Goal: Task Accomplishment & Management: Manage account settings

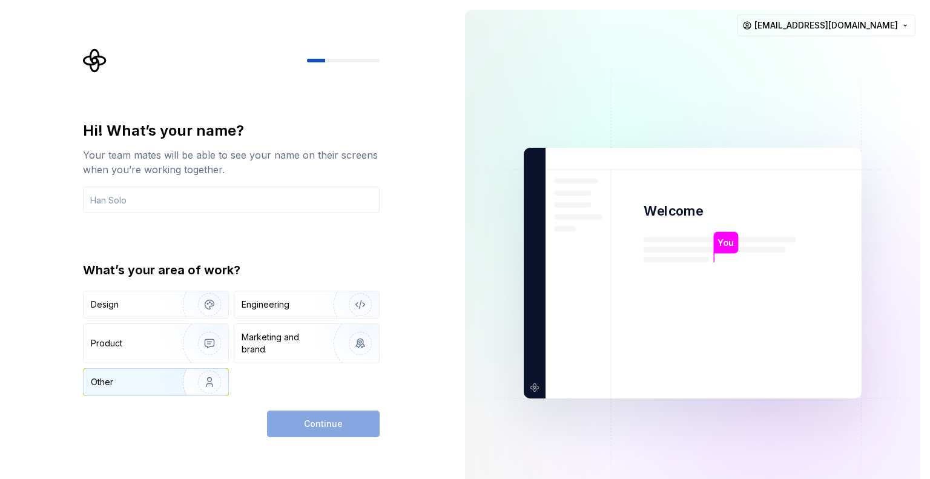
click at [213, 379] on img "button" at bounding box center [202, 382] width 78 height 81
click at [156, 207] on input "text" at bounding box center [231, 200] width 297 height 27
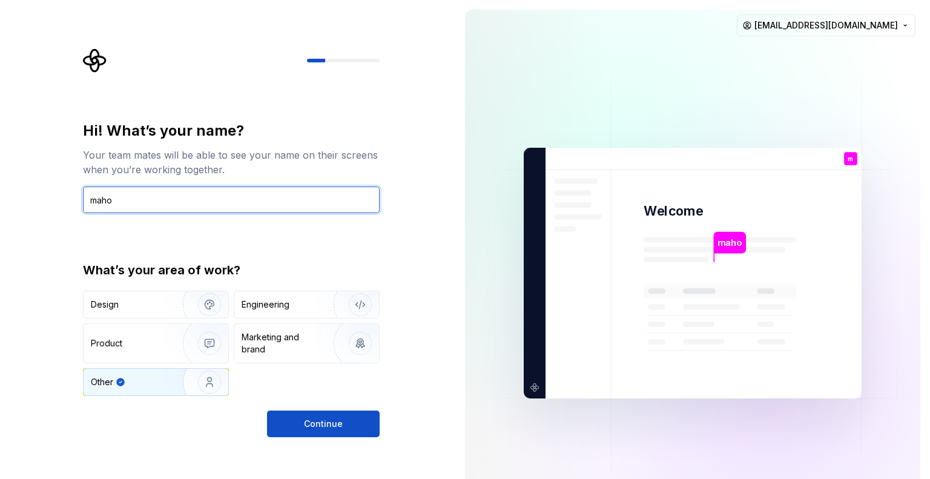
type input "maho"
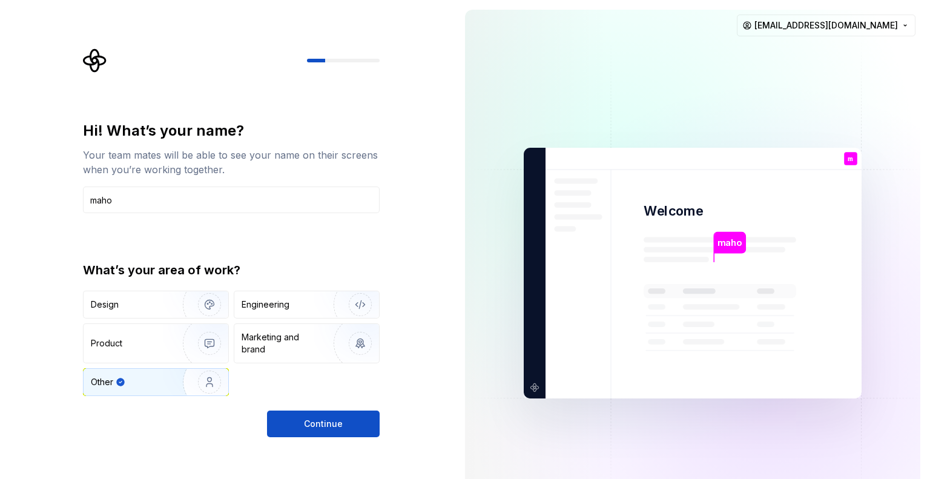
click at [327, 402] on div "Hi! What’s your name? Your team mates will be able to see your name on their sc…" at bounding box center [231, 279] width 297 height 316
click at [323, 414] on button "Continue" at bounding box center [323, 424] width 113 height 27
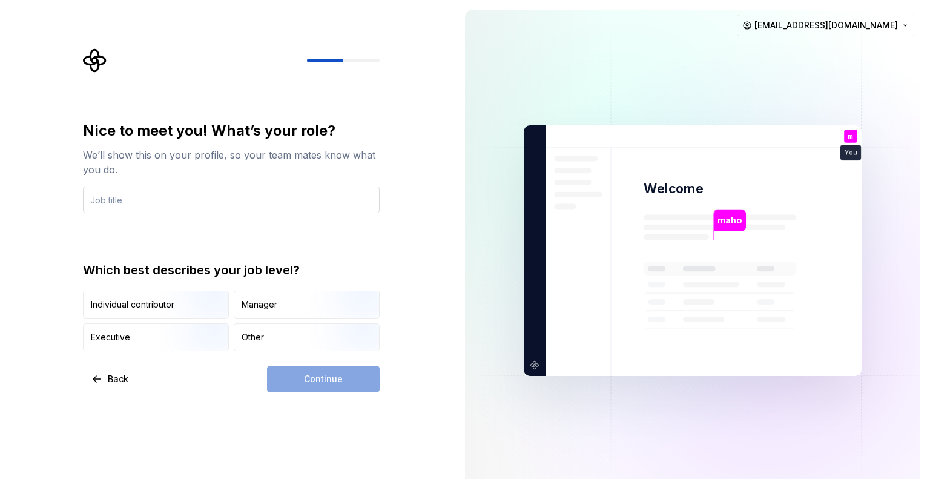
click at [185, 203] on input "text" at bounding box center [231, 200] width 297 height 27
click at [125, 325] on div "Executive" at bounding box center [156, 337] width 145 height 27
click at [164, 194] on input "text" at bounding box center [231, 200] width 297 height 27
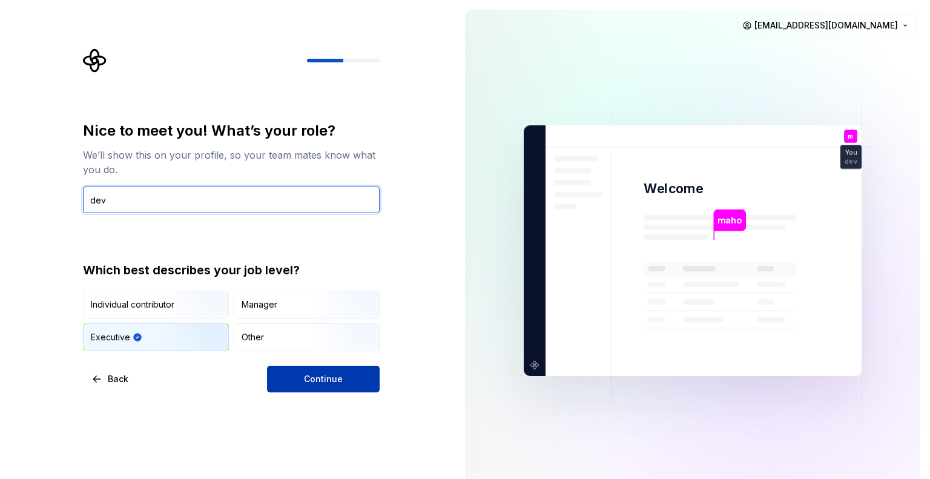
type input "dev"
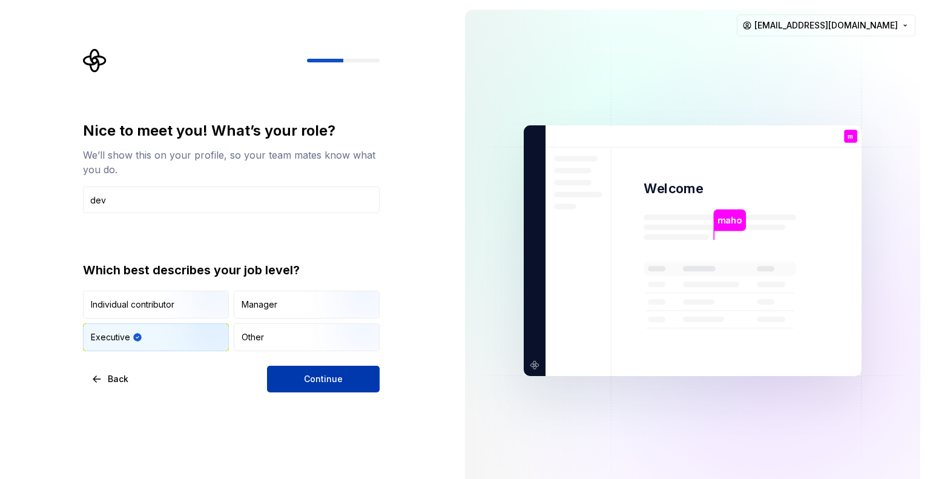
click at [328, 371] on button "Continue" at bounding box center [323, 379] width 113 height 27
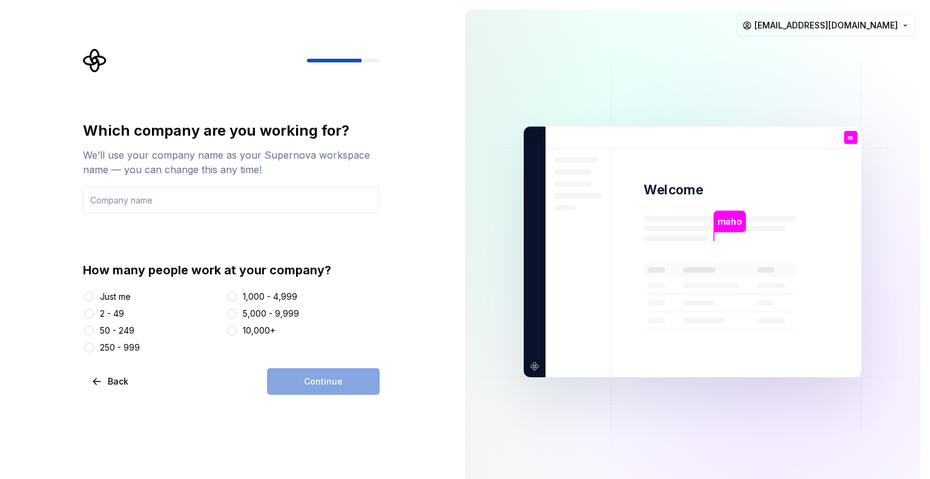
click at [107, 316] on div "2 - 49" at bounding box center [112, 314] width 24 height 12
click at [94, 316] on button "2 - 49" at bounding box center [89, 314] width 10 height 10
click at [116, 298] on div "Just me" at bounding box center [115, 297] width 31 height 12
click at [94, 298] on button "Just me" at bounding box center [89, 297] width 10 height 10
click at [283, 371] on div "Continue" at bounding box center [323, 381] width 113 height 27
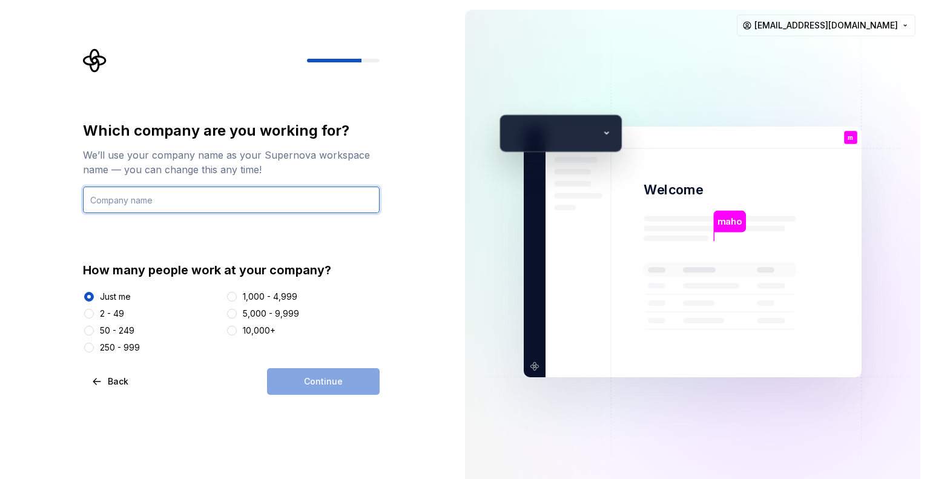
click at [212, 188] on input "text" at bounding box center [231, 200] width 297 height 27
type input "n"
type input "my"
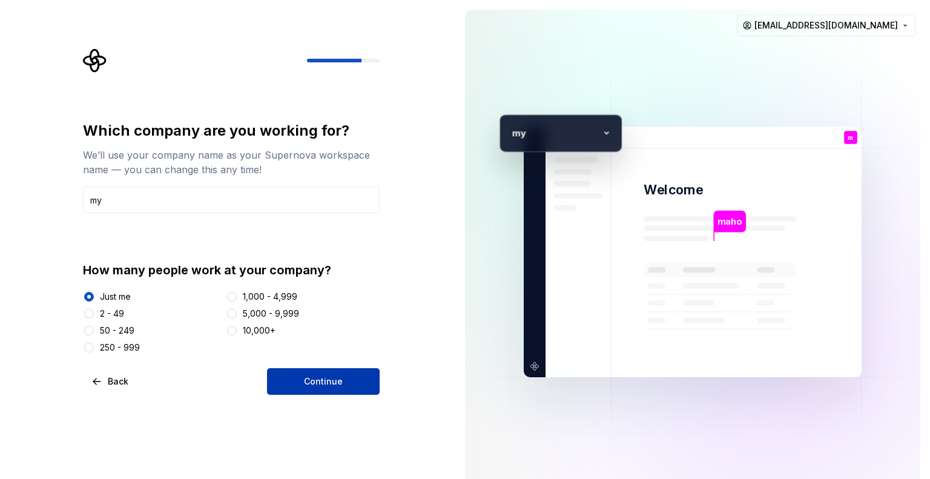
click at [318, 382] on span "Continue" at bounding box center [323, 382] width 39 height 12
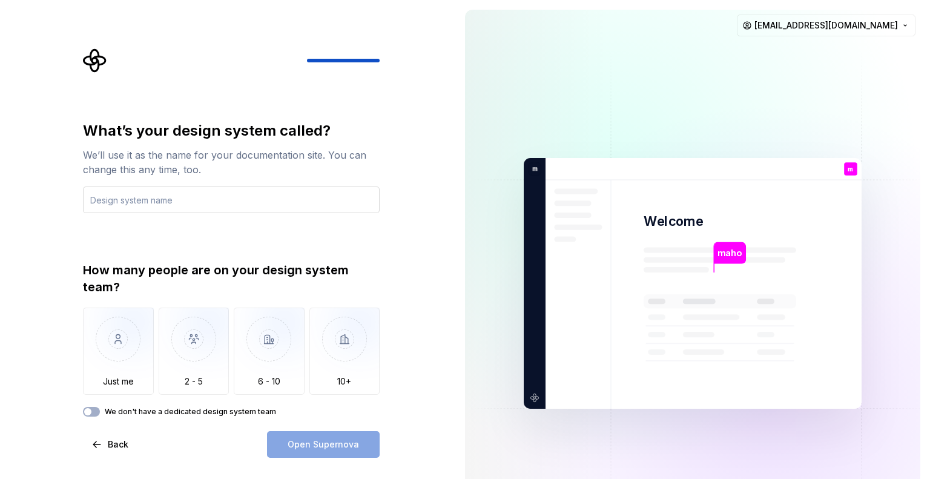
click at [247, 200] on input "text" at bounding box center [231, 200] width 297 height 27
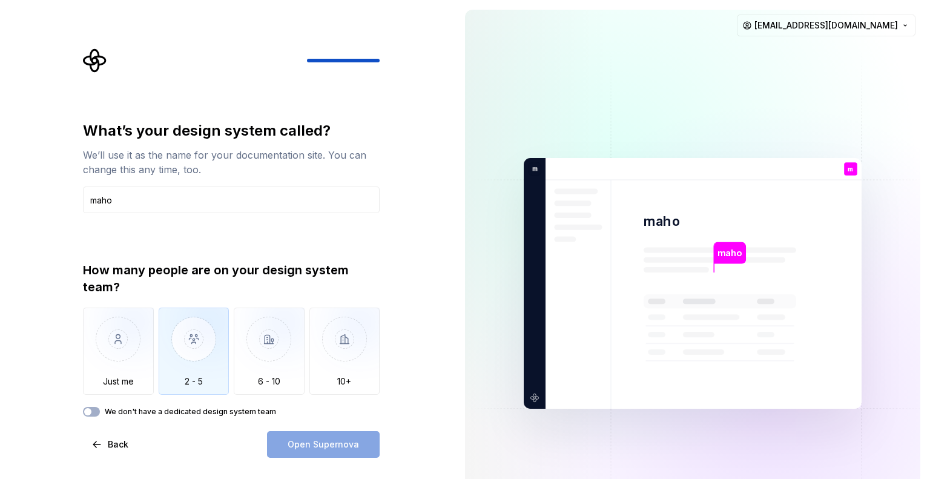
type input "maho"
click at [159, 348] on img "button" at bounding box center [194, 348] width 71 height 81
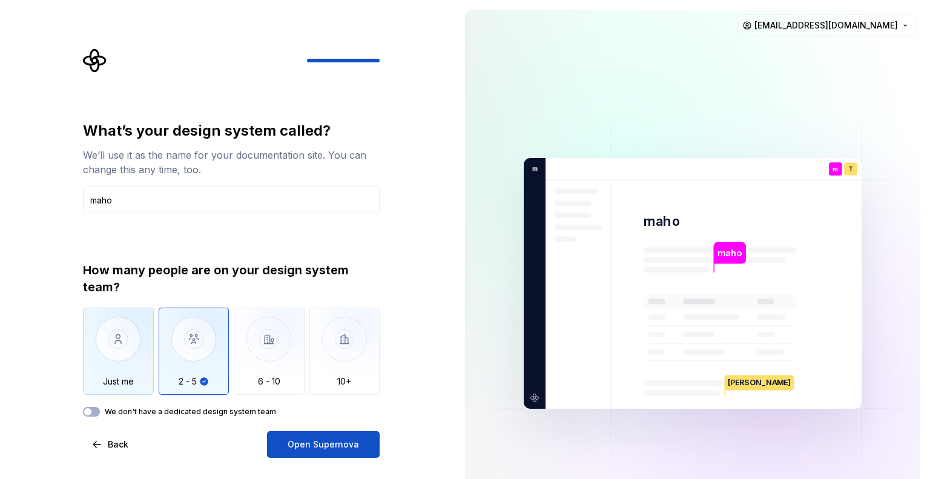
click at [137, 344] on img "button" at bounding box center [118, 348] width 71 height 81
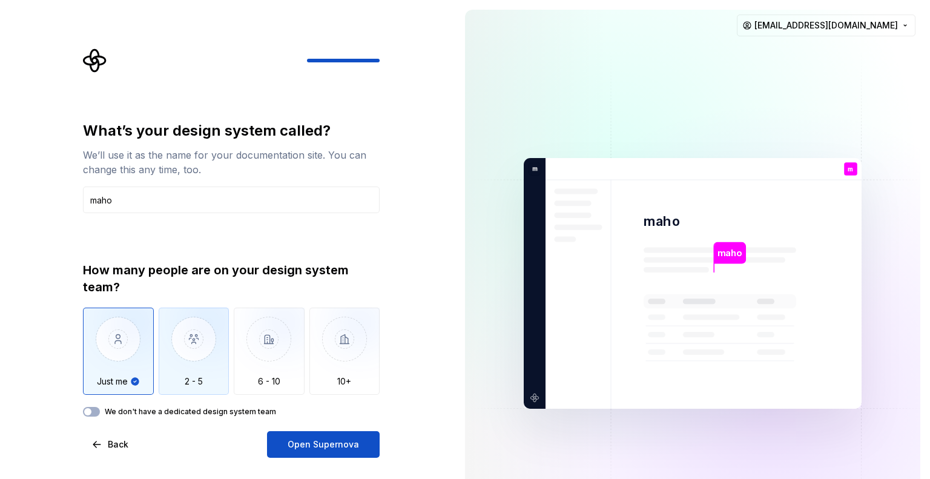
click at [216, 352] on img "button" at bounding box center [194, 348] width 71 height 81
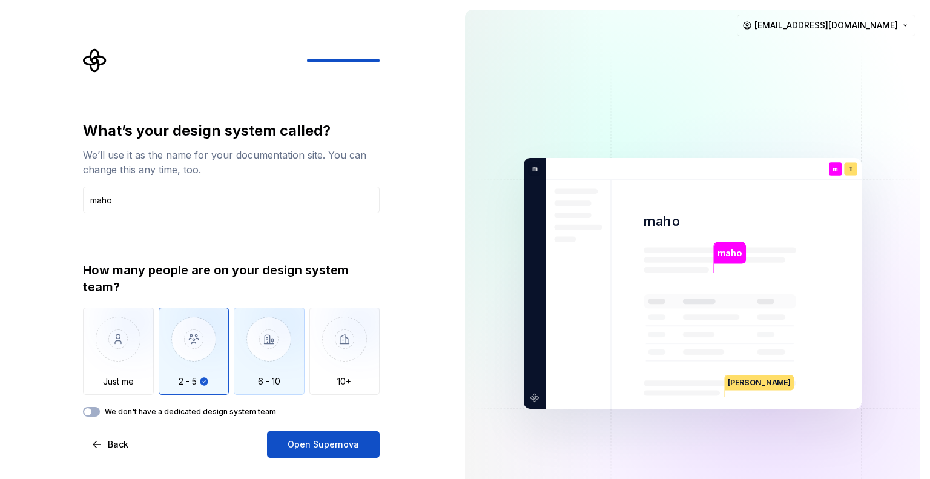
click at [235, 346] on img "button" at bounding box center [269, 348] width 71 height 81
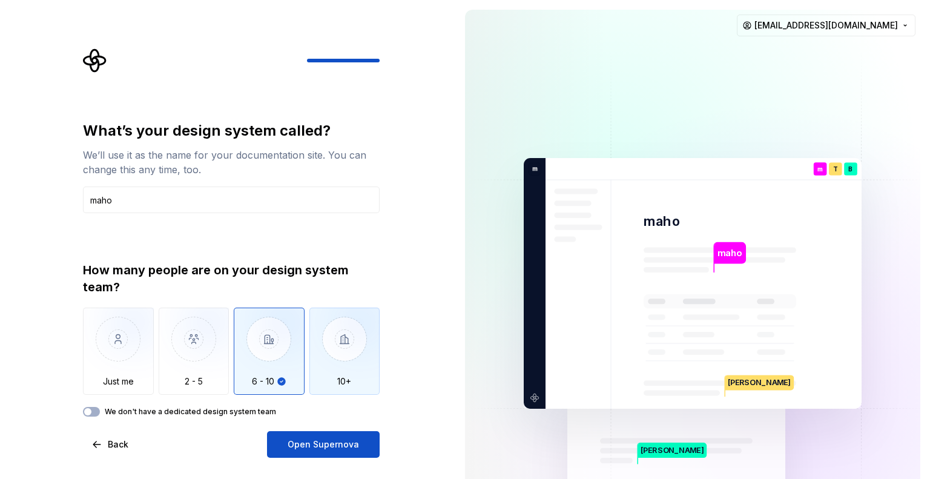
click at [373, 344] on img "button" at bounding box center [345, 348] width 71 height 81
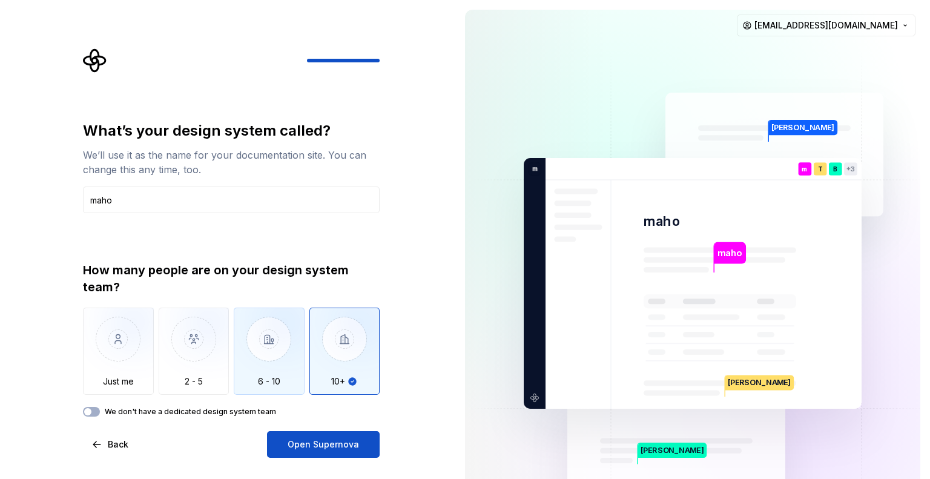
click at [279, 345] on img "button" at bounding box center [269, 348] width 71 height 81
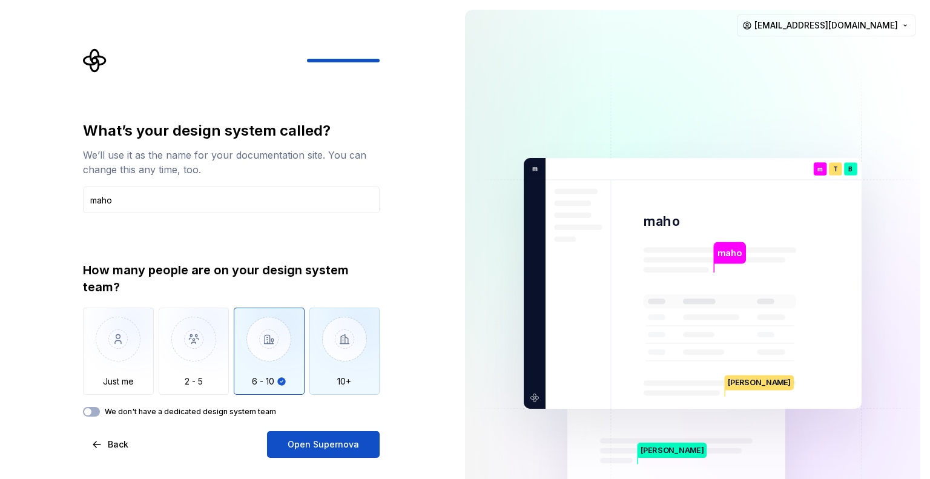
click at [336, 359] on img "button" at bounding box center [345, 348] width 71 height 81
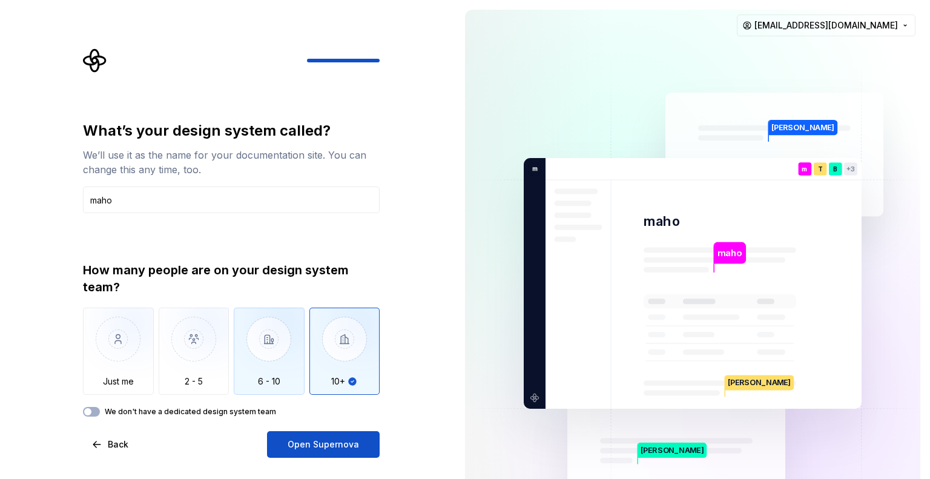
click at [262, 357] on img "button" at bounding box center [269, 348] width 71 height 81
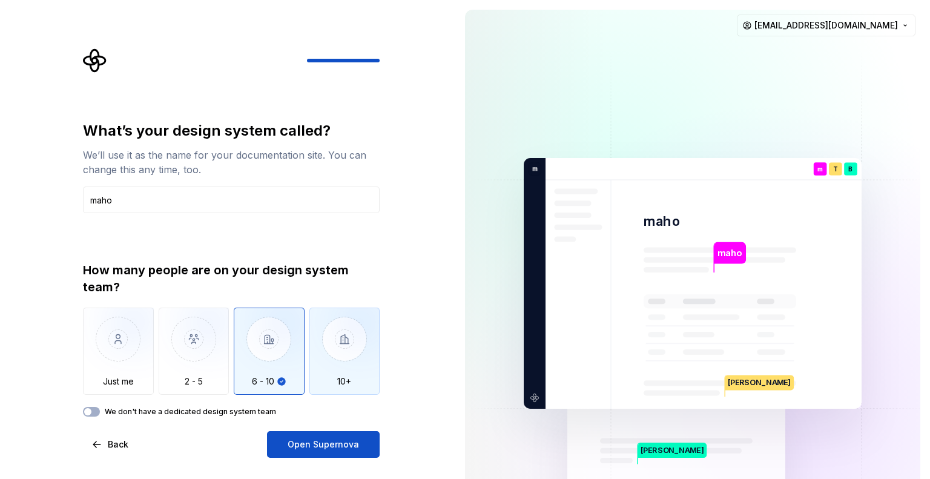
click at [313, 351] on img "button" at bounding box center [345, 348] width 71 height 81
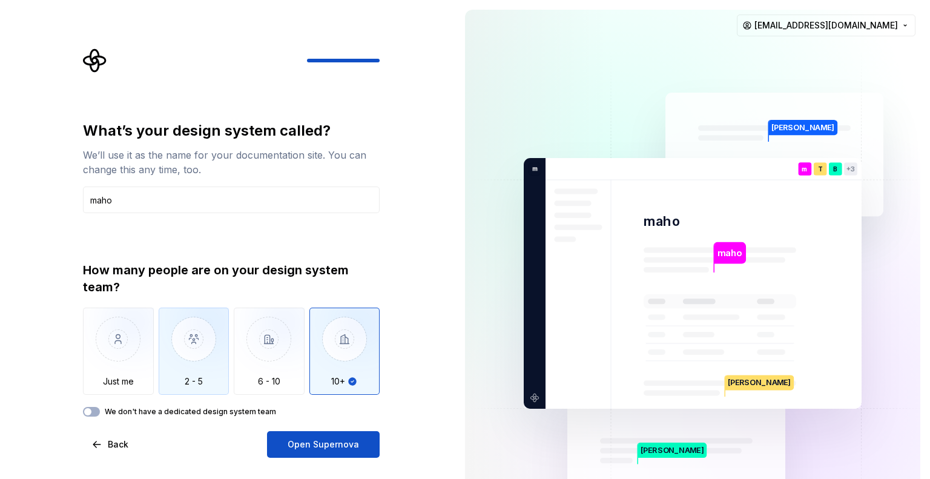
click at [227, 351] on img "button" at bounding box center [194, 348] width 71 height 81
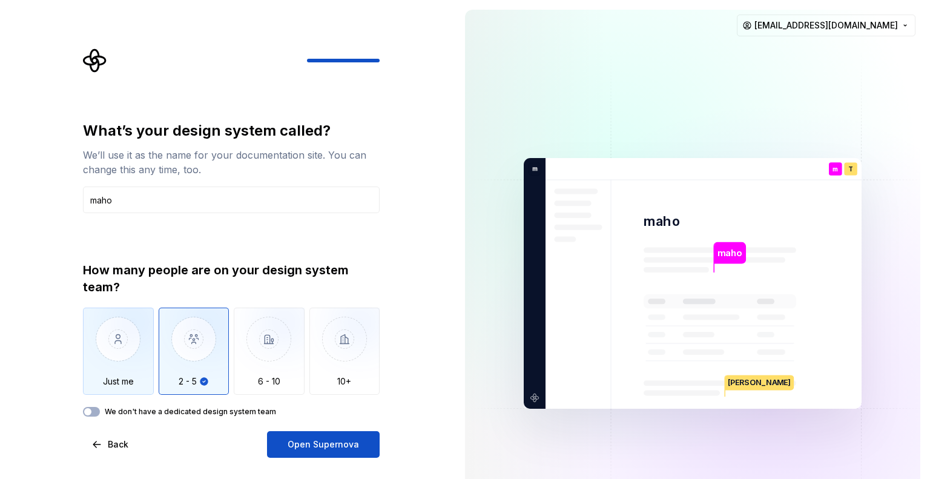
click at [142, 363] on img "button" at bounding box center [118, 348] width 71 height 81
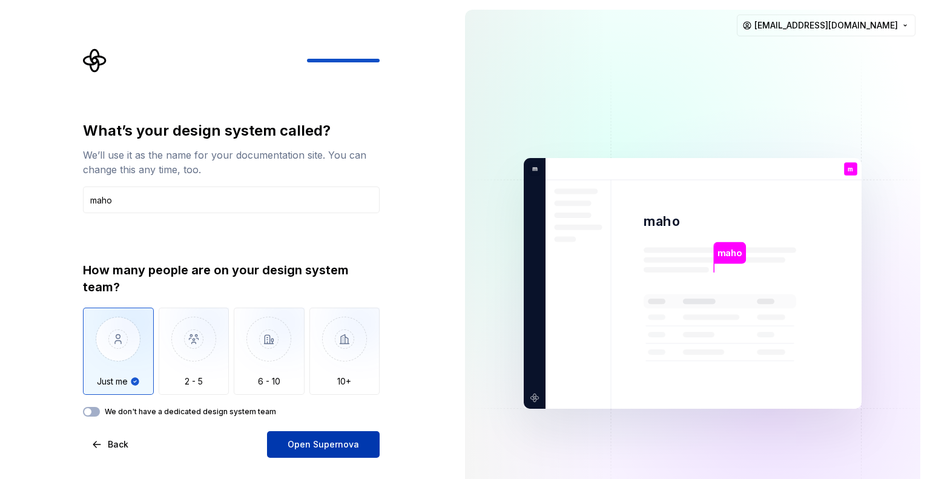
click at [320, 456] on button "Open Supernova" at bounding box center [323, 444] width 113 height 27
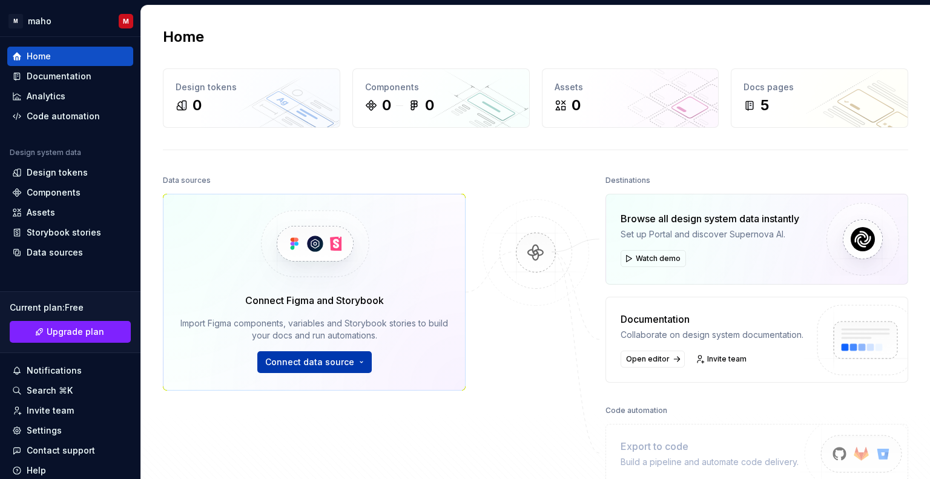
click at [308, 360] on span "Connect data source" at bounding box center [309, 362] width 89 height 12
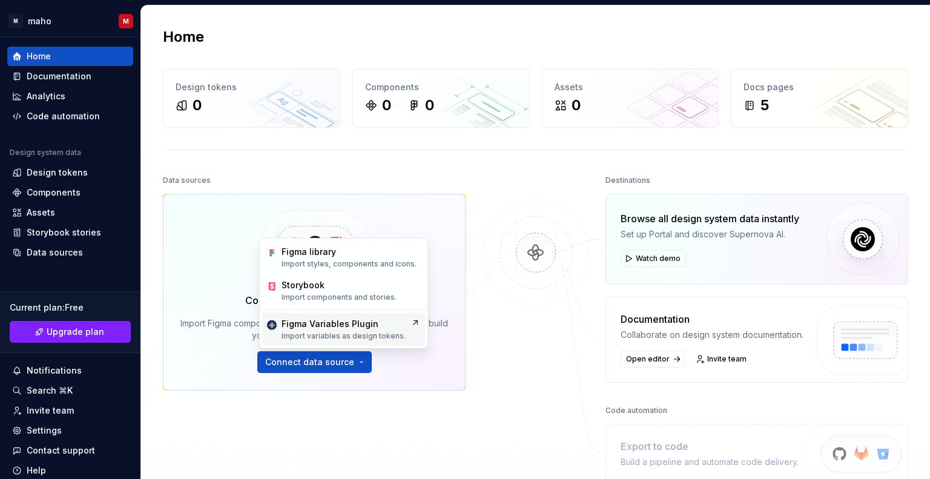
click at [373, 324] on div "Figma Variables Plugin" at bounding box center [344, 324] width 124 height 12
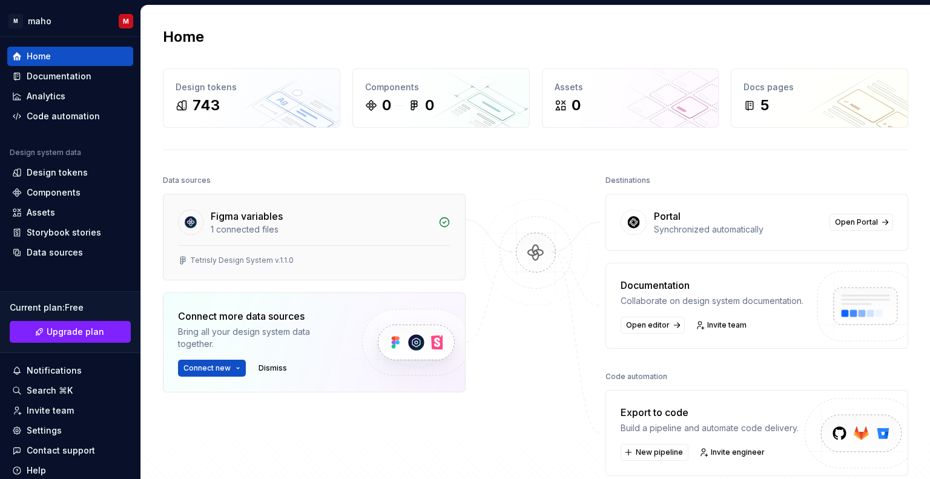
click at [276, 223] on div "1 connected files" at bounding box center [321, 229] width 220 height 12
click at [245, 228] on div "1 connected files" at bounding box center [321, 229] width 220 height 12
click at [66, 78] on div "Documentation" at bounding box center [59, 76] width 65 height 12
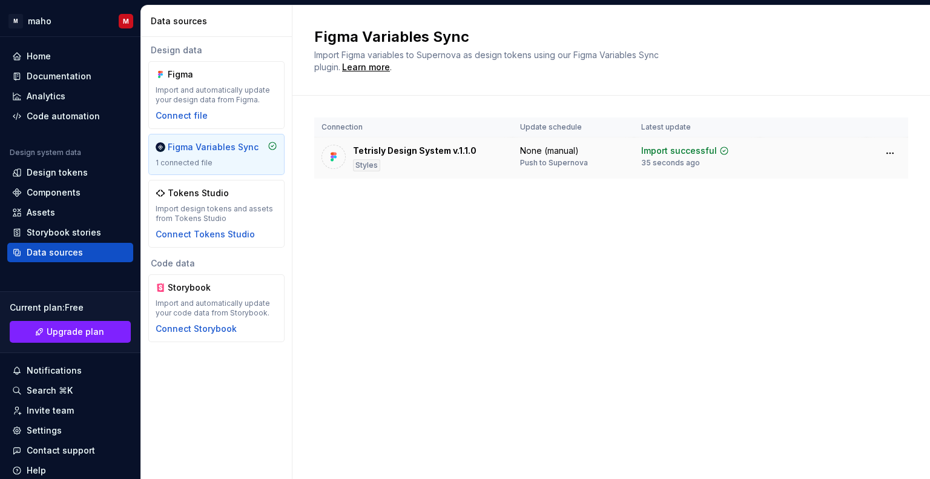
click at [670, 153] on div "Import successful" at bounding box center [679, 151] width 76 height 12
click at [333, 157] on img at bounding box center [334, 157] width 12 height 12
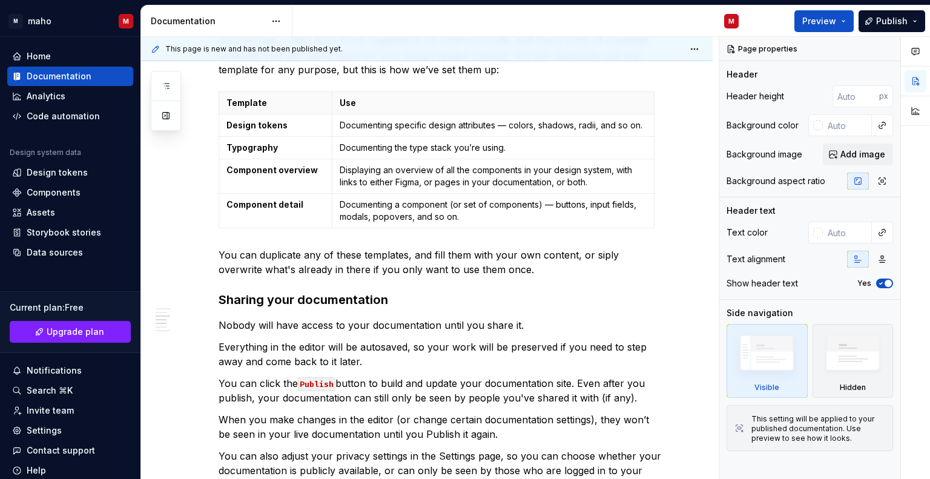
scroll to position [303, 0]
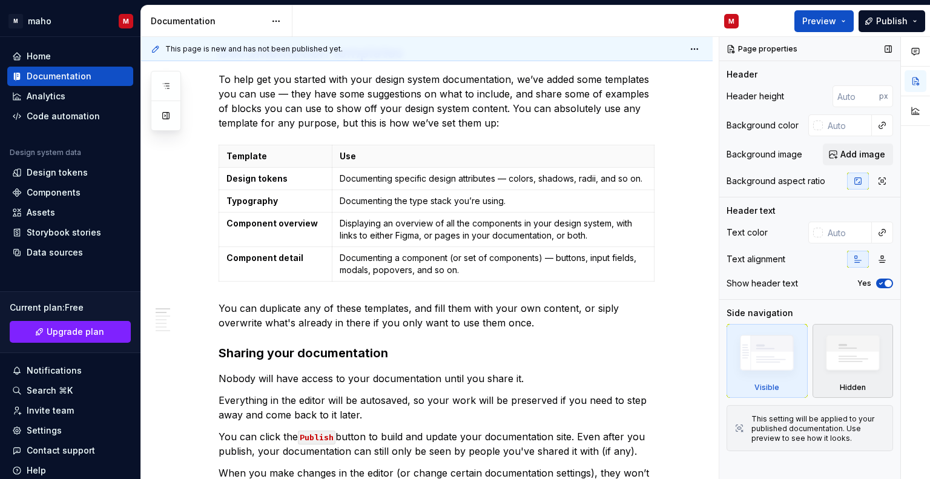
click at [833, 387] on div "Hidden" at bounding box center [853, 361] width 81 height 74
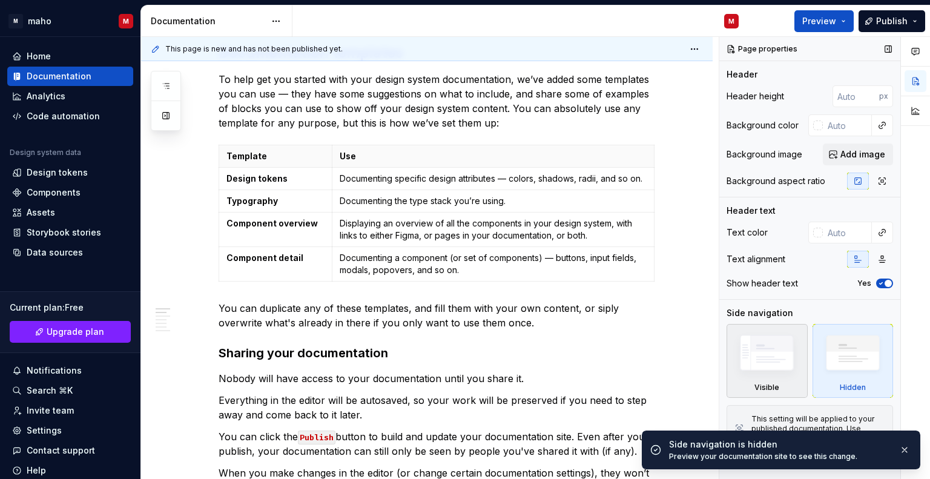
click at [790, 368] on img at bounding box center [767, 355] width 70 height 53
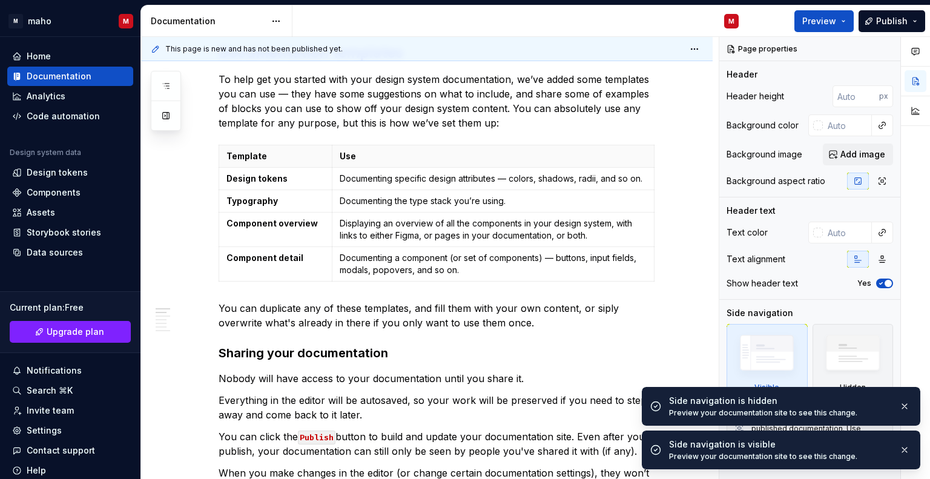
click at [910, 439] on div "Side navigation is visible Preview your documentation site to see this change." at bounding box center [790, 450] width 243 height 23
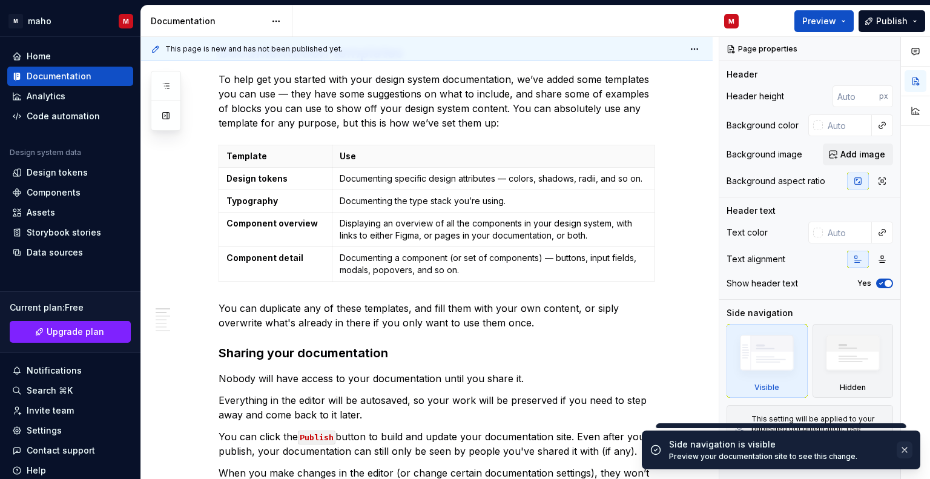
click at [910, 449] on button "button" at bounding box center [905, 450] width 16 height 17
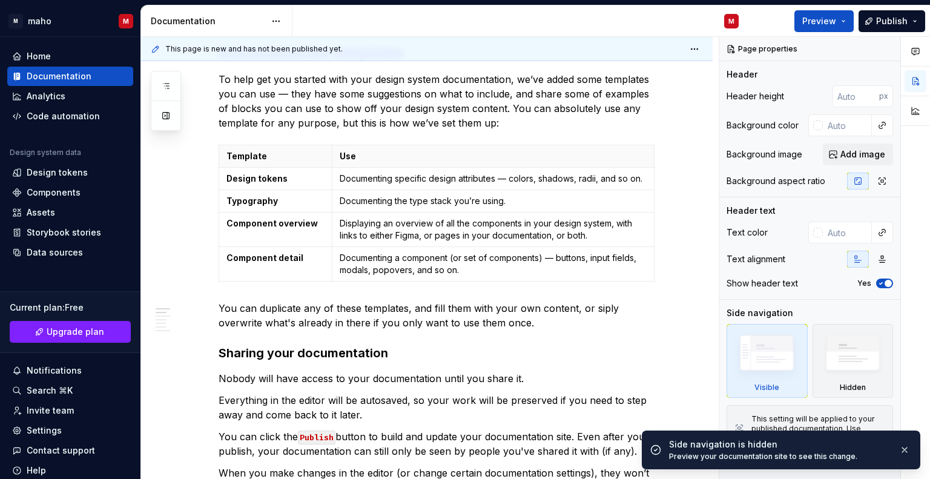
click at [910, 449] on button "button" at bounding box center [905, 450] width 16 height 17
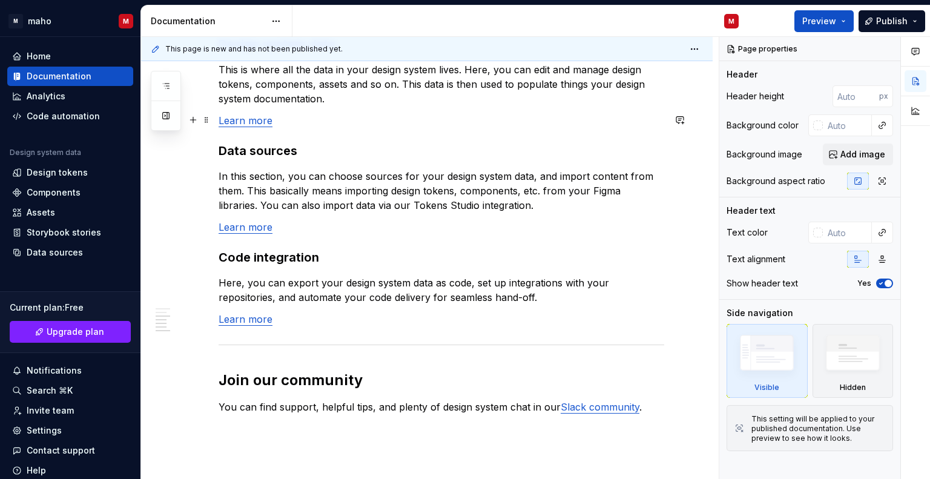
scroll to position [909, 0]
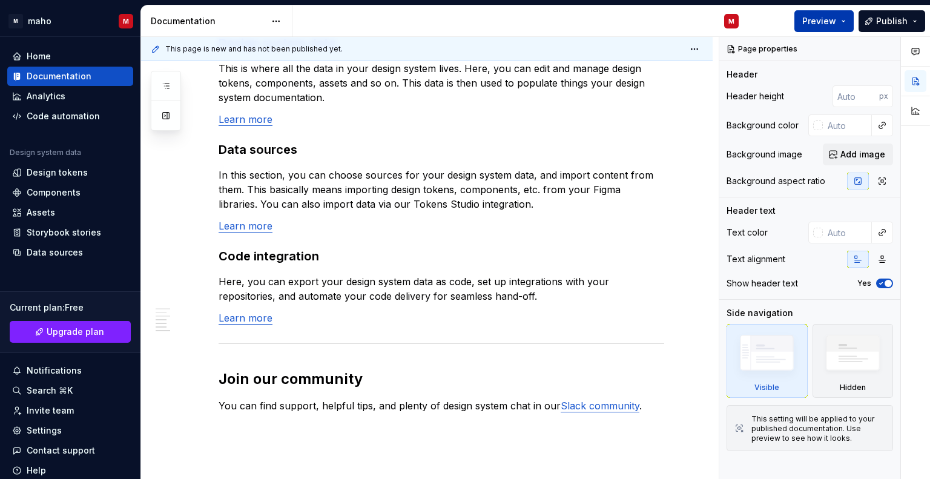
click at [836, 18] on span "Preview" at bounding box center [820, 21] width 34 height 12
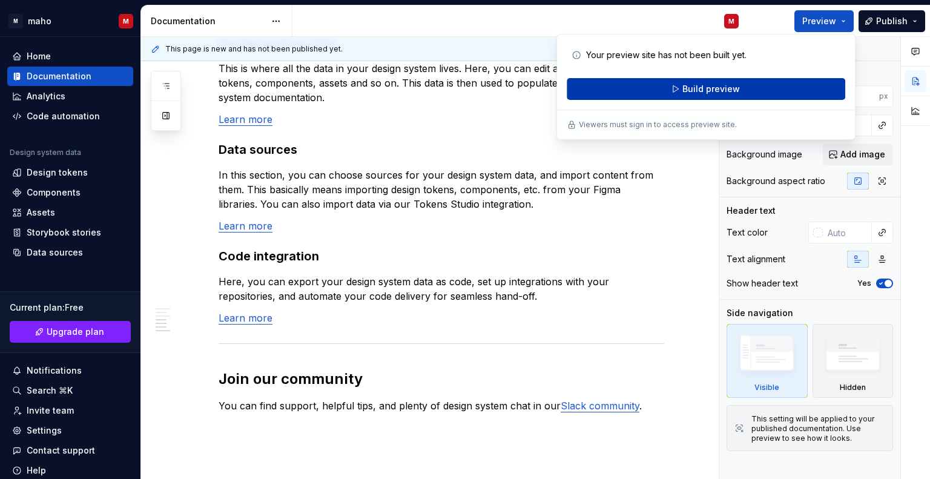
click at [717, 92] on span "Build preview" at bounding box center [712, 89] width 58 height 12
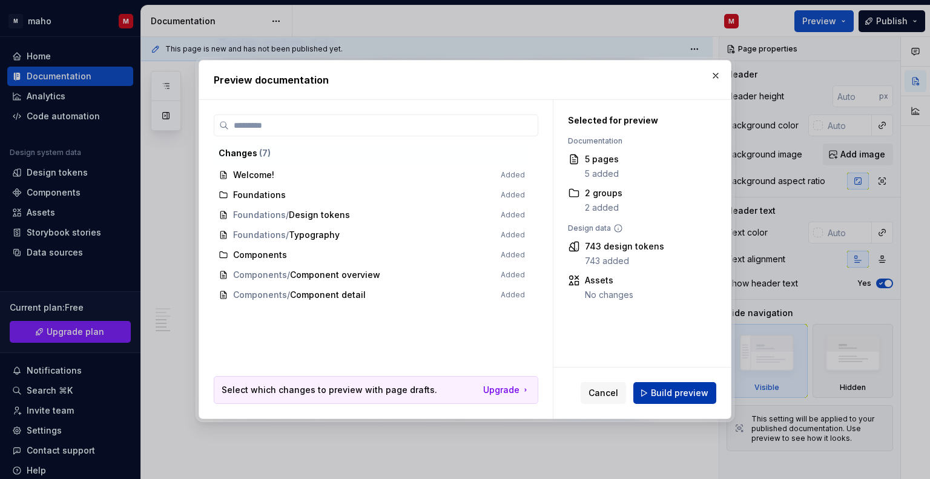
click at [679, 396] on span "Build preview" at bounding box center [680, 393] width 58 height 12
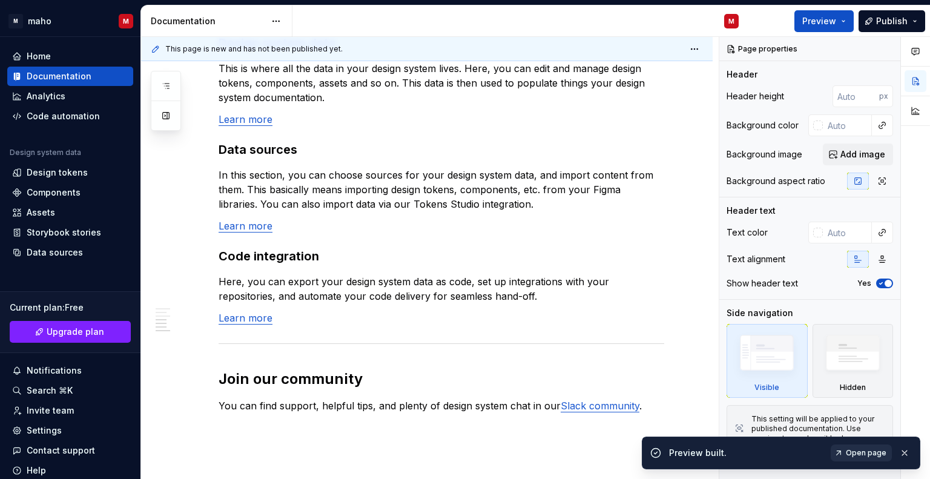
click at [852, 448] on link "Open page" at bounding box center [861, 453] width 61 height 17
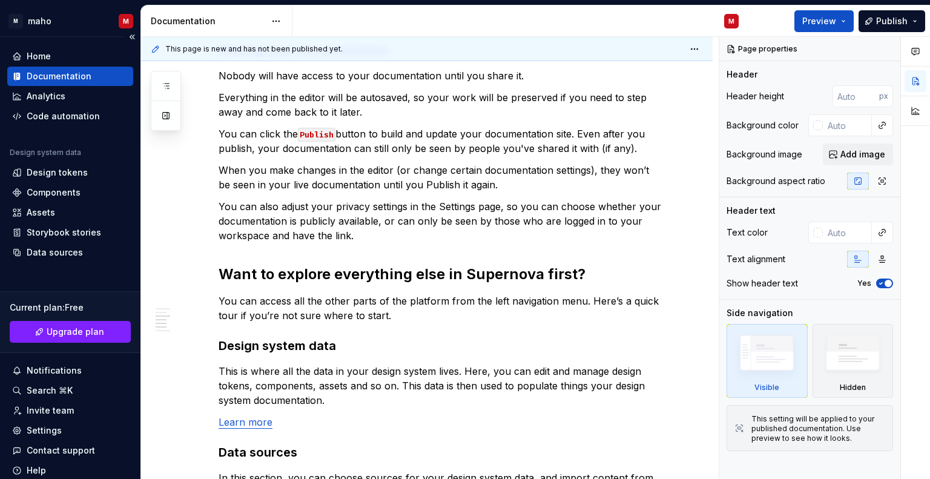
scroll to position [606, 0]
click at [79, 113] on div "Code automation" at bounding box center [63, 116] width 73 height 12
click at [53, 176] on div "Design tokens" at bounding box center [57, 173] width 61 height 12
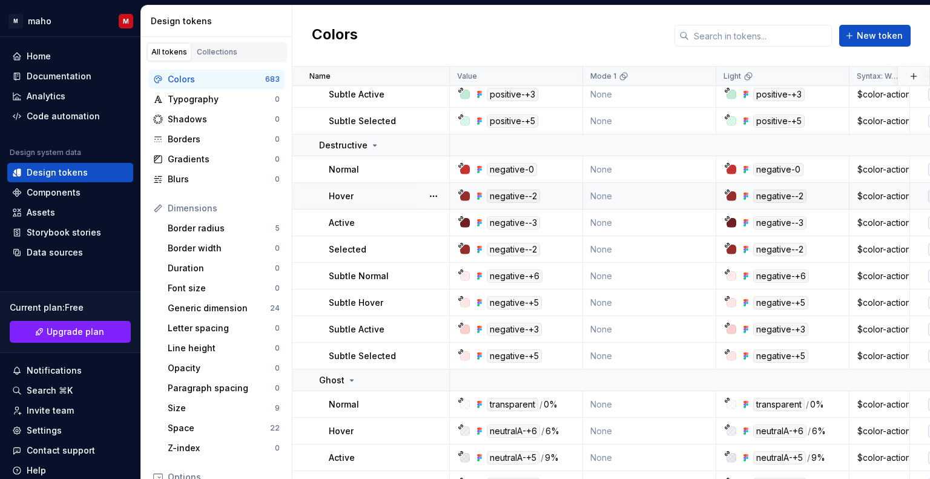
scroll to position [2907, 0]
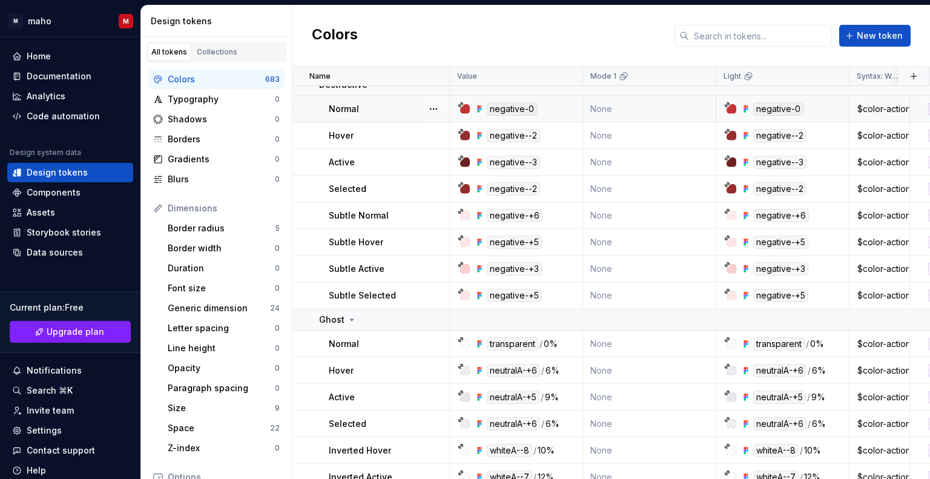
click at [454, 109] on div at bounding box center [453, 109] width 7 height 27
click at [469, 106] on div at bounding box center [465, 109] width 10 height 10
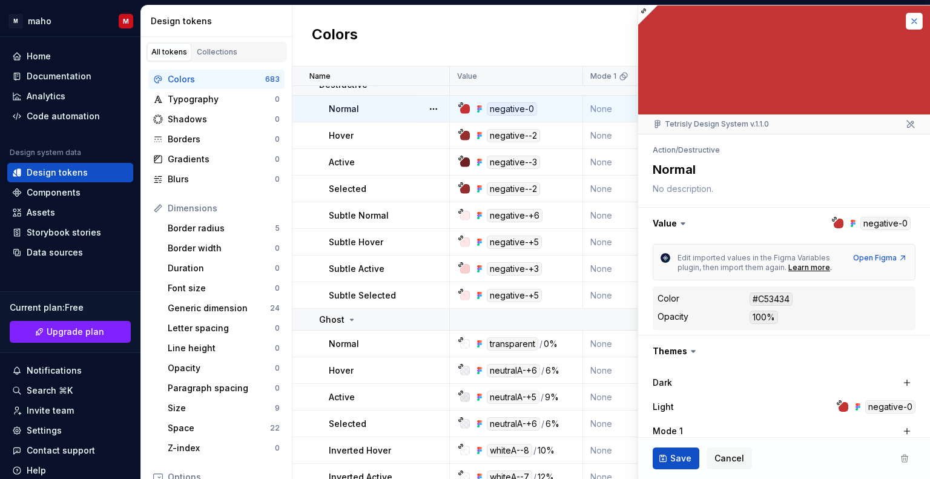
click at [910, 18] on button "button" at bounding box center [914, 21] width 17 height 17
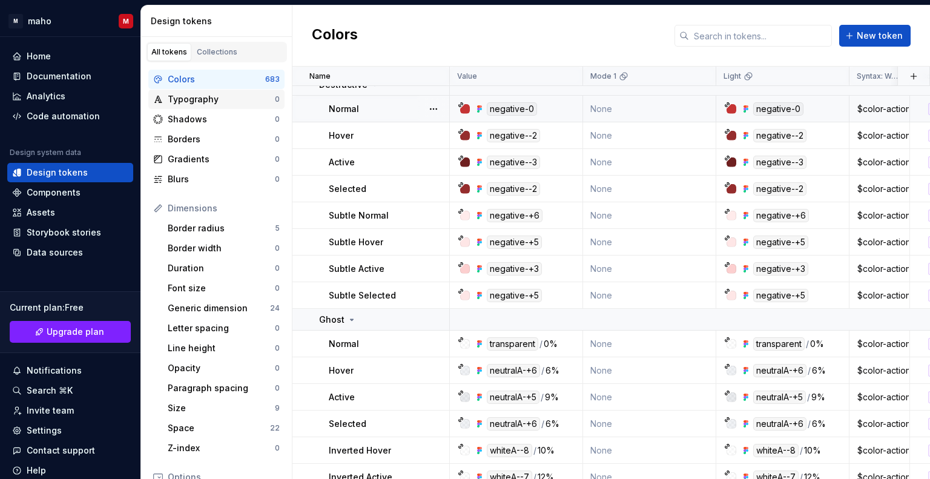
click at [185, 94] on div "Typography" at bounding box center [221, 99] width 107 height 12
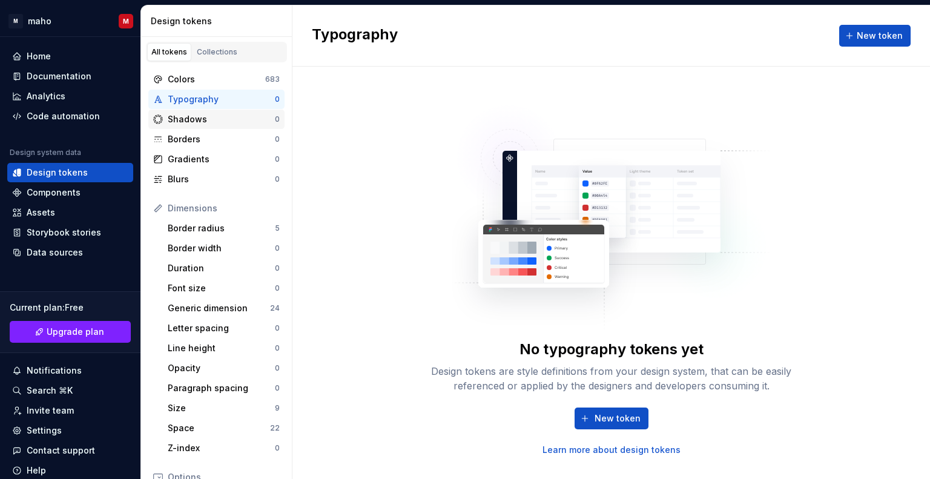
click at [211, 121] on div "Shadows" at bounding box center [221, 119] width 107 height 12
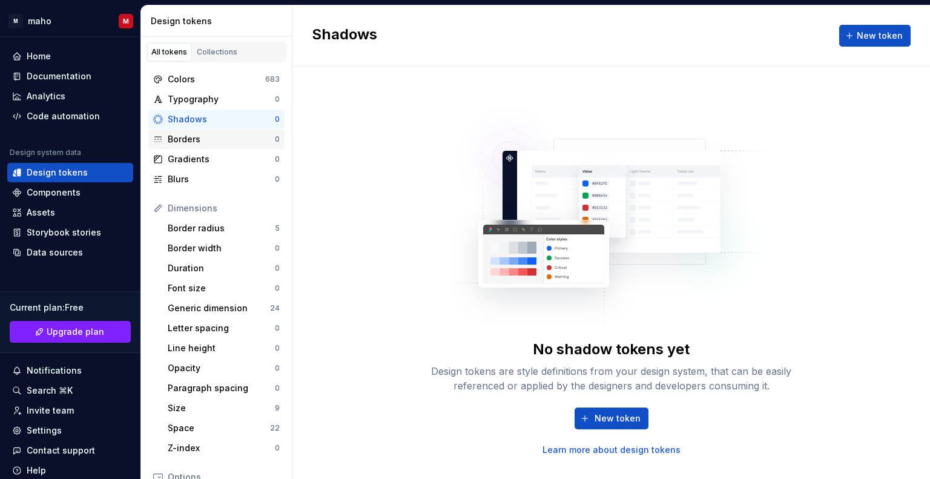
click at [216, 139] on div "Borders" at bounding box center [221, 139] width 107 height 12
click at [222, 85] on div "Colors 683" at bounding box center [216, 79] width 136 height 19
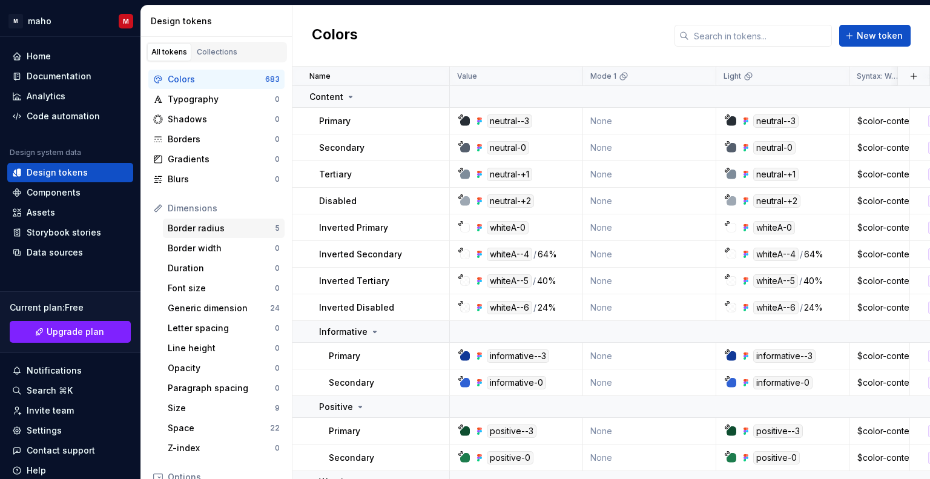
click at [237, 225] on div "Border radius" at bounding box center [221, 228] width 107 height 12
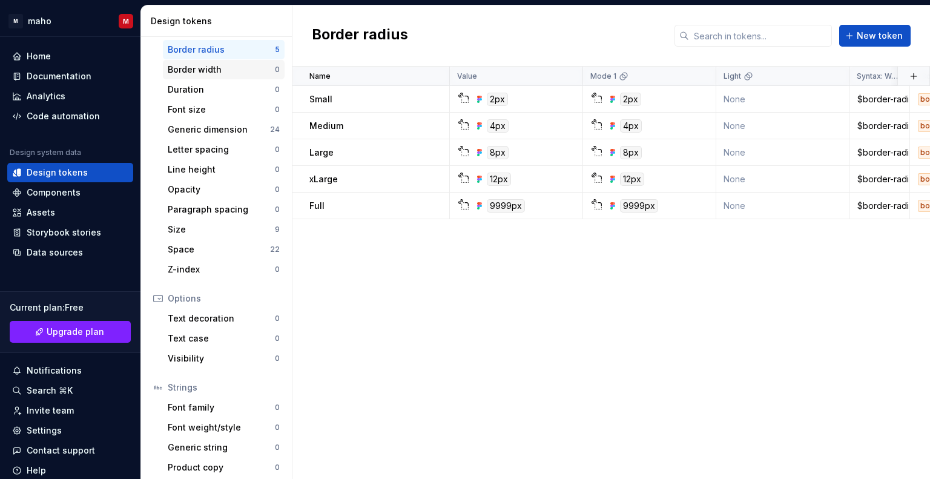
scroll to position [184, 0]
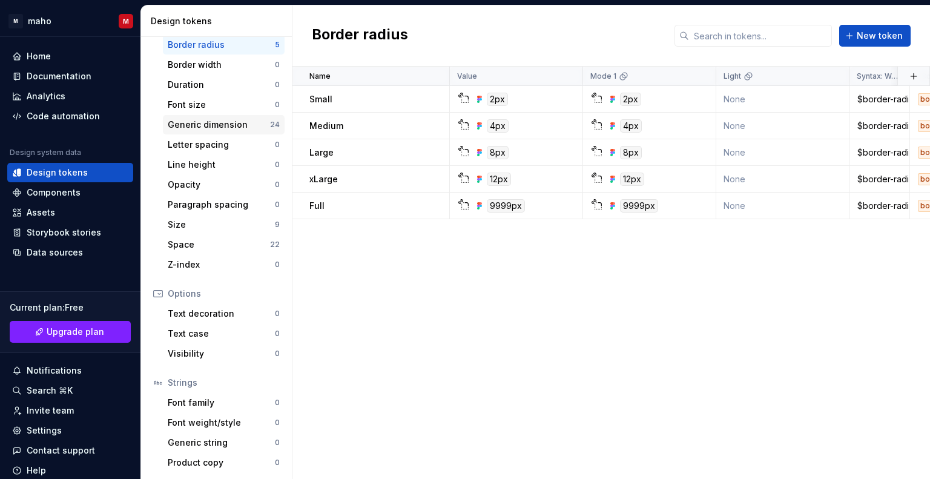
click at [259, 123] on div "Generic dimension" at bounding box center [219, 125] width 102 height 12
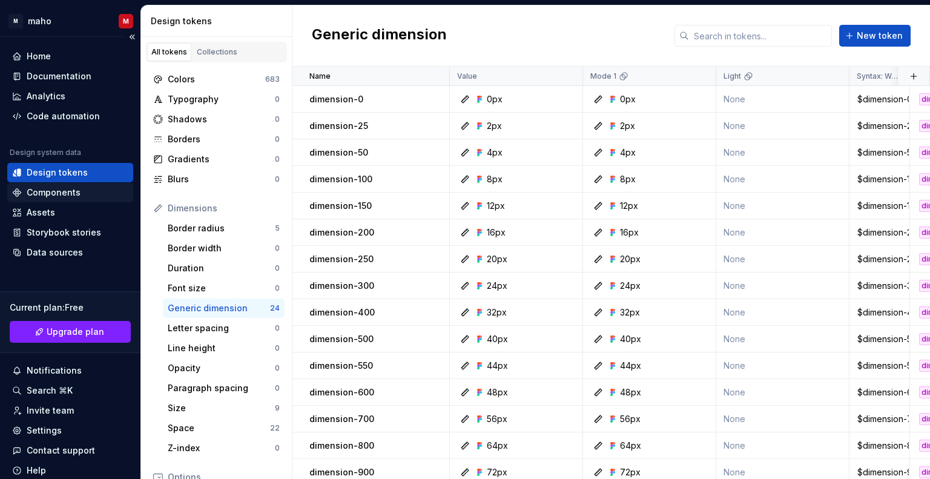
click at [61, 193] on div "Components" at bounding box center [54, 193] width 54 height 12
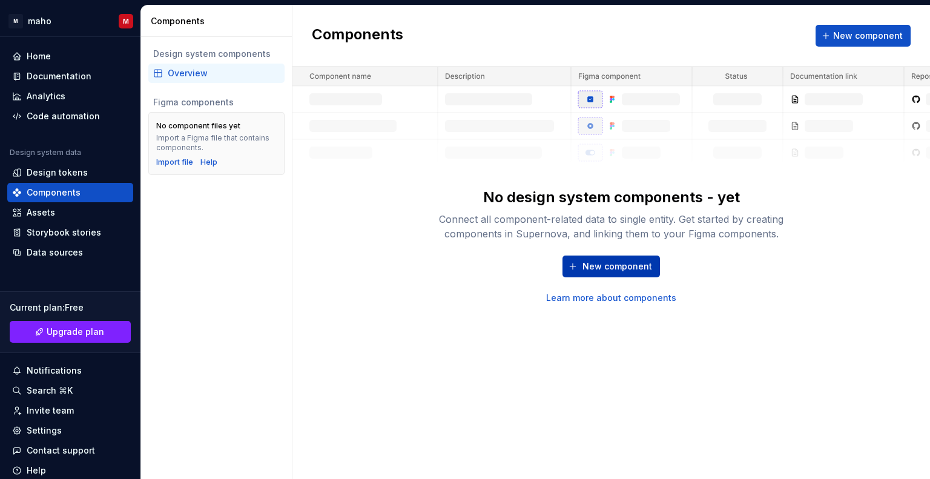
click at [615, 262] on span "New component" at bounding box center [618, 266] width 70 height 12
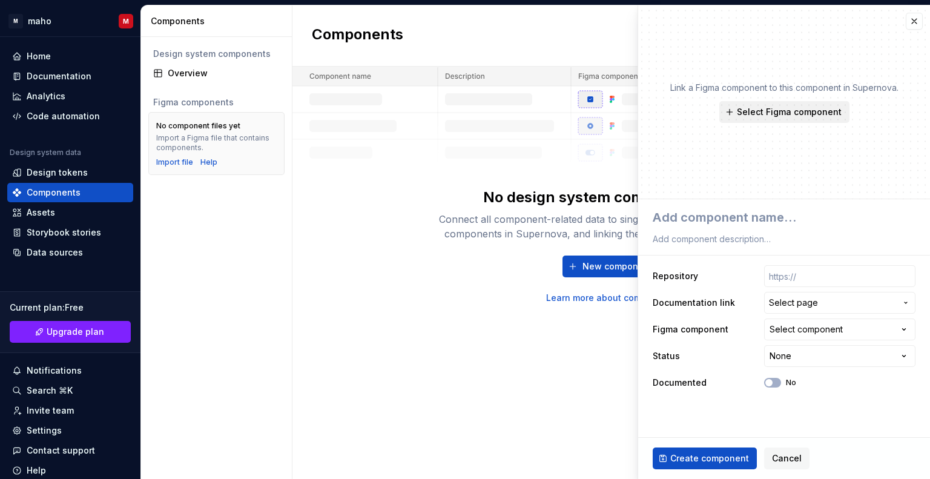
click at [816, 110] on span "Select Figma component" at bounding box center [789, 112] width 105 height 12
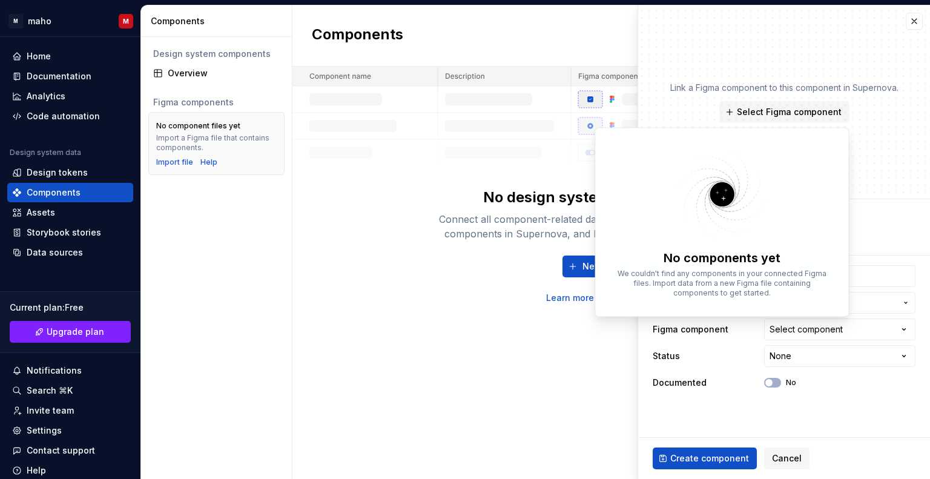
click at [456, 357] on div "Components New component No design system components - yet Connect all componen…" at bounding box center [612, 242] width 638 height 474
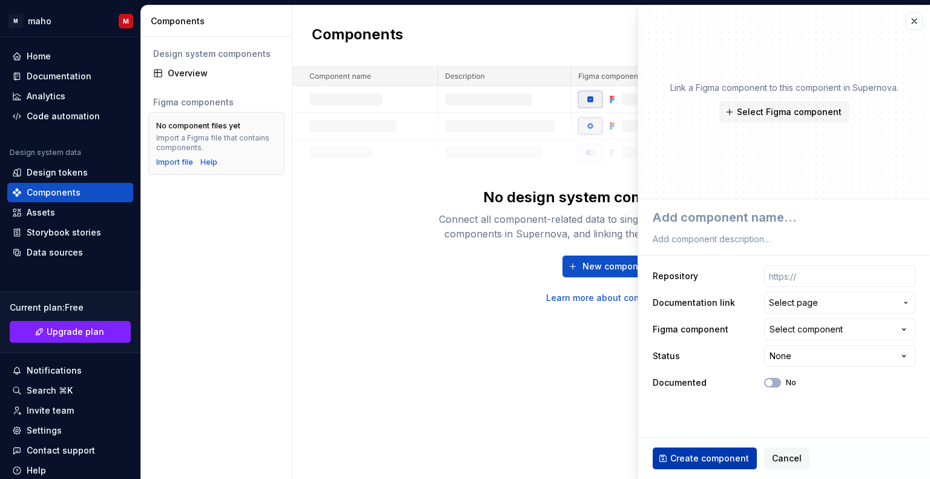
click at [680, 457] on span "Create component" at bounding box center [709, 458] width 79 height 12
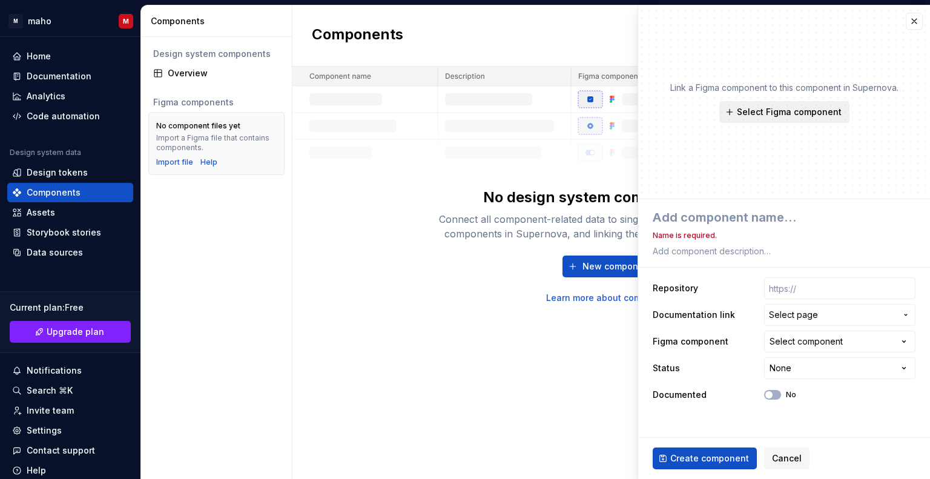
click at [787, 104] on button "Select Figma component" at bounding box center [785, 112] width 130 height 22
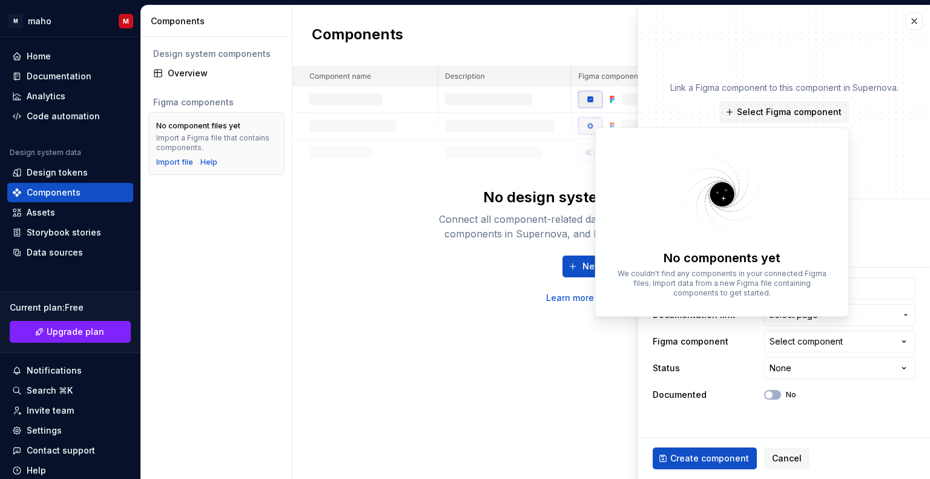
click at [769, 196] on img at bounding box center [721, 194] width 157 height 96
click at [773, 112] on span "Select Figma component" at bounding box center [789, 112] width 105 height 12
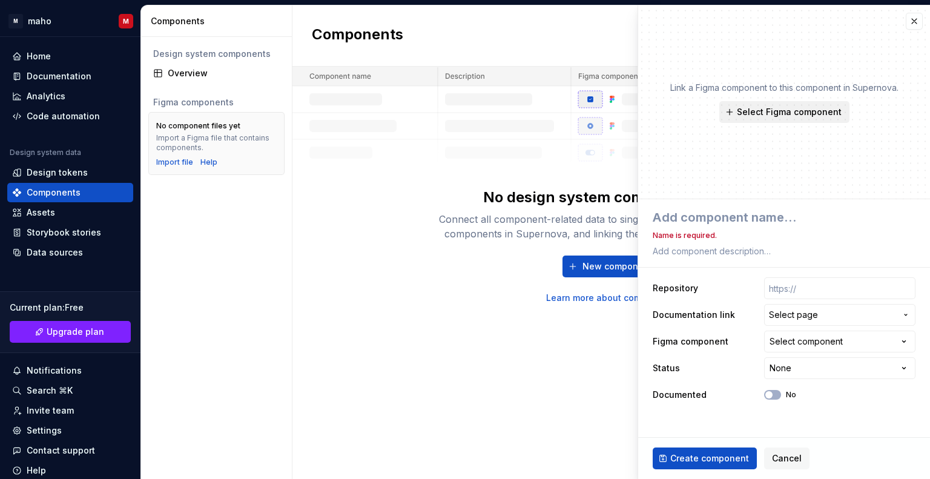
click at [773, 112] on span "Select Figma component" at bounding box center [789, 112] width 105 height 12
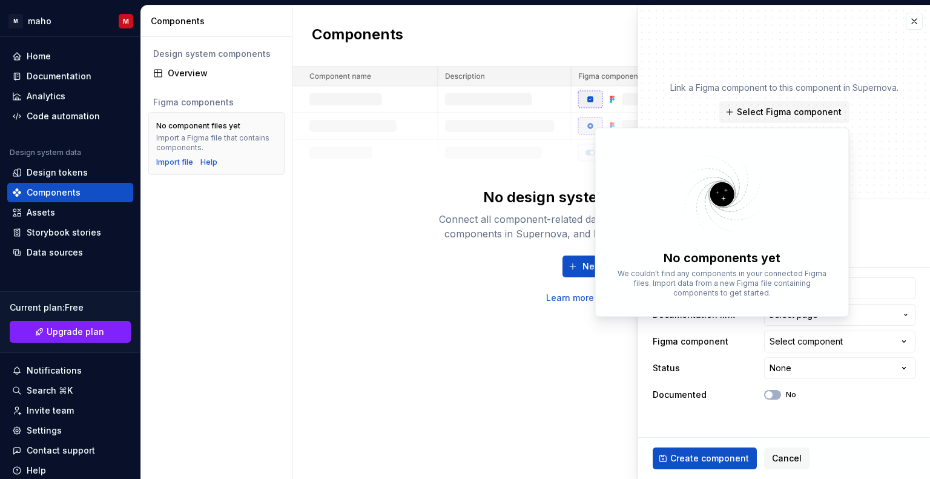
click at [806, 144] on div "No components yet We couldn't find any components in your connected Figma files…" at bounding box center [721, 222] width 241 height 176
click at [866, 129] on div "Link a Figma component to this component in Supernova. Select Figma component" at bounding box center [784, 102] width 292 height 194
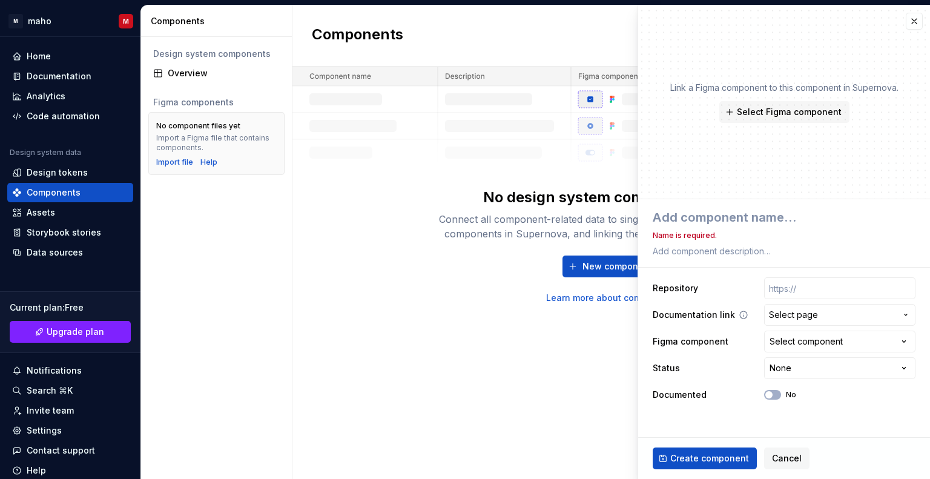
click at [840, 317] on span "Select page" at bounding box center [832, 315] width 127 height 12
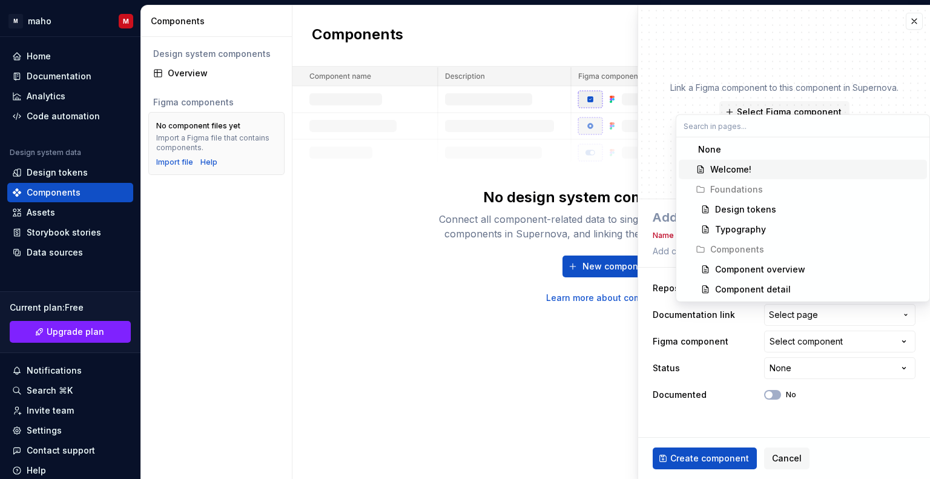
click at [747, 170] on div "Welcome!" at bounding box center [730, 170] width 41 height 12
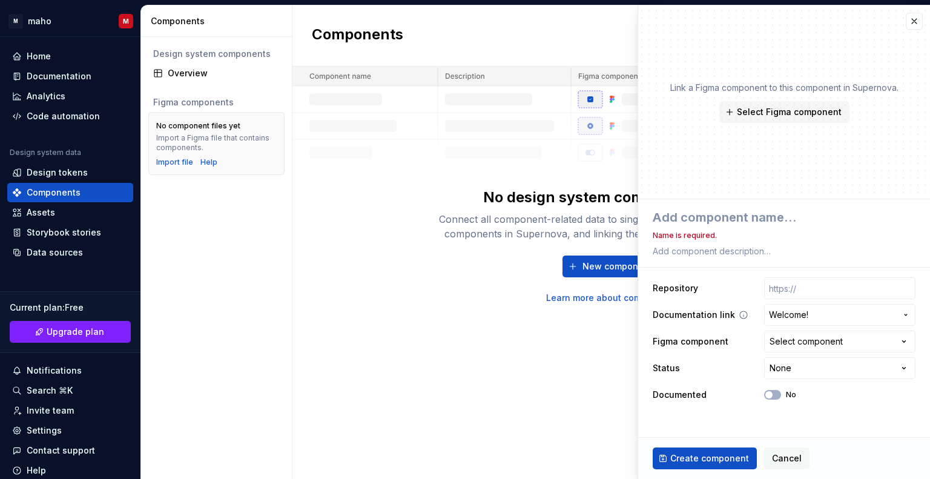
click at [840, 316] on span "Welcome!" at bounding box center [832, 315] width 127 height 12
click at [553, 324] on html "**********" at bounding box center [465, 239] width 930 height 479
click at [818, 336] on div "Select component" at bounding box center [806, 342] width 73 height 12
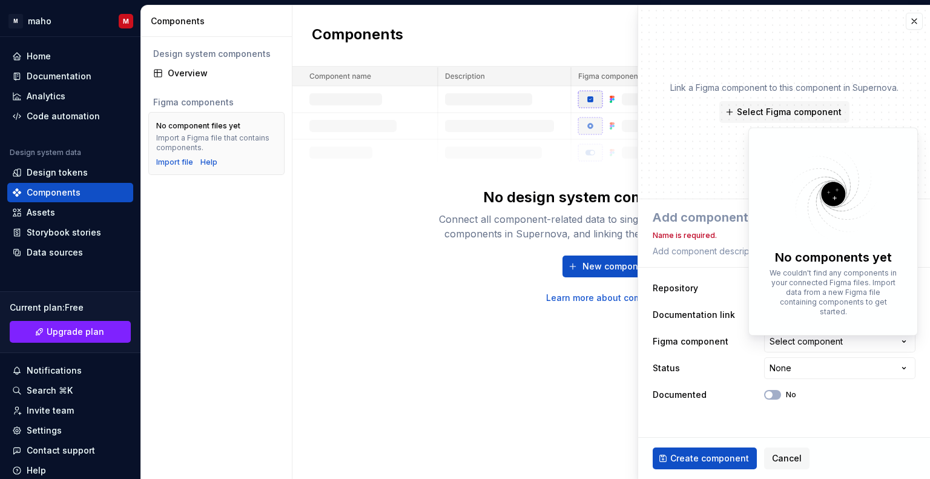
click at [535, 296] on html "**********" at bounding box center [465, 239] width 930 height 479
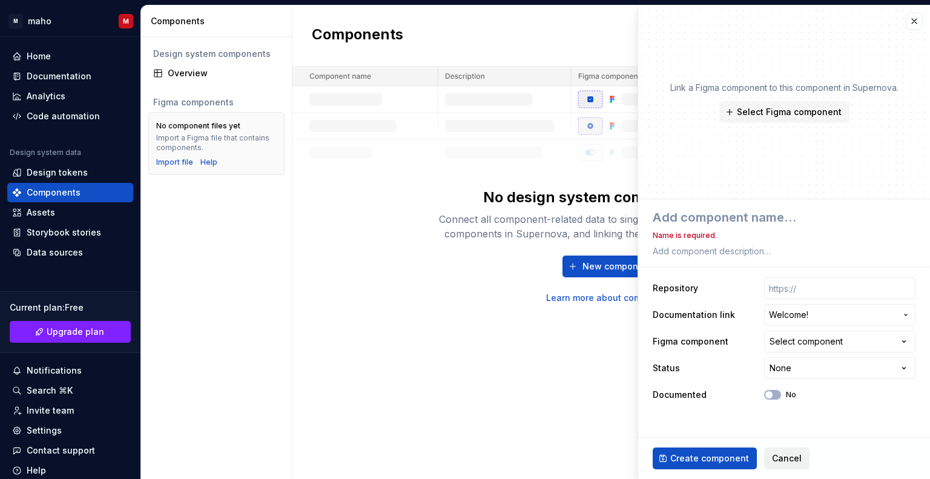
click at [784, 454] on span "Cancel" at bounding box center [787, 458] width 30 height 12
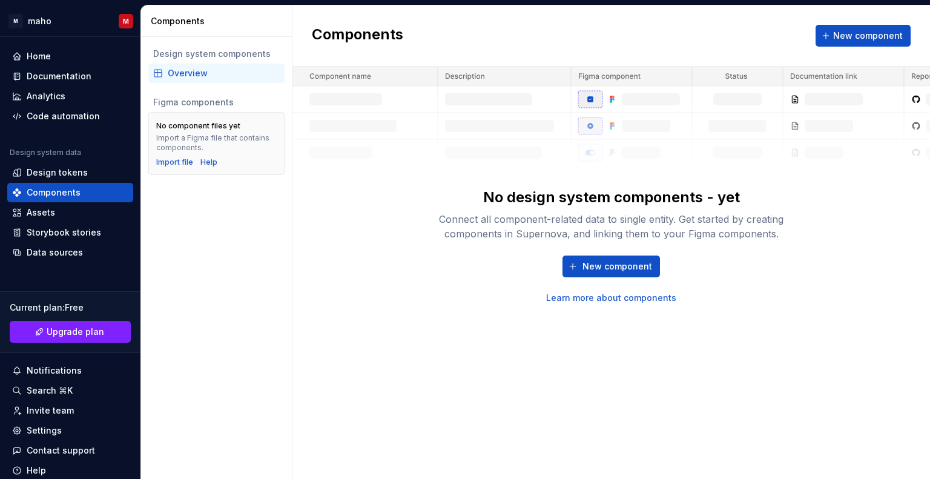
click at [858, 19] on div "Components New component" at bounding box center [612, 35] width 638 height 61
click at [865, 38] on span "New component" at bounding box center [868, 36] width 70 height 12
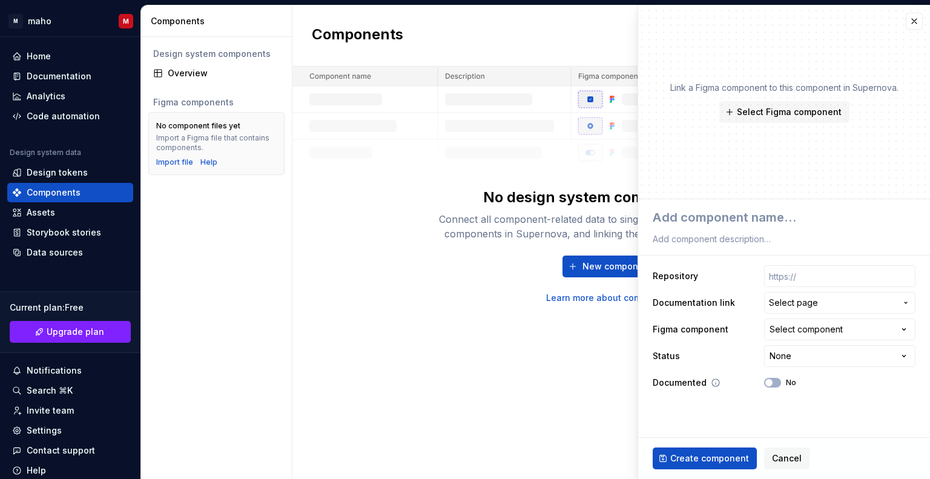
type textarea "*"
click at [789, 462] on span "Cancel" at bounding box center [787, 458] width 30 height 12
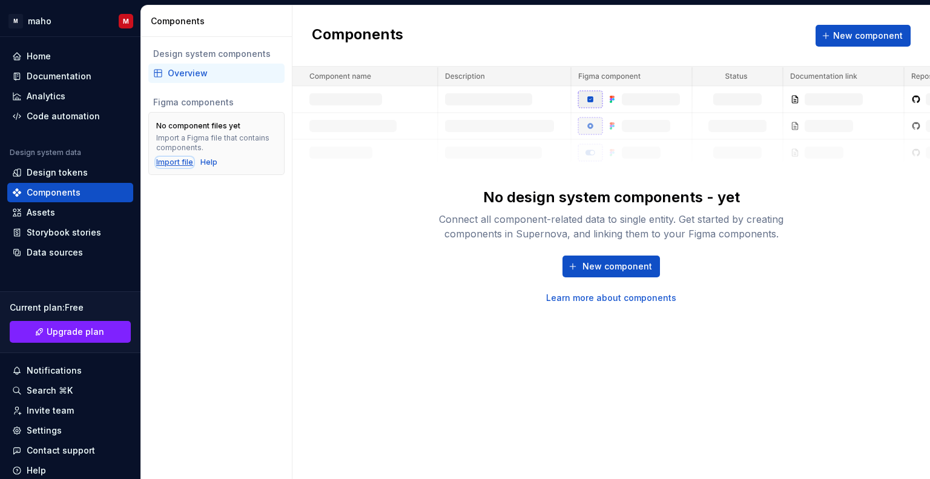
click at [159, 157] on div "Import file" at bounding box center [174, 162] width 37 height 10
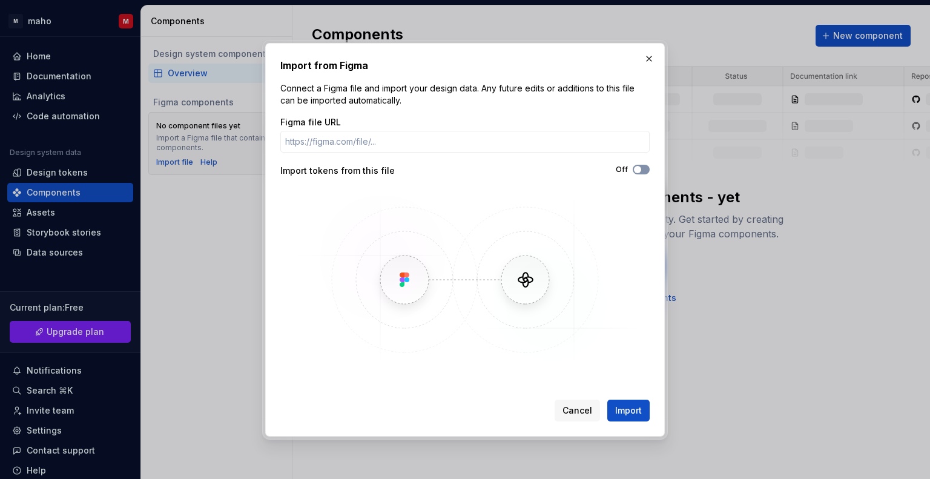
click at [637, 170] on span "button" at bounding box center [637, 169] width 7 height 7
click at [637, 170] on icon "button" at bounding box center [638, 169] width 3 height 2
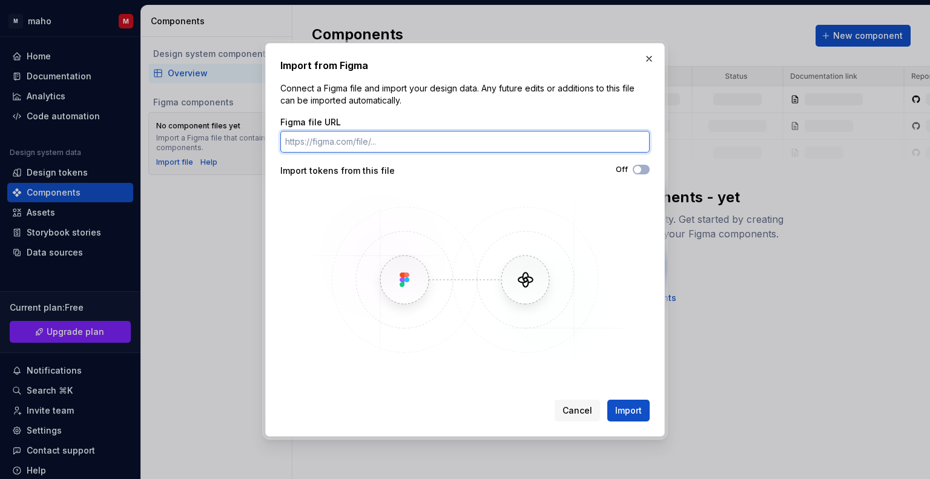
click at [412, 142] on input "Figma file URL" at bounding box center [464, 142] width 369 height 22
paste input "https://www.figma.com/design/rhvR2dmboBRbMqqt0NKzgL/Tetrisly-Design-System-v.1.…"
drag, startPoint x: 349, startPoint y: 145, endPoint x: 122, endPoint y: 144, distance: 226.5
click at [122, 144] on div "Import from Figma Connect a Figma file and import your design data. Any future …" at bounding box center [465, 239] width 930 height 479
click at [433, 144] on input "https://www.figma.com/design/rhvR2dmboBRbMqqt0NKzgL/Tetrisly-Design-System-v.1.…" at bounding box center [464, 142] width 369 height 22
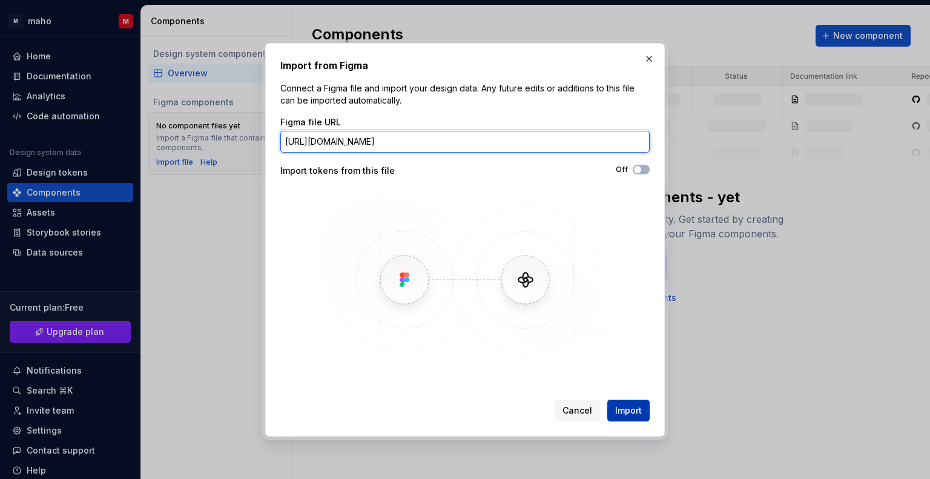
type input "https://www.figma.com/design/rhvR2dmboBRbMqqt0NKzgL/Tetrisly-Design-System-v.1.…"
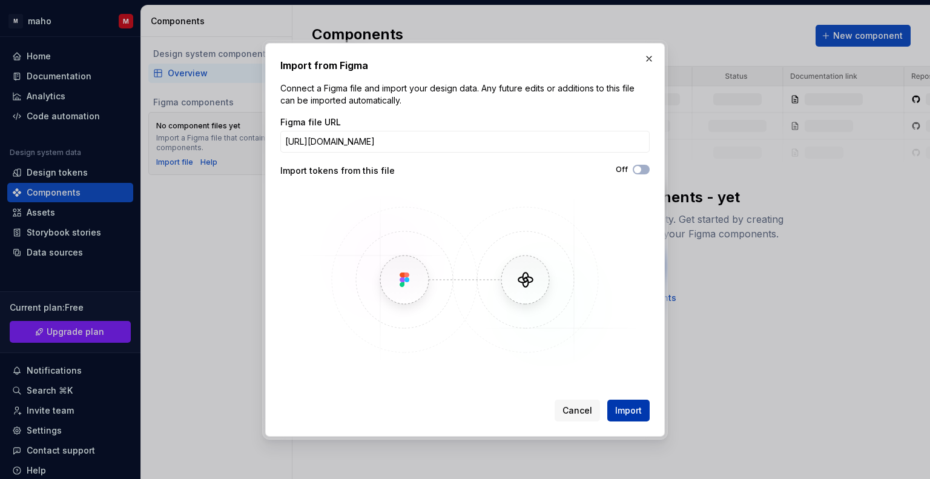
click at [637, 421] on button "Import" at bounding box center [629, 411] width 42 height 22
click at [637, 413] on span "Import" at bounding box center [628, 411] width 27 height 12
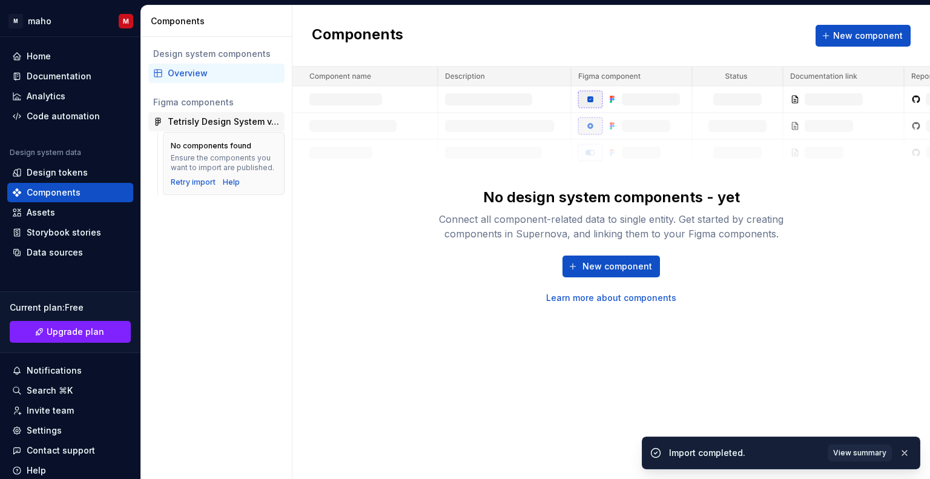
click at [203, 120] on div "Tetrisly Design System v.1.1.0" at bounding box center [224, 122] width 112 height 12
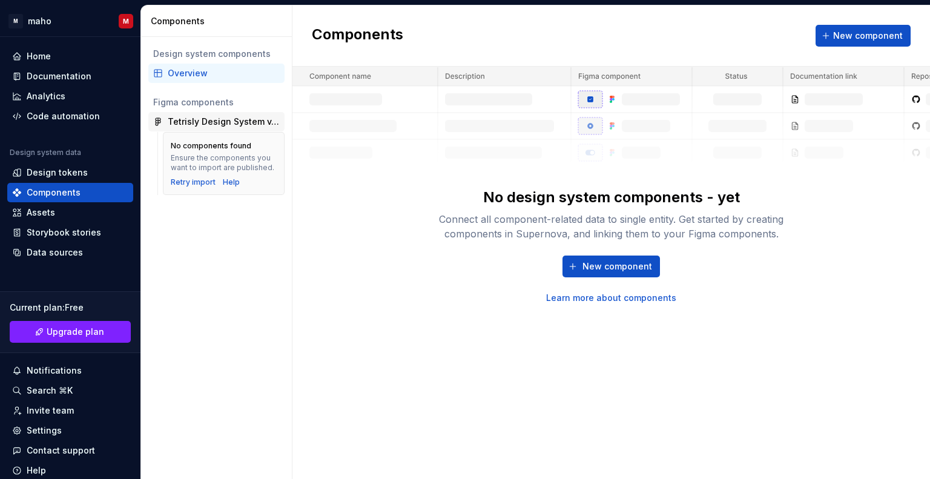
click at [247, 116] on div "Tetrisly Design System v.1.1.0" at bounding box center [224, 122] width 112 height 12
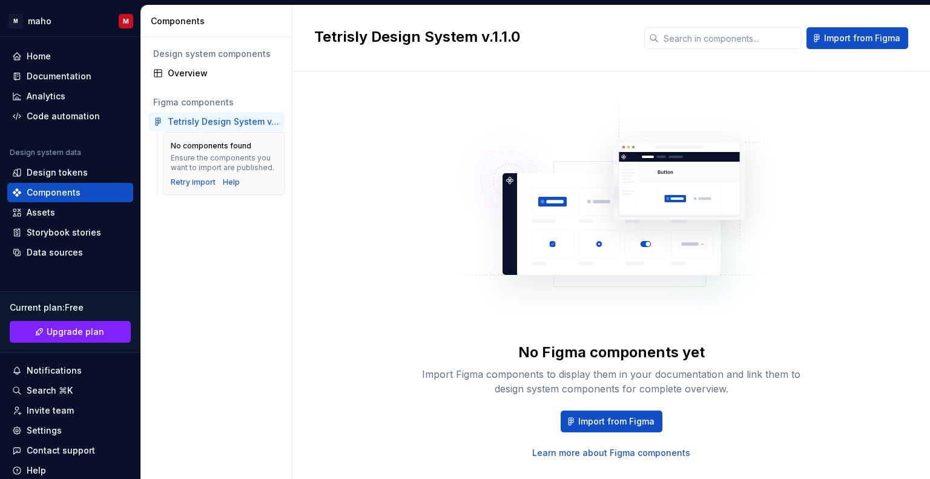
click at [247, 116] on div "Tetrisly Design System v.1.1.0" at bounding box center [224, 122] width 112 height 12
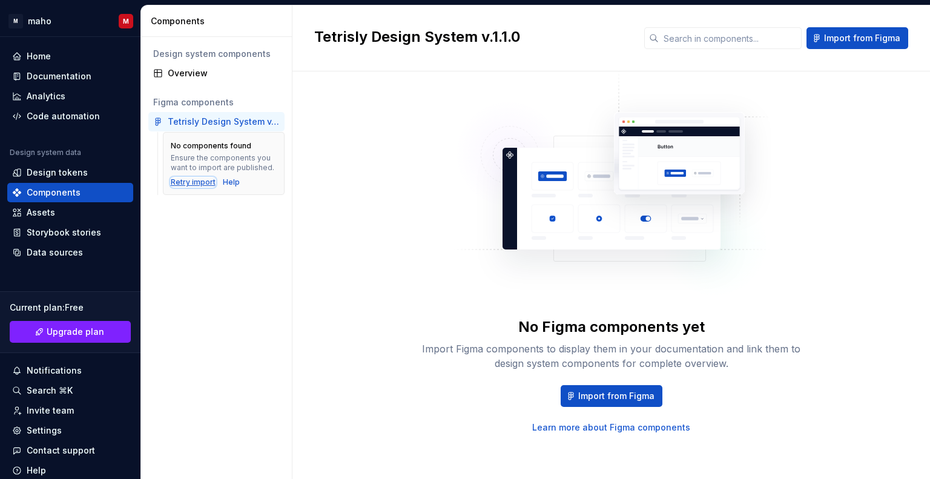
click at [193, 184] on div "Retry import" at bounding box center [193, 182] width 45 height 10
click at [206, 71] on div "Overview" at bounding box center [224, 73] width 112 height 12
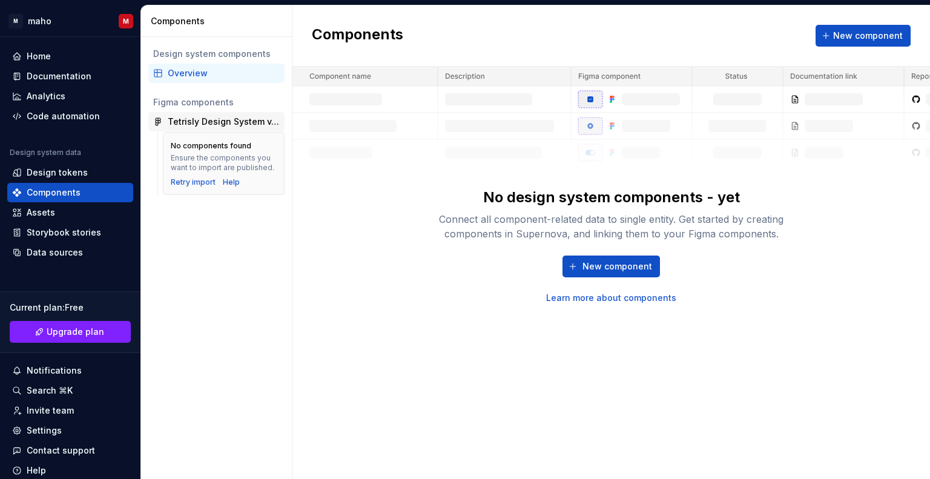
click at [225, 121] on div "Tetrisly Design System v.1.1.0" at bounding box center [224, 122] width 112 height 12
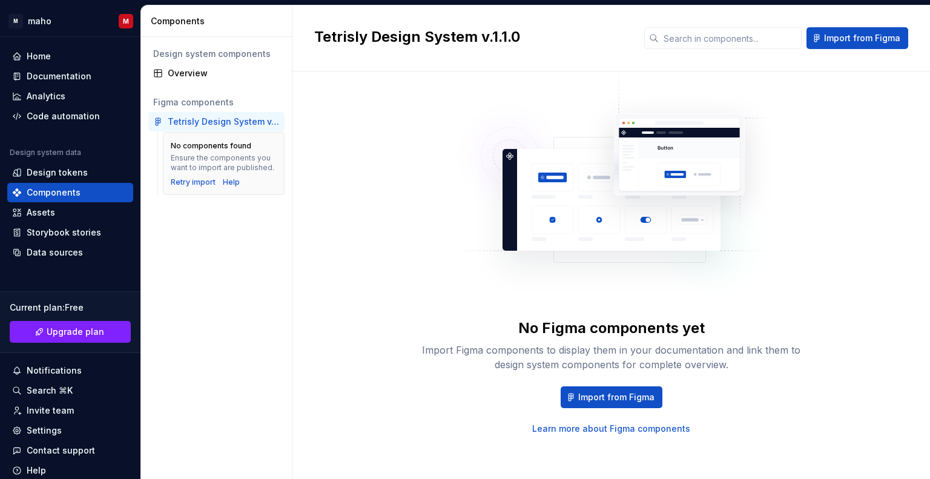
scroll to position [25, 0]
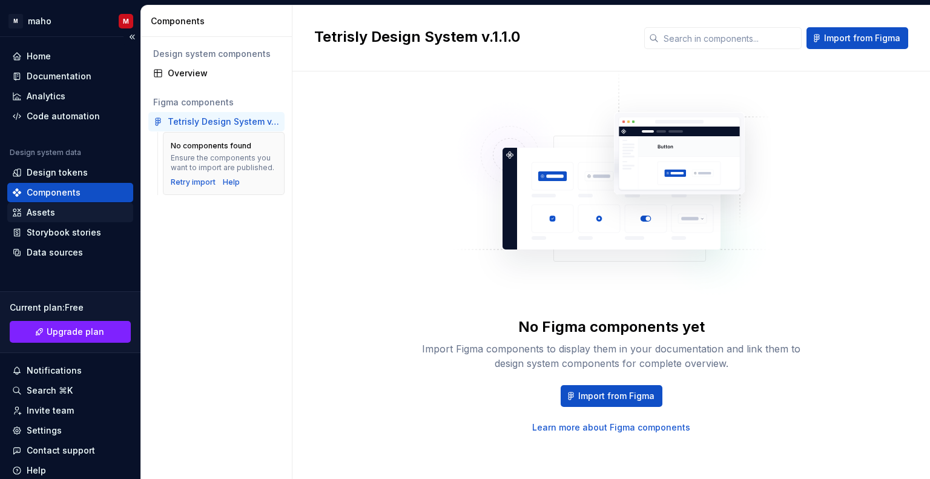
click at [78, 215] on div "Assets" at bounding box center [70, 213] width 116 height 12
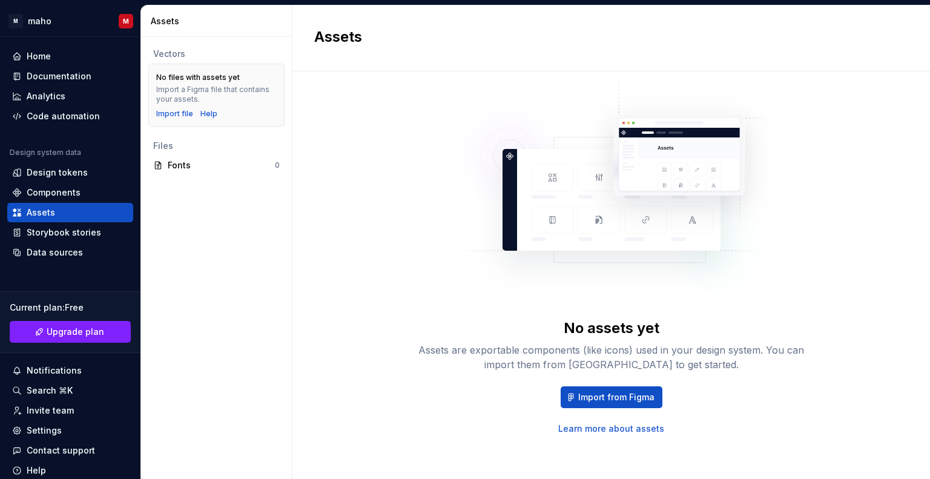
scroll to position [25, 0]
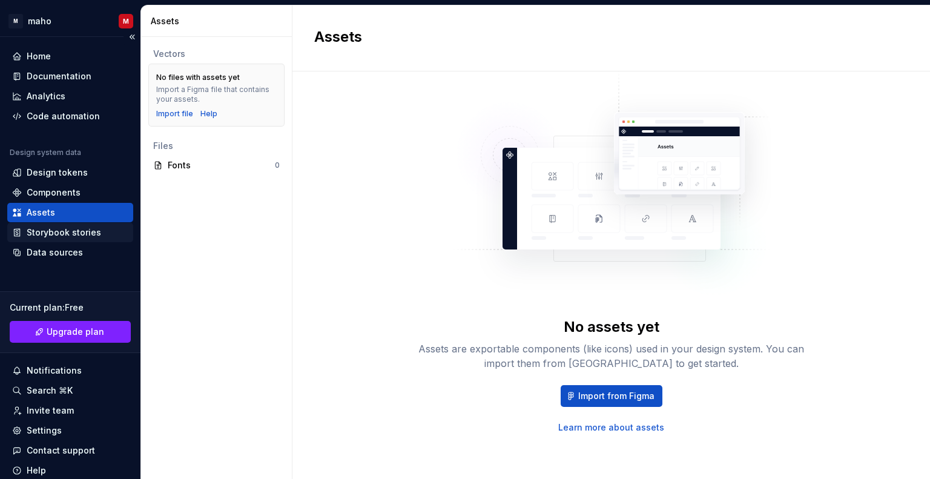
click at [63, 232] on div "Storybook stories" at bounding box center [64, 233] width 74 height 12
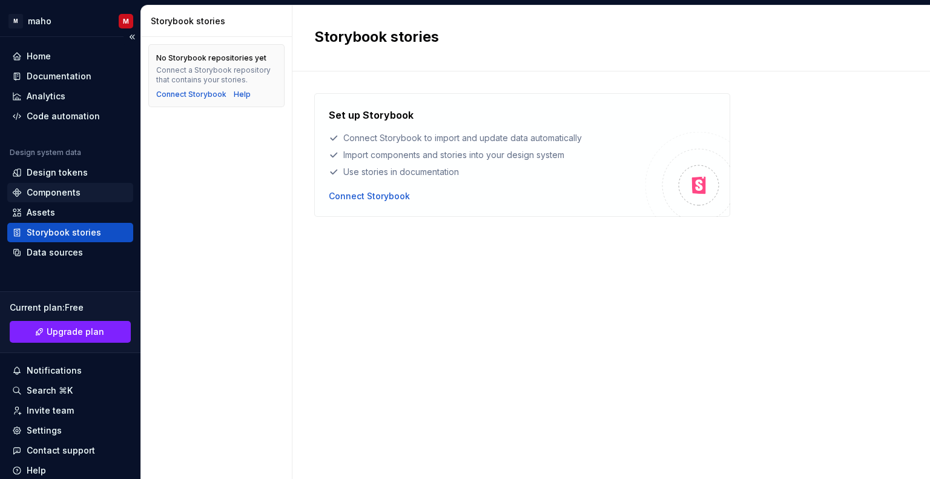
click at [65, 192] on div "Components" at bounding box center [54, 193] width 54 height 12
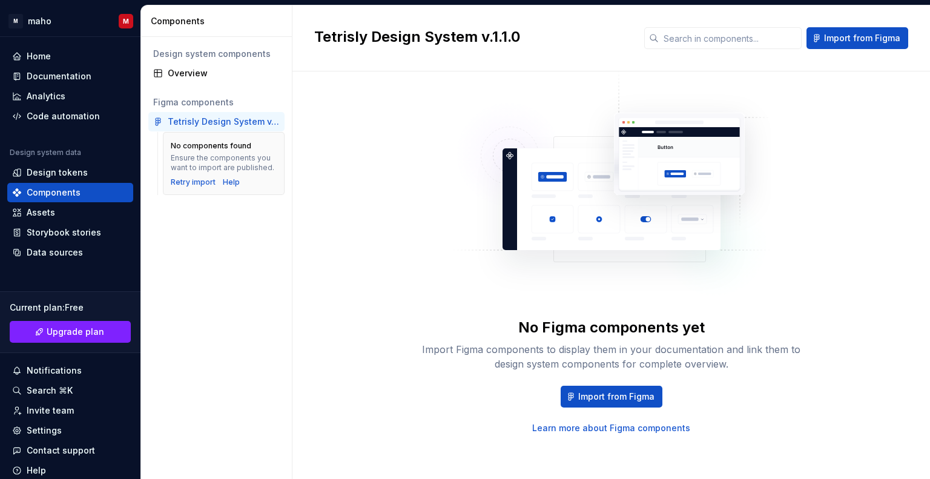
scroll to position [25, 0]
click at [616, 388] on button "Import from Figma" at bounding box center [612, 396] width 102 height 22
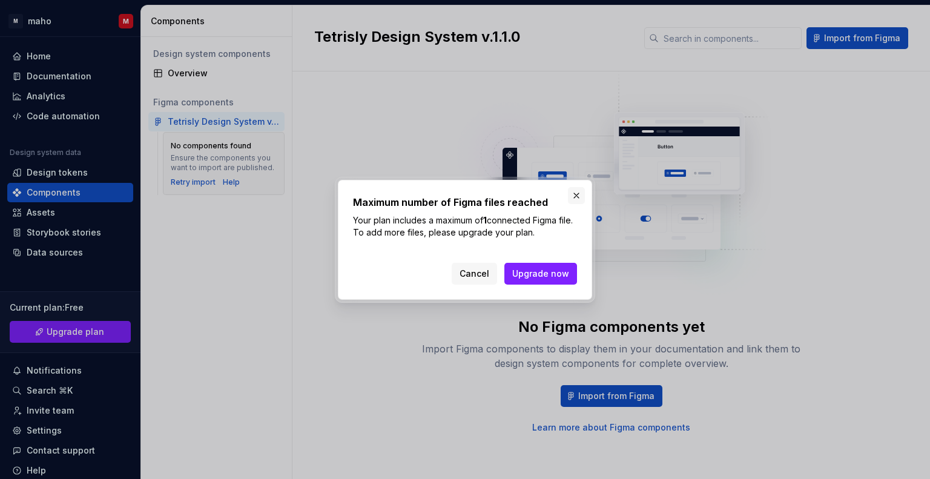
click at [584, 196] on button "button" at bounding box center [576, 195] width 17 height 17
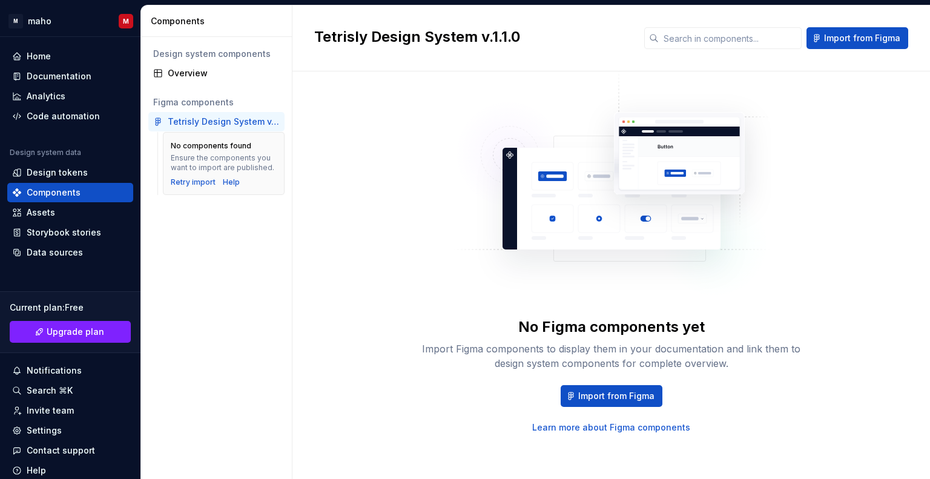
click at [232, 122] on div "Tetrisly Design System v.1.1.0" at bounding box center [224, 122] width 112 height 12
click at [879, 25] on div "Tetrisly Design System v.1.1.0 Import from Figma" at bounding box center [612, 38] width 638 height 66
click at [876, 26] on div "Tetrisly Design System v.1.1.0 Import from Figma" at bounding box center [612, 38] width 638 height 66
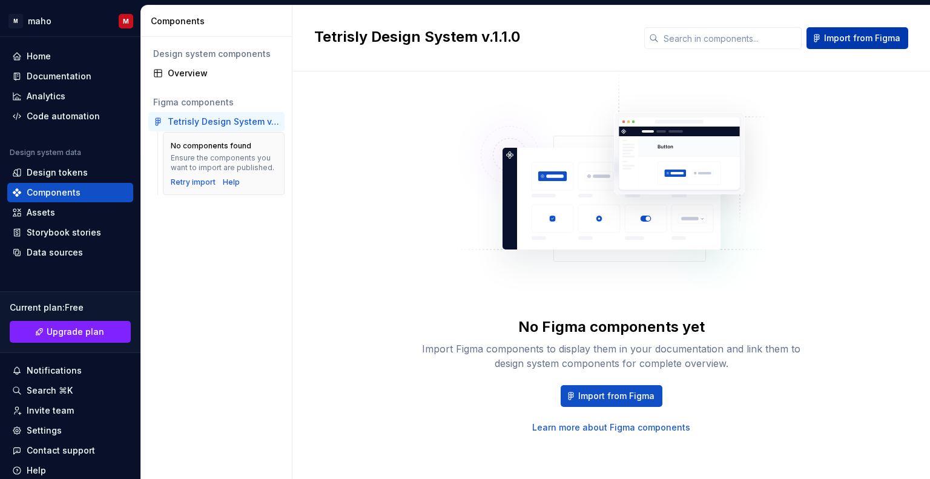
click at [879, 45] on button "Import from Figma" at bounding box center [858, 38] width 102 height 22
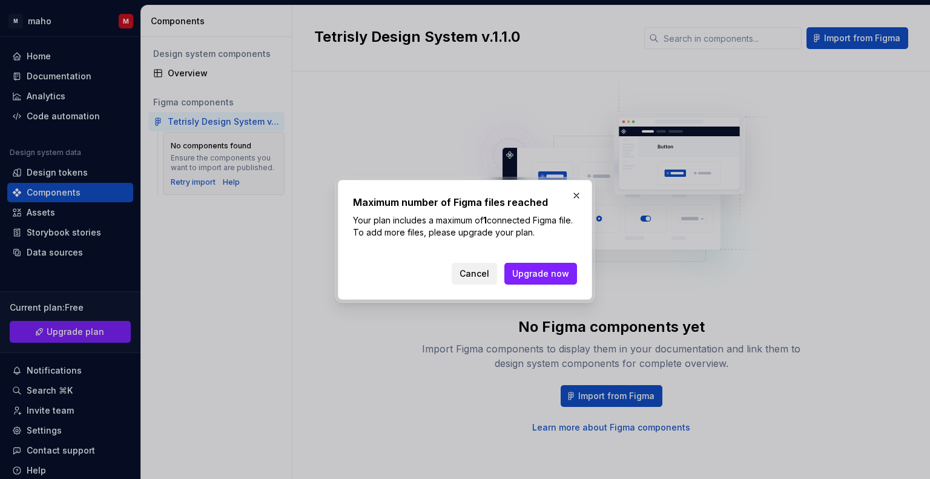
click at [489, 274] on span "Cancel" at bounding box center [475, 274] width 30 height 12
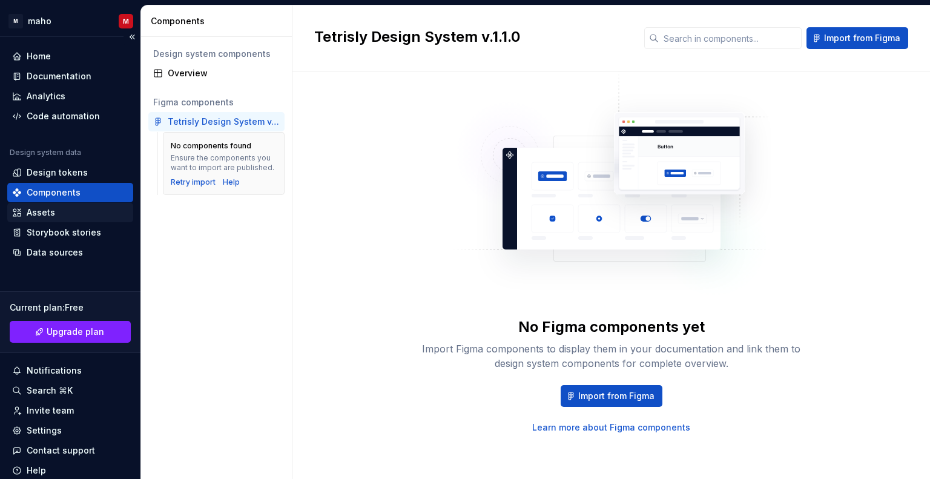
click at [41, 216] on div "Assets" at bounding box center [41, 213] width 28 height 12
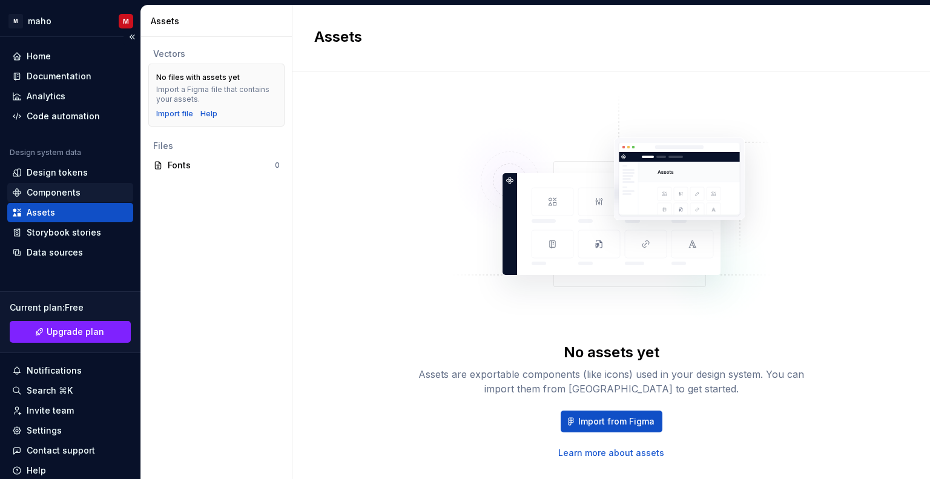
click at [50, 197] on div "Components" at bounding box center [54, 193] width 54 height 12
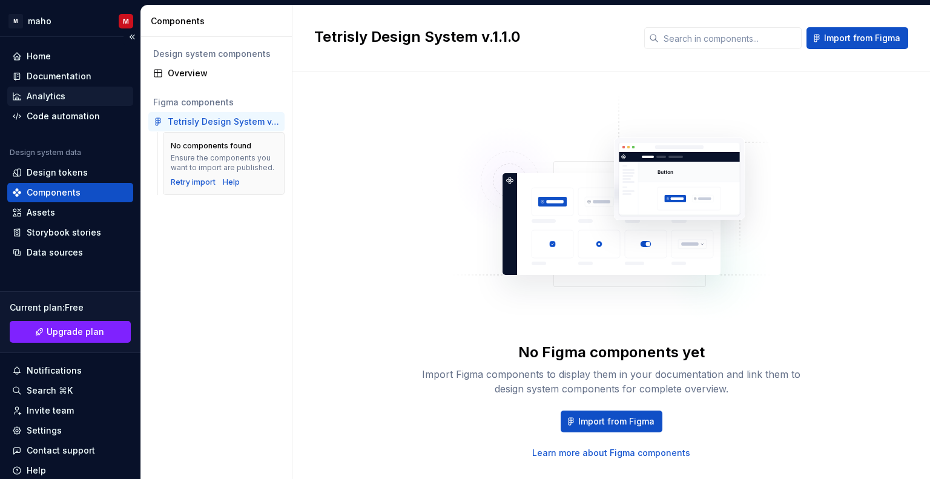
click at [81, 99] on div "Analytics" at bounding box center [70, 96] width 116 height 12
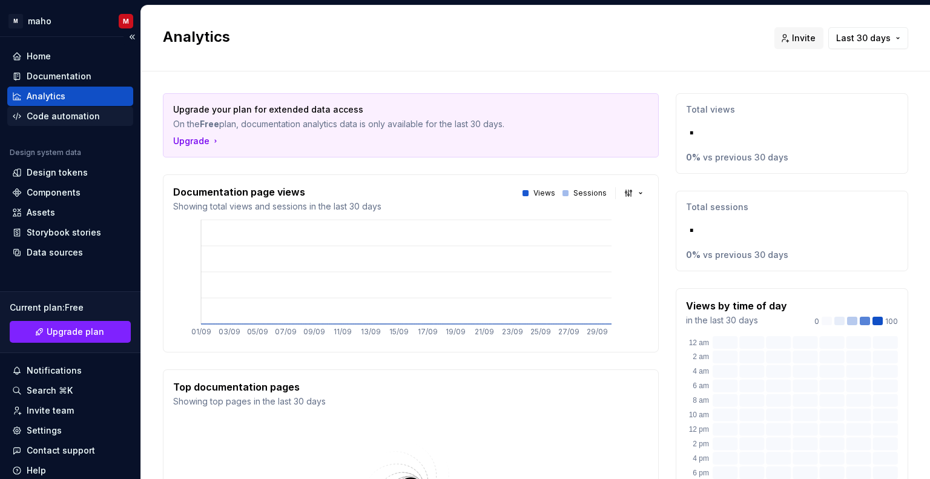
click at [63, 118] on div "Code automation" at bounding box center [63, 116] width 73 height 12
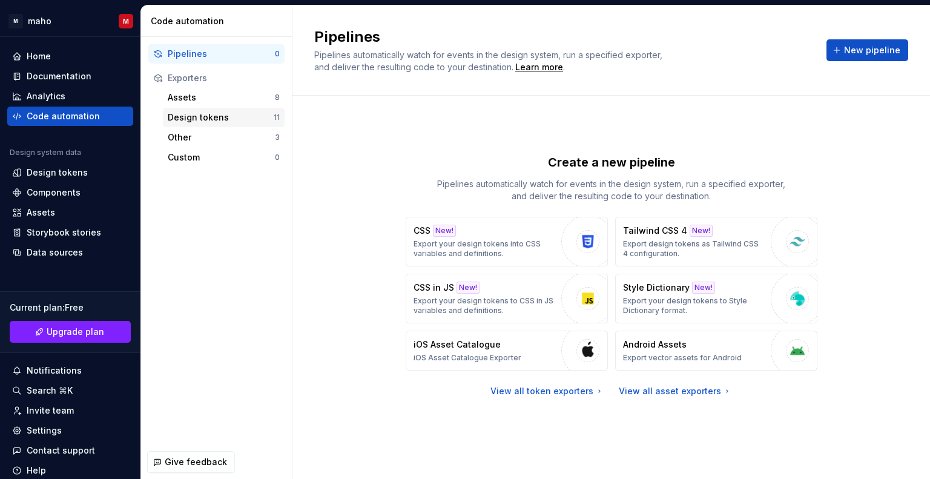
click at [194, 123] on div "Design tokens" at bounding box center [221, 117] width 106 height 12
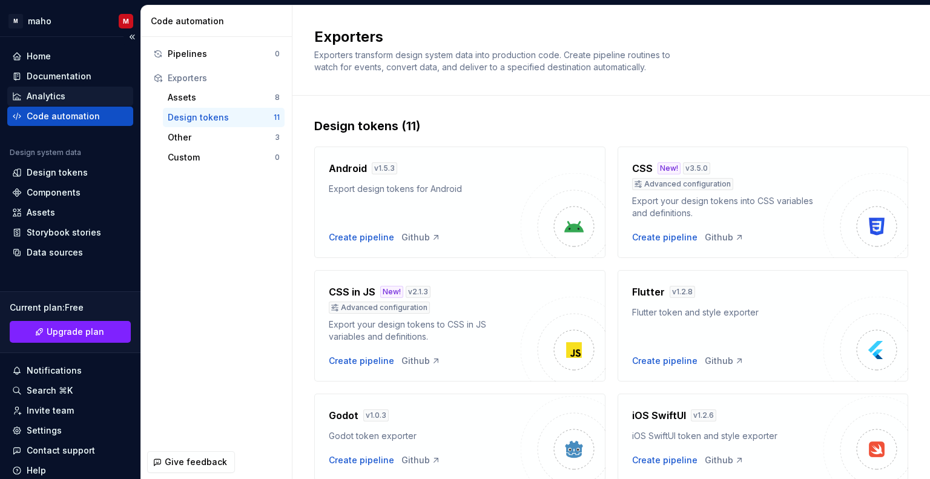
click at [62, 91] on div "Analytics" at bounding box center [46, 96] width 39 height 12
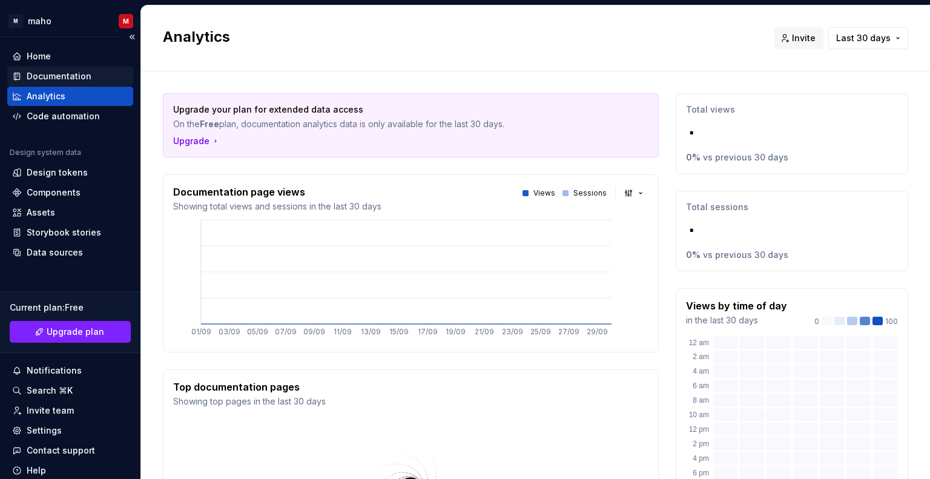
click at [48, 73] on div "Documentation" at bounding box center [59, 76] width 65 height 12
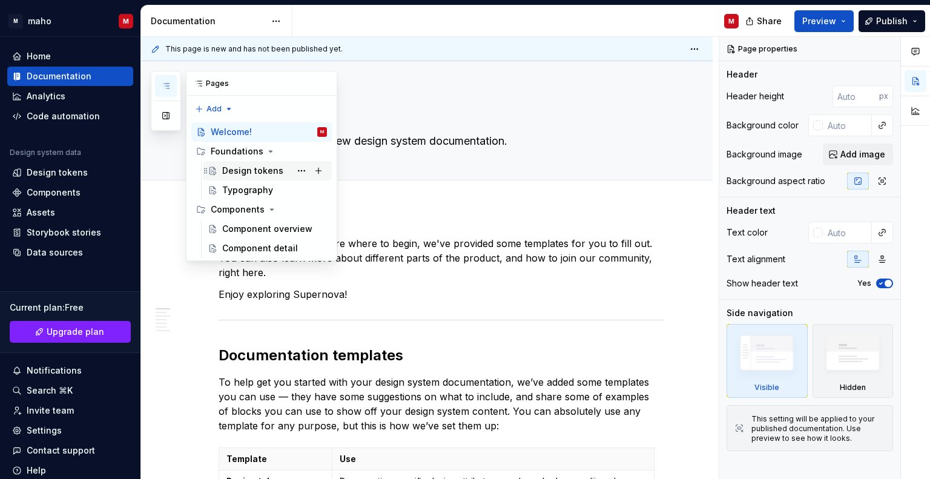
click at [249, 162] on div "Design tokens" at bounding box center [274, 170] width 105 height 17
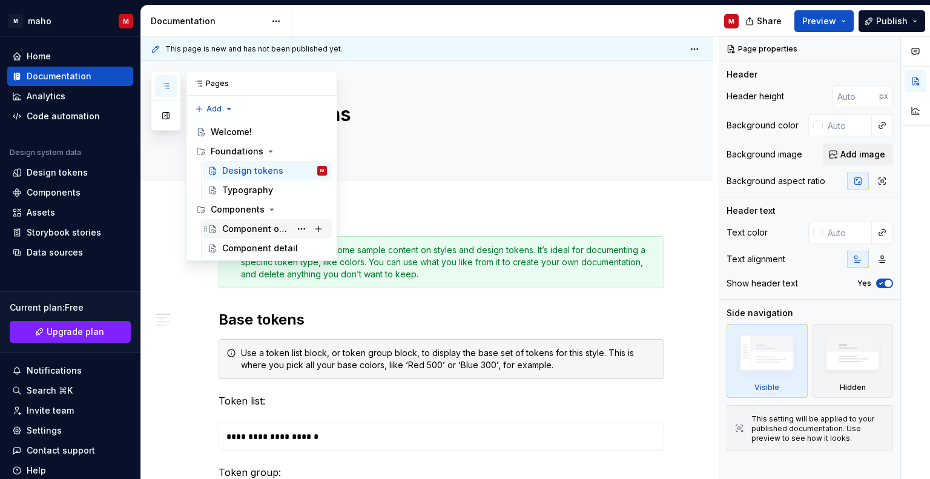
click at [282, 223] on div "Component overview" at bounding box center [256, 229] width 68 height 12
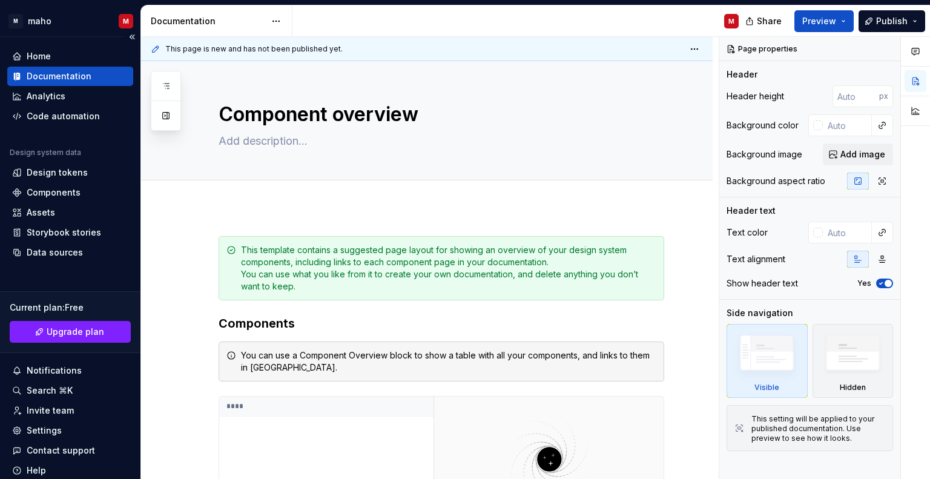
click at [62, 70] on div "Documentation" at bounding box center [70, 76] width 126 height 19
click at [63, 87] on div "Analytics" at bounding box center [70, 96] width 126 height 19
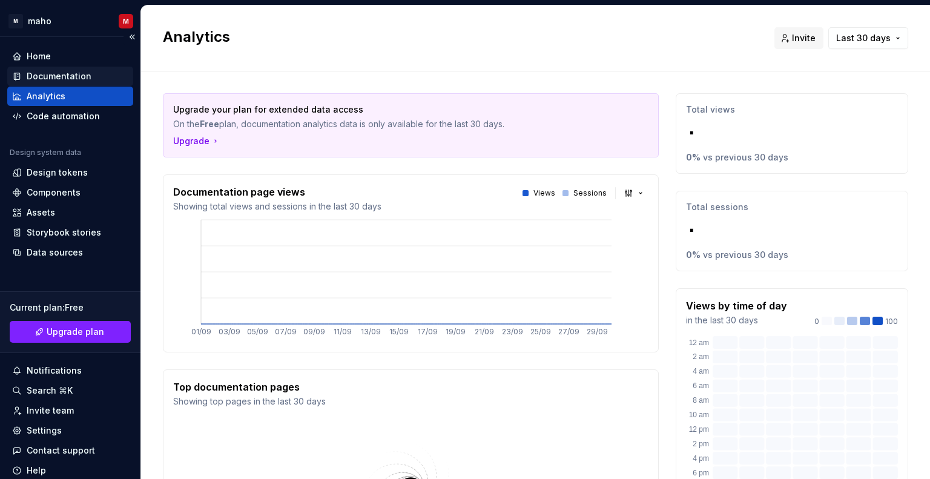
click at [44, 74] on div "Documentation" at bounding box center [59, 76] width 65 height 12
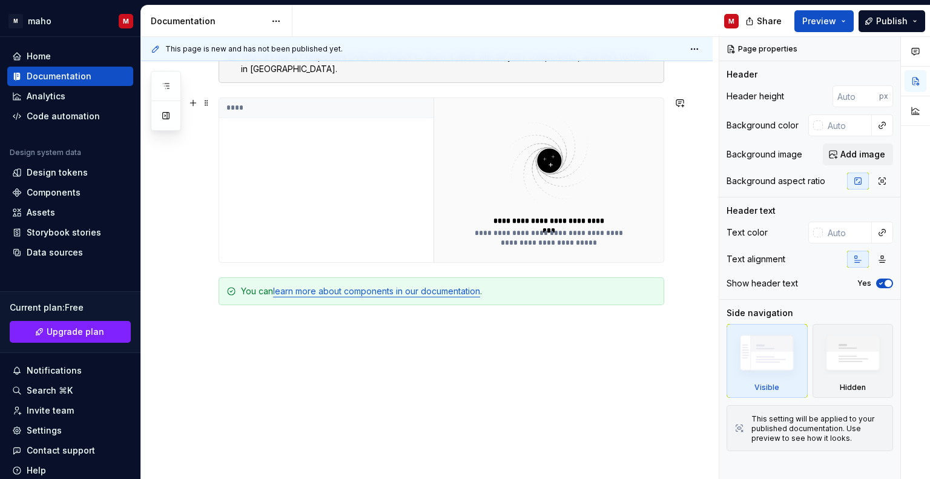
scroll to position [303, 0]
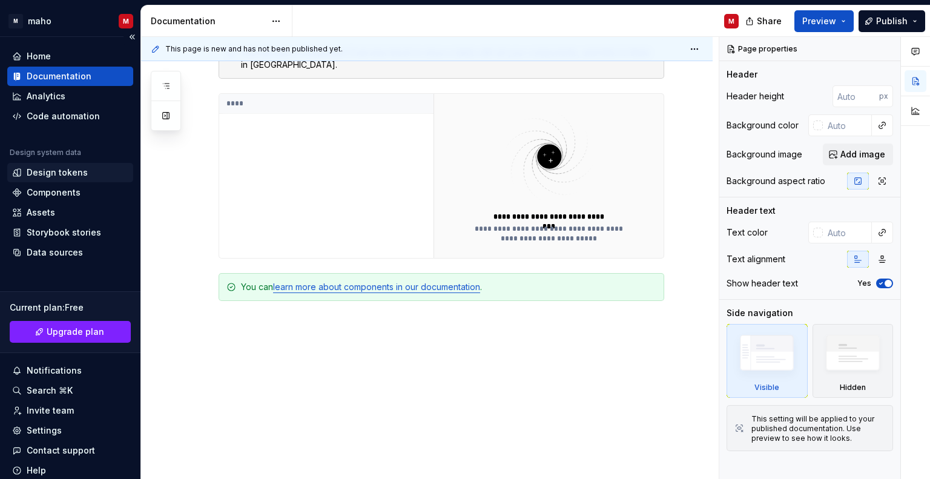
click at [65, 167] on div "Design tokens" at bounding box center [57, 173] width 61 height 12
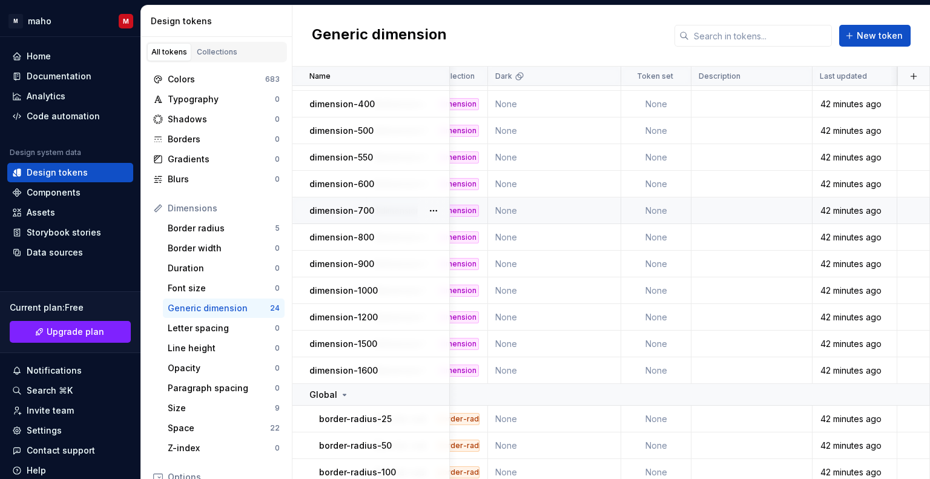
scroll to position [339, 488]
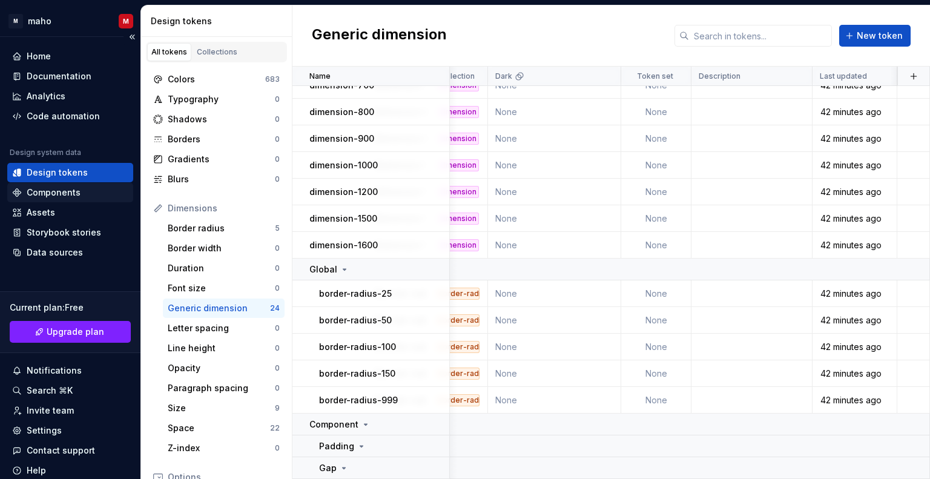
click at [73, 190] on div "Components" at bounding box center [54, 193] width 54 height 12
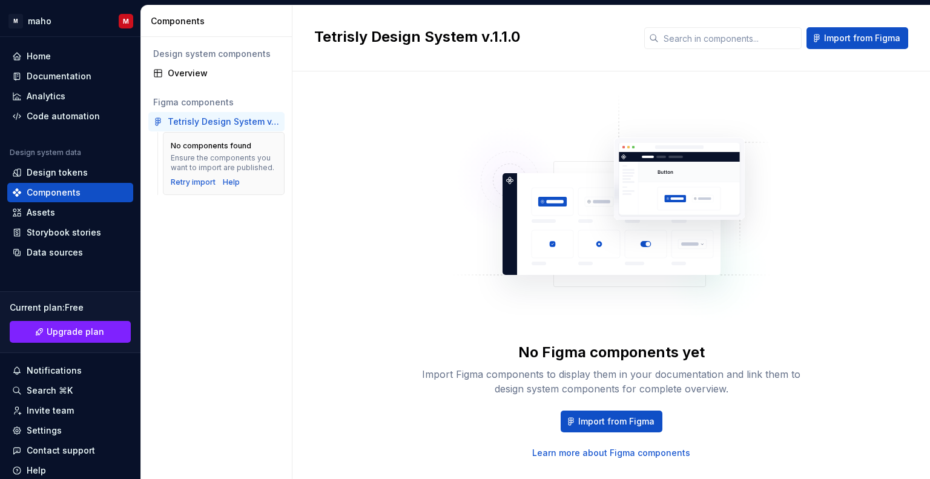
click at [241, 122] on div "Tetrisly Design System v.1.1.0" at bounding box center [224, 122] width 112 height 12
click at [65, 176] on div "Design tokens" at bounding box center [57, 173] width 61 height 12
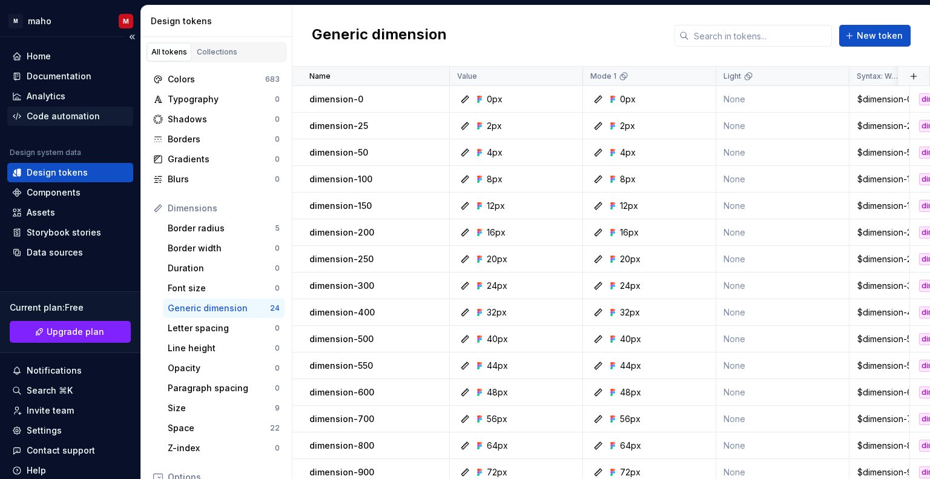
click at [75, 113] on div "Code automation" at bounding box center [63, 116] width 73 height 12
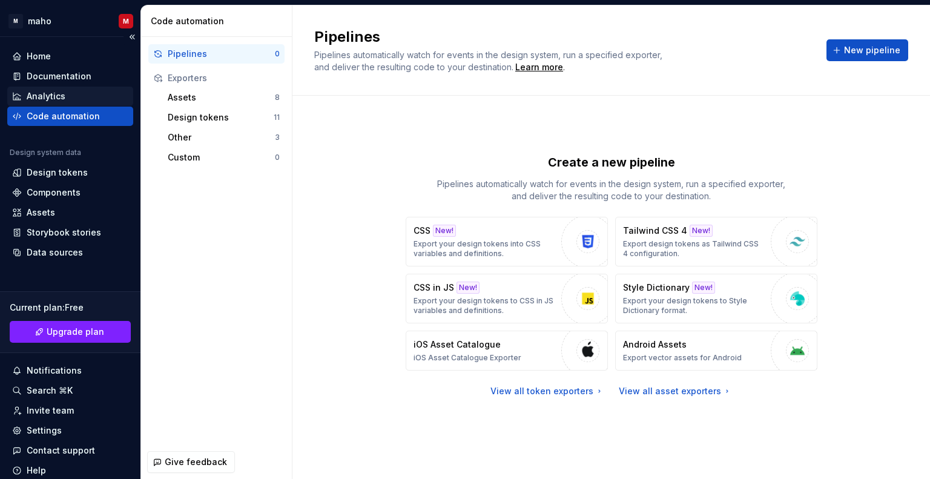
click at [87, 90] on div "Analytics" at bounding box center [70, 96] width 116 height 12
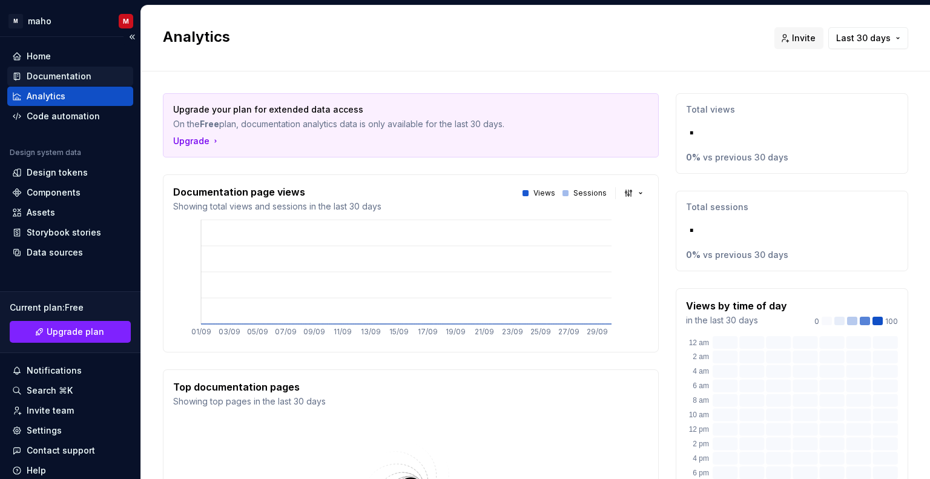
click at [80, 73] on div "Documentation" at bounding box center [59, 76] width 65 height 12
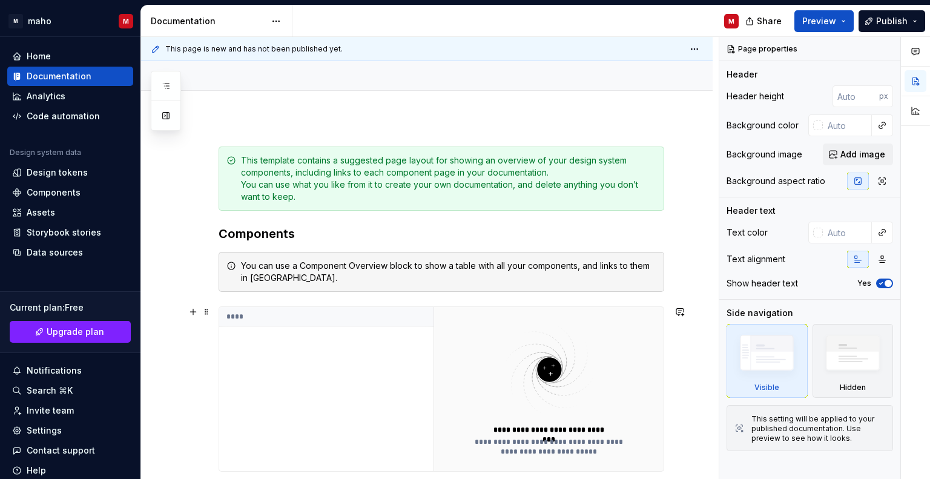
scroll to position [90, 0]
click at [87, 59] on div "Home" at bounding box center [70, 56] width 116 height 12
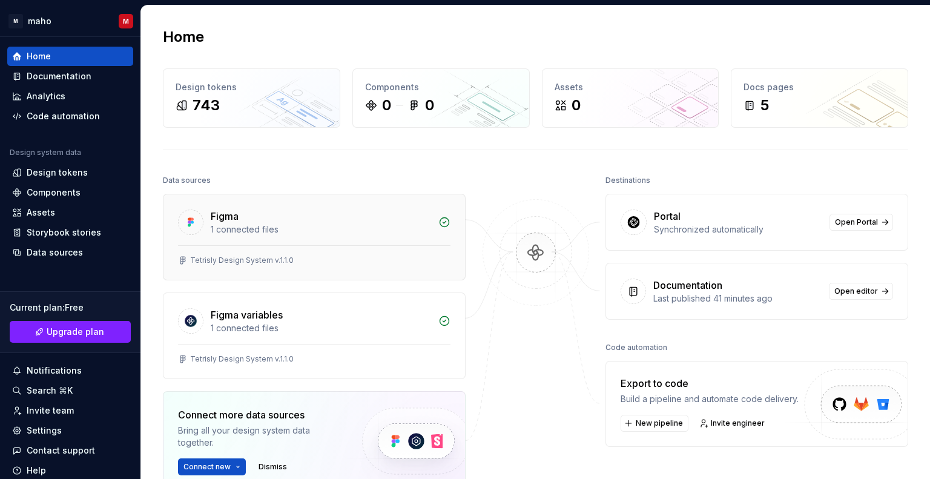
click at [218, 222] on div "Figma" at bounding box center [225, 216] width 28 height 15
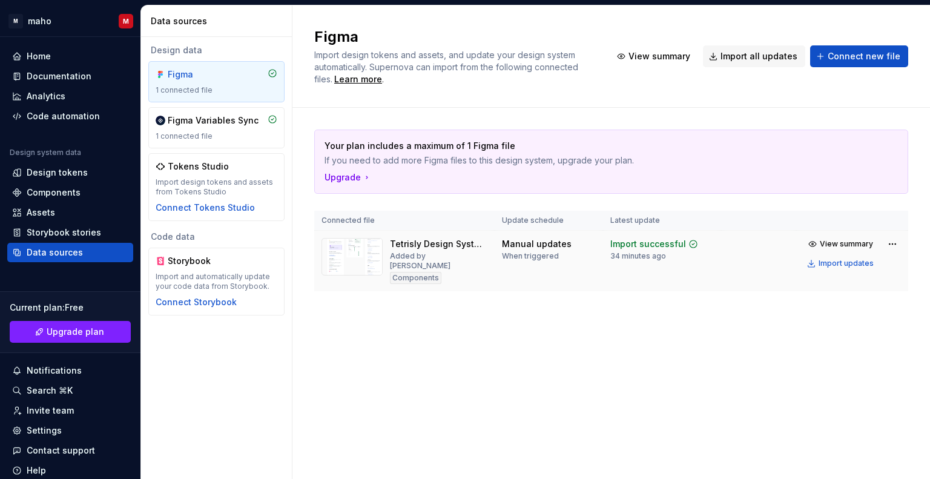
click at [446, 250] on div "Tetrisly Design System v.1.1.0 Added by maho Components" at bounding box center [439, 261] width 98 height 46
click at [363, 256] on img at bounding box center [352, 257] width 61 height 38
click at [848, 242] on span "View summary" at bounding box center [846, 244] width 53 height 10
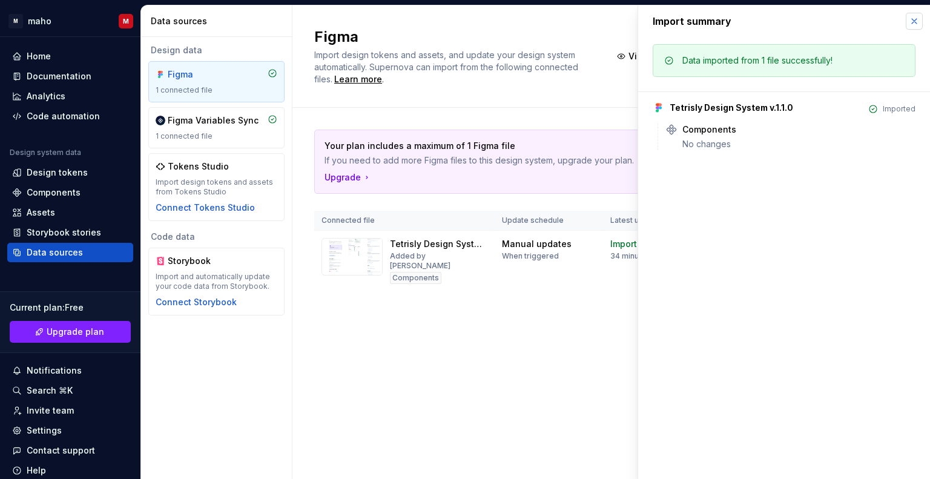
click at [919, 21] on button "button" at bounding box center [914, 21] width 17 height 17
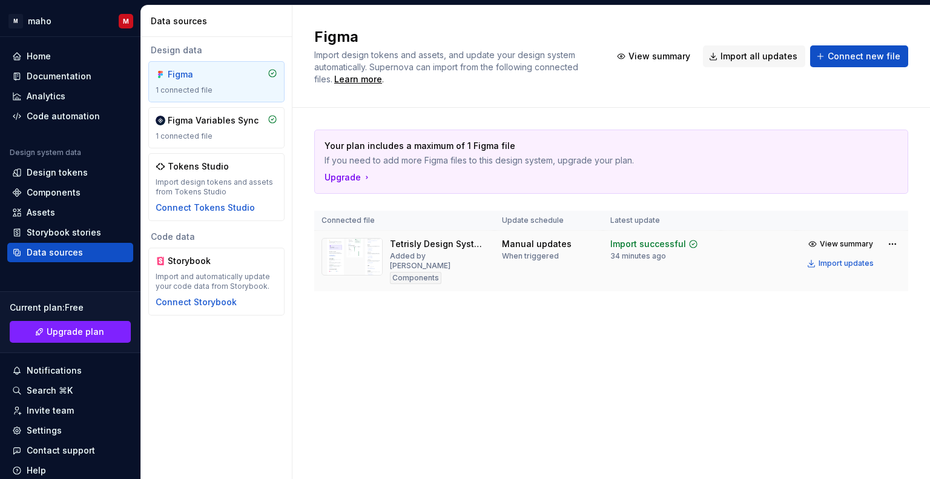
click at [373, 261] on img at bounding box center [352, 257] width 61 height 38
click at [848, 264] on div "Import updates" at bounding box center [846, 264] width 55 height 10
click at [552, 259] on div "When triggered" at bounding box center [530, 256] width 57 height 10
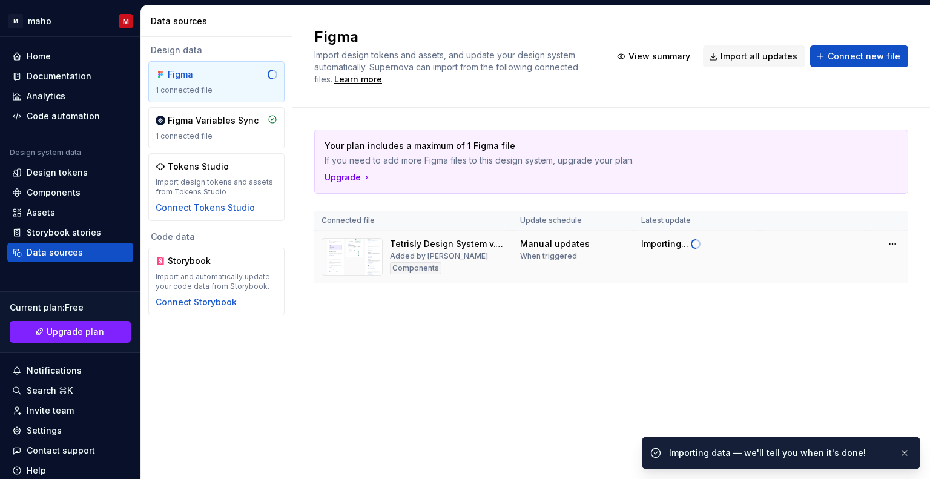
click at [521, 246] on div "Manual updates" at bounding box center [555, 244] width 70 height 12
click at [490, 259] on div "Tetrisly Design System v.1.1.0 Added by maho Components" at bounding box center [448, 257] width 116 height 38
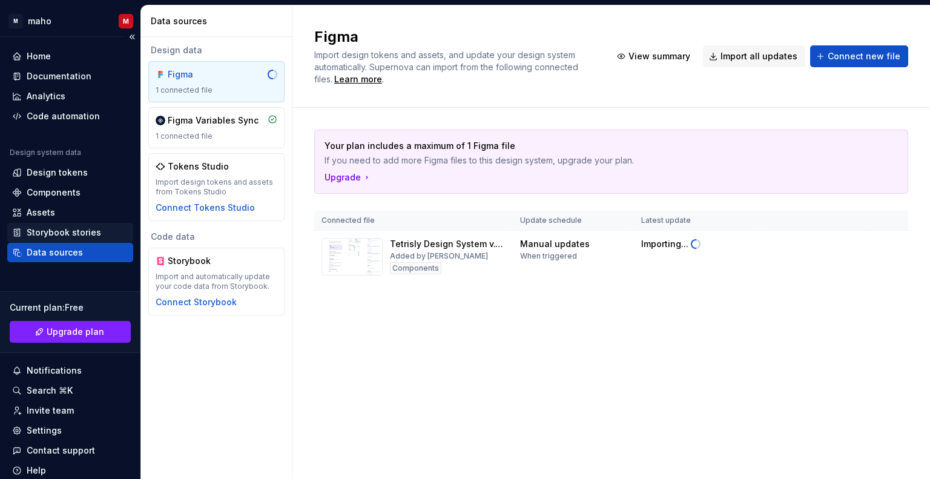
click at [61, 227] on div "Storybook stories" at bounding box center [64, 233] width 74 height 12
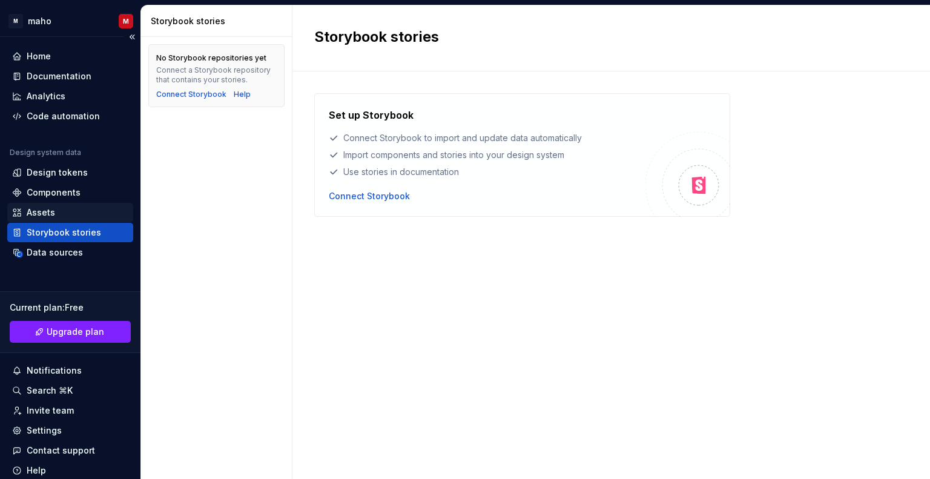
click at [64, 220] on div "Assets" at bounding box center [70, 212] width 126 height 19
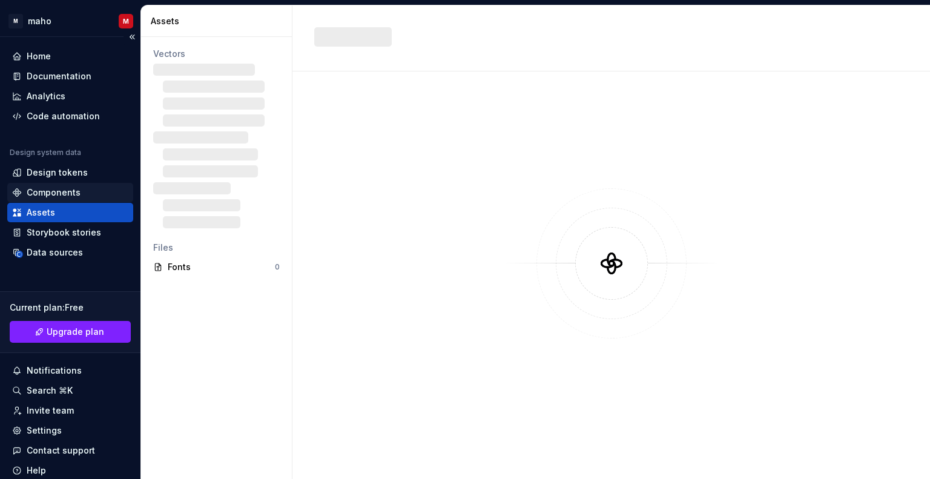
click at [61, 184] on div "Components" at bounding box center [70, 192] width 126 height 19
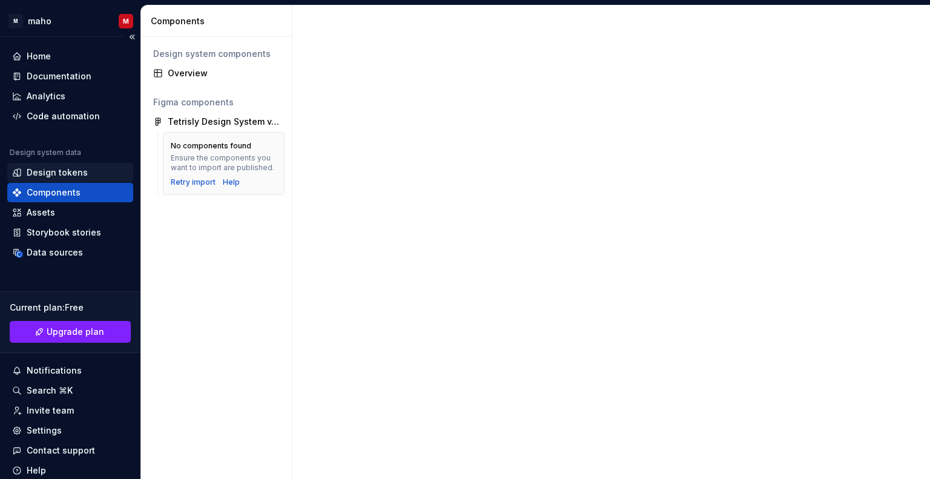
click at [61, 171] on div "Design tokens" at bounding box center [57, 173] width 61 height 12
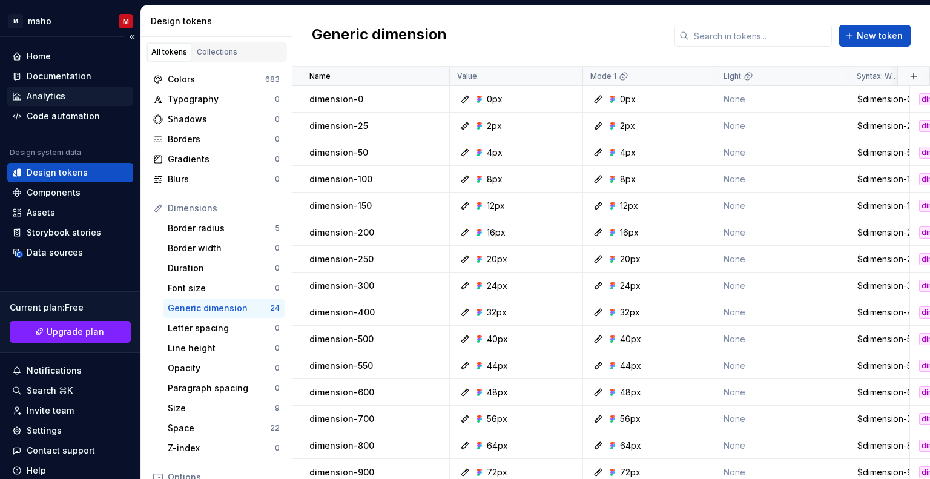
click at [70, 96] on div "Analytics" at bounding box center [70, 96] width 116 height 12
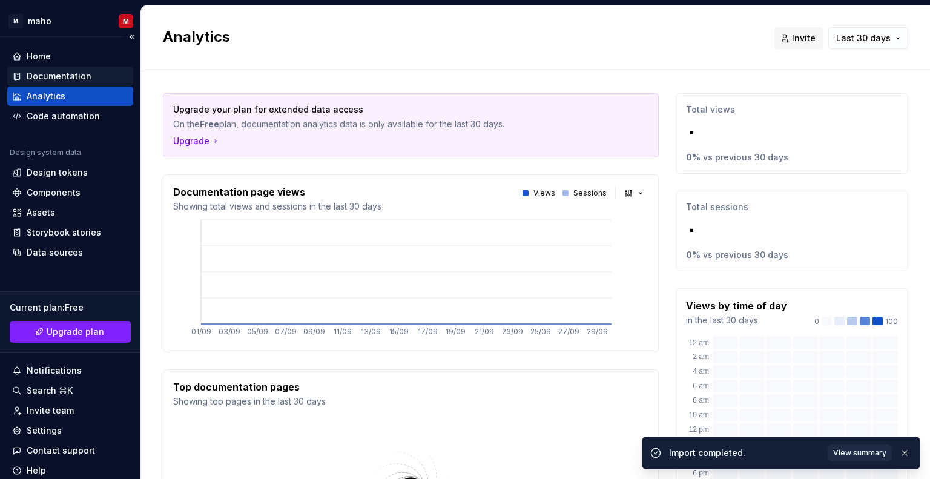
click at [67, 84] on div "Documentation" at bounding box center [70, 76] width 126 height 19
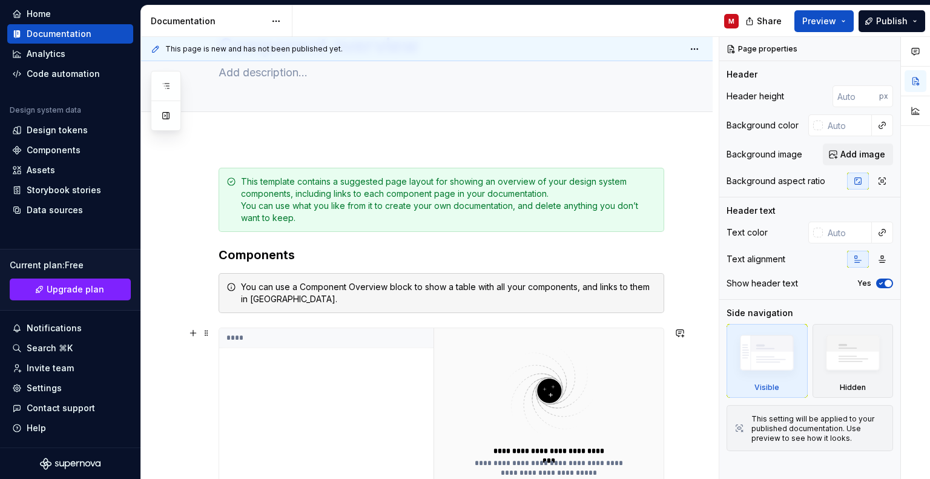
scroll to position [29, 0]
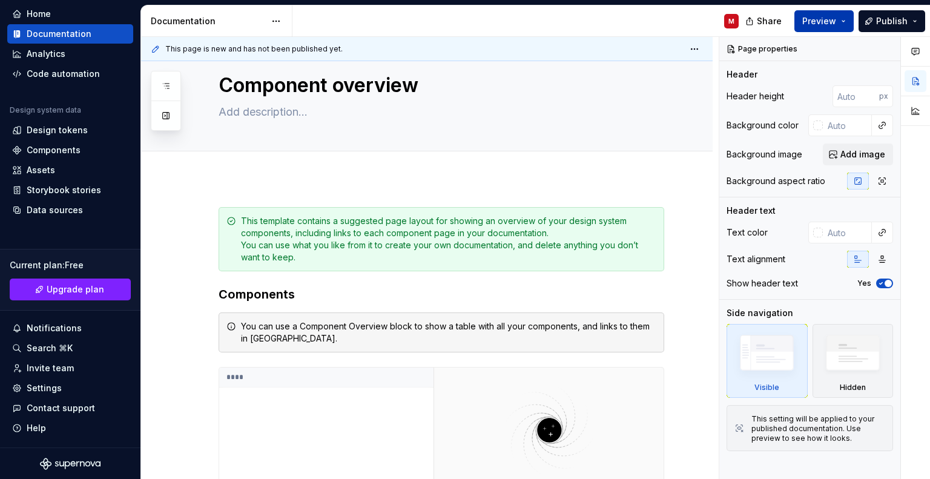
click at [834, 22] on span "Preview" at bounding box center [820, 21] width 34 height 12
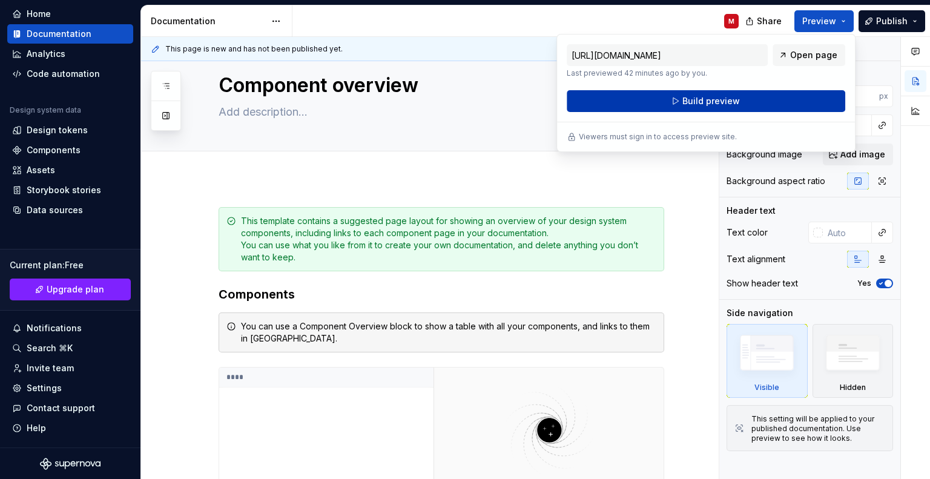
click at [733, 96] on span "Build preview" at bounding box center [712, 101] width 58 height 12
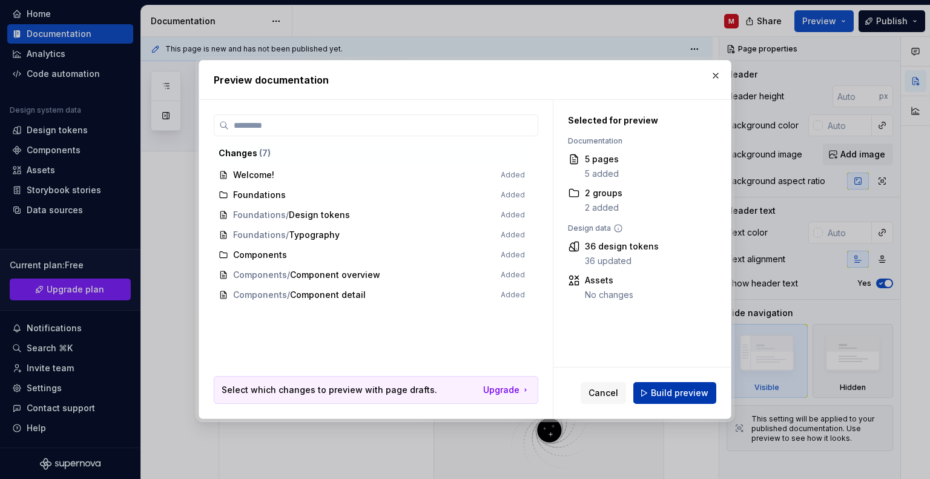
click at [688, 402] on button "Build preview" at bounding box center [675, 393] width 83 height 22
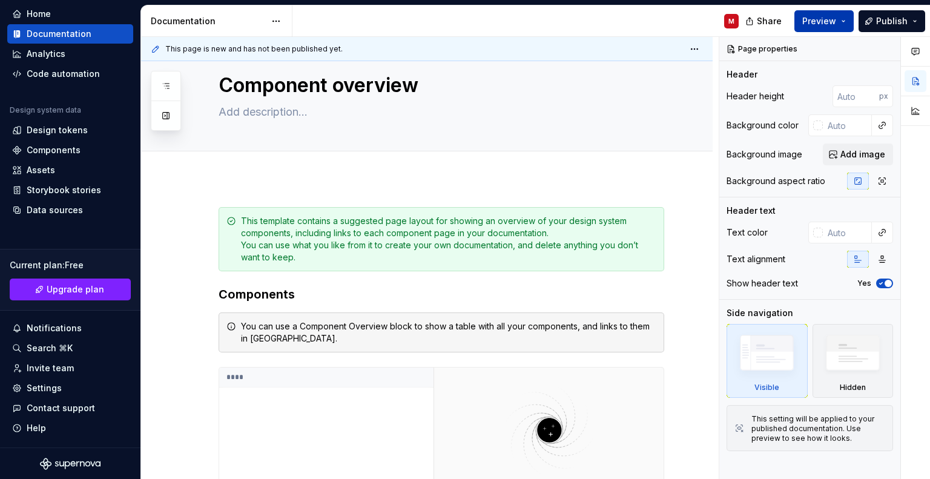
click at [823, 15] on span "Preview" at bounding box center [820, 21] width 34 height 12
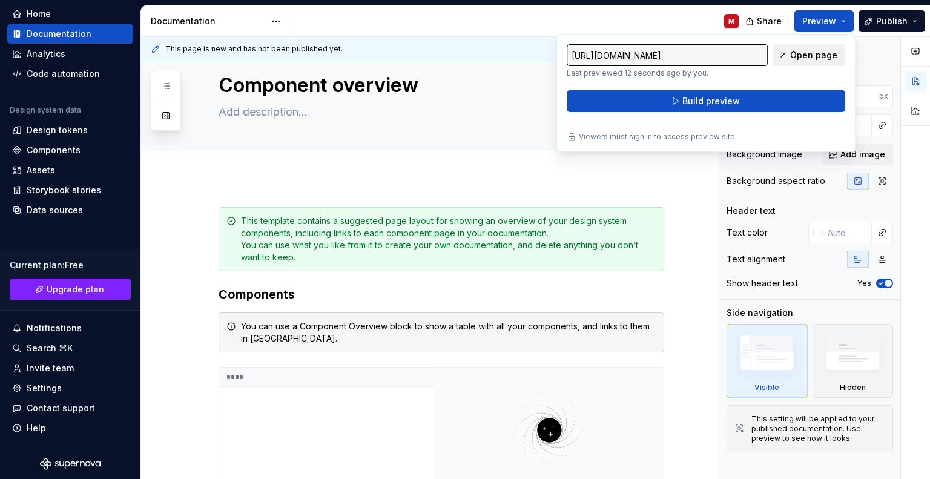
click at [794, 59] on span "Open page" at bounding box center [813, 55] width 47 height 12
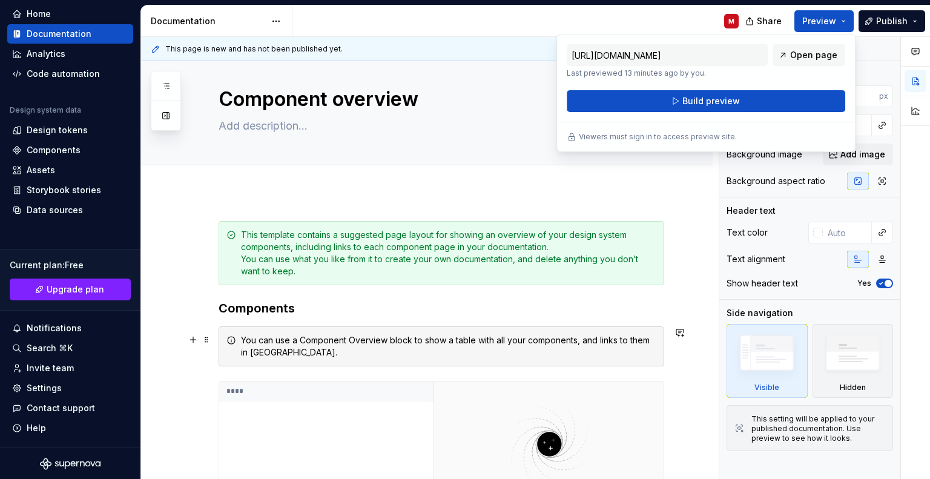
scroll to position [0, 0]
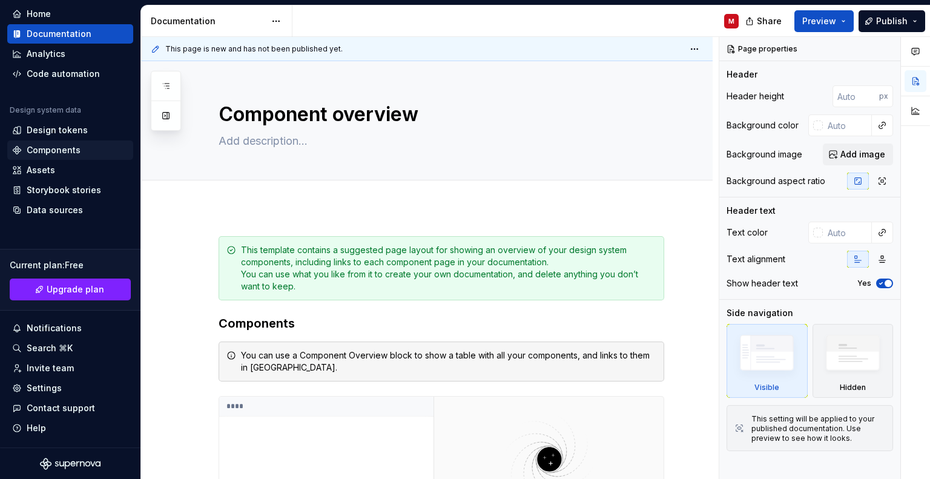
click at [51, 150] on div "Components" at bounding box center [54, 150] width 54 height 12
click at [61, 153] on div "Components" at bounding box center [54, 150] width 54 height 12
type textarea "*"
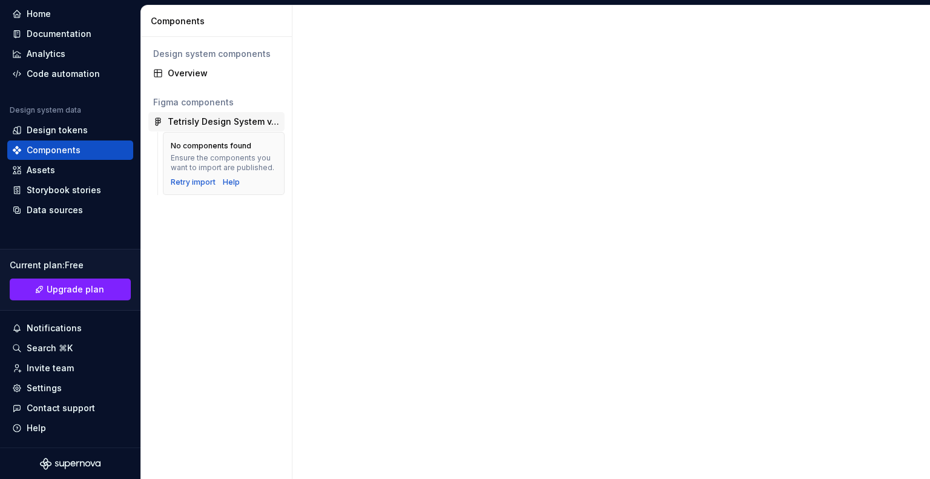
click at [227, 113] on div "Tetrisly Design System v.1.1.0" at bounding box center [216, 121] width 136 height 19
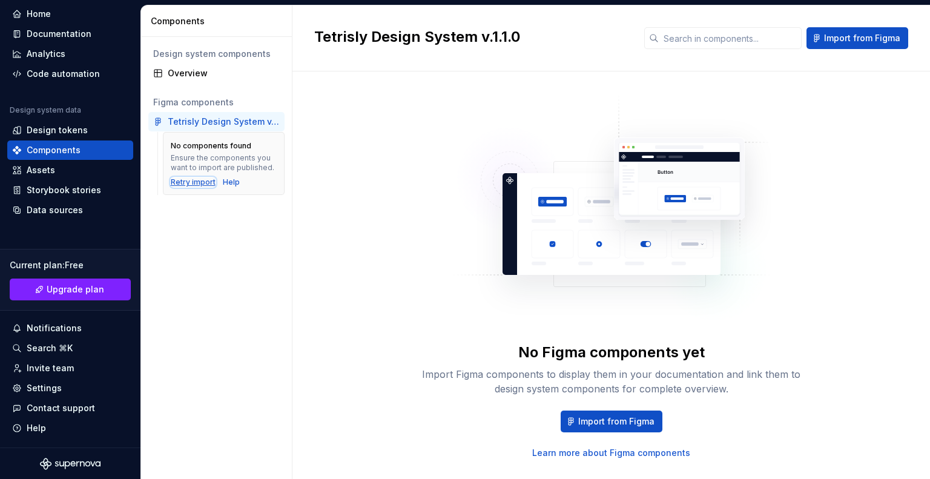
click at [200, 178] on div "Retry import" at bounding box center [193, 182] width 45 height 10
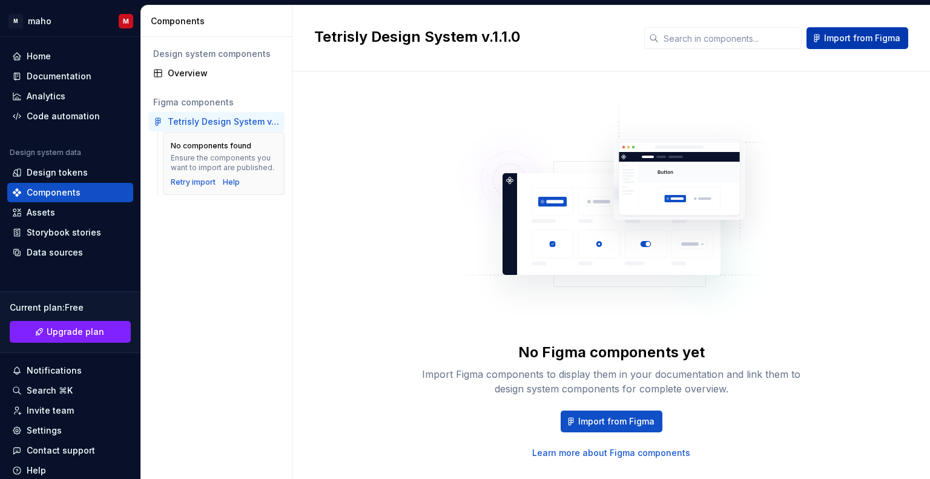
click at [824, 33] on span "Import from Figma" at bounding box center [862, 38] width 76 height 12
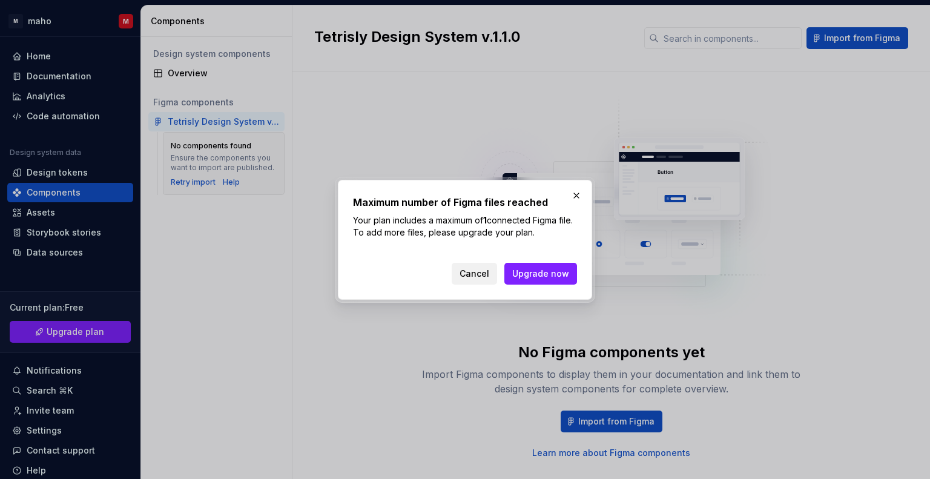
click at [480, 266] on button "Cancel" at bounding box center [474, 274] width 45 height 22
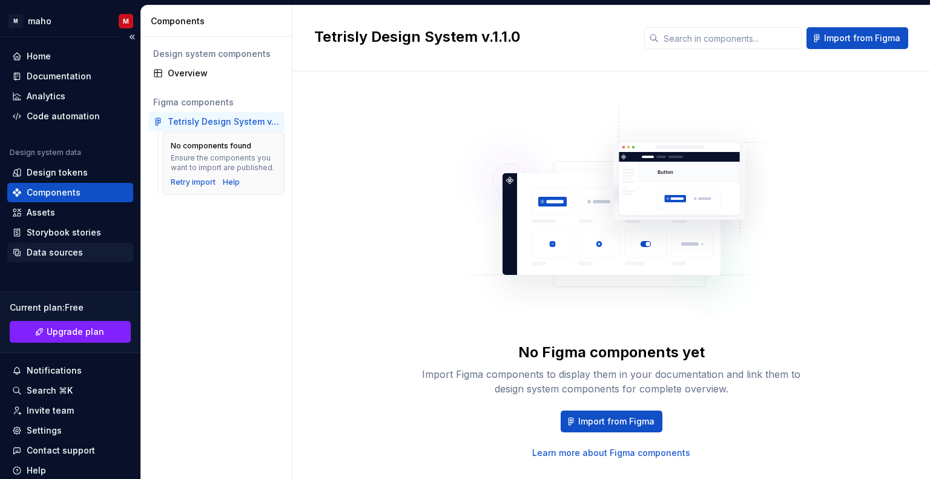
click at [56, 251] on div "Data sources" at bounding box center [55, 253] width 56 height 12
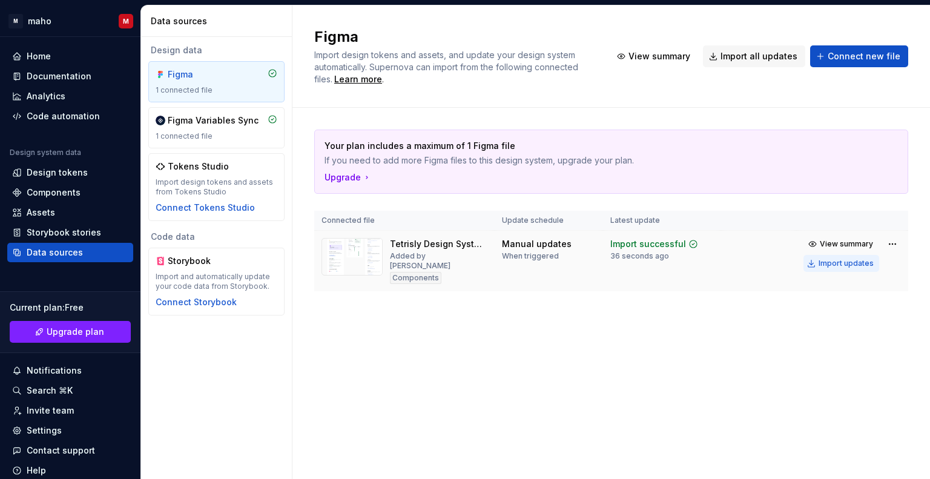
click at [829, 260] on div "Import updates" at bounding box center [846, 264] width 55 height 10
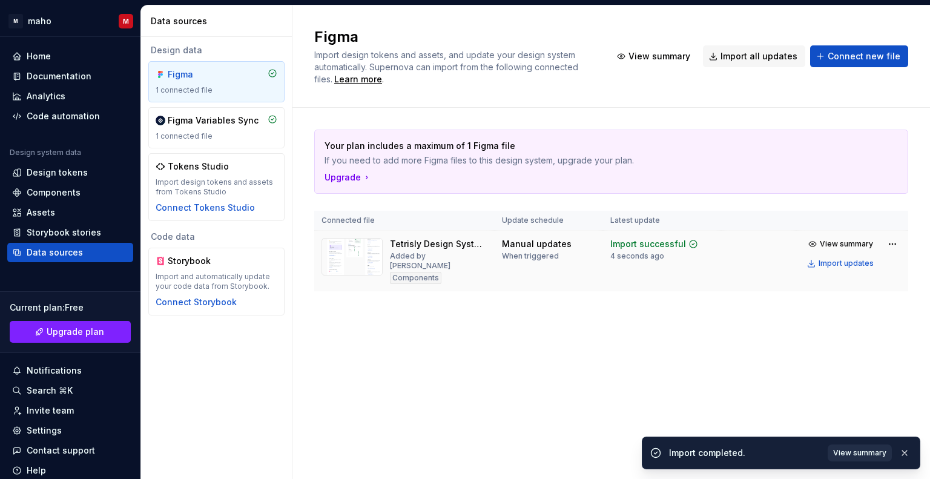
click at [850, 454] on span "View summary" at bounding box center [859, 453] width 53 height 10
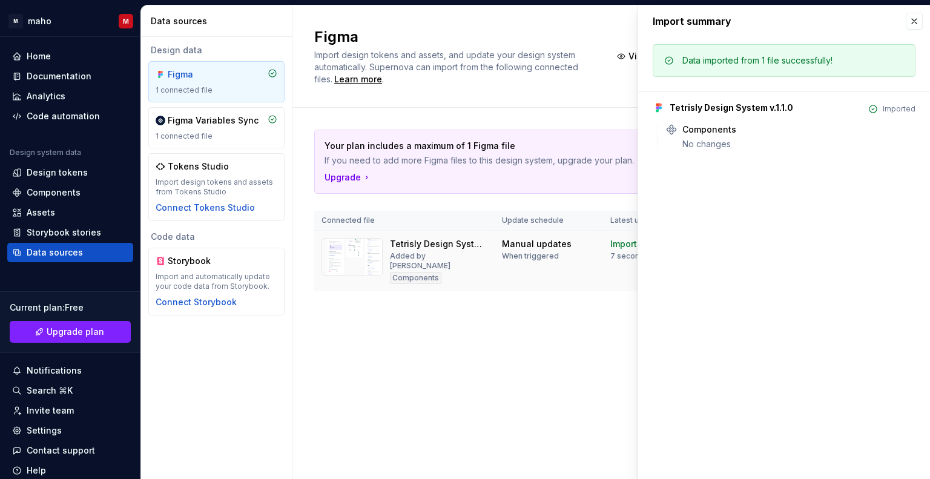
click at [913, 19] on button "button" at bounding box center [914, 21] width 17 height 17
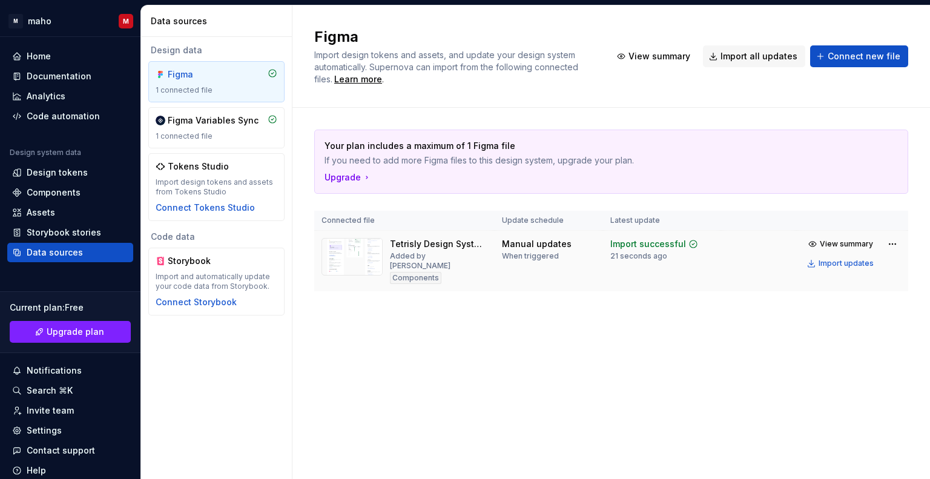
click at [347, 222] on th "Connected file" at bounding box center [404, 221] width 180 height 20
click at [362, 247] on img at bounding box center [352, 257] width 61 height 38
click at [434, 248] on div "Tetrisly Design System v.1.1.0" at bounding box center [439, 244] width 98 height 12
drag, startPoint x: 434, startPoint y: 248, endPoint x: 487, endPoint y: 247, distance: 52.7
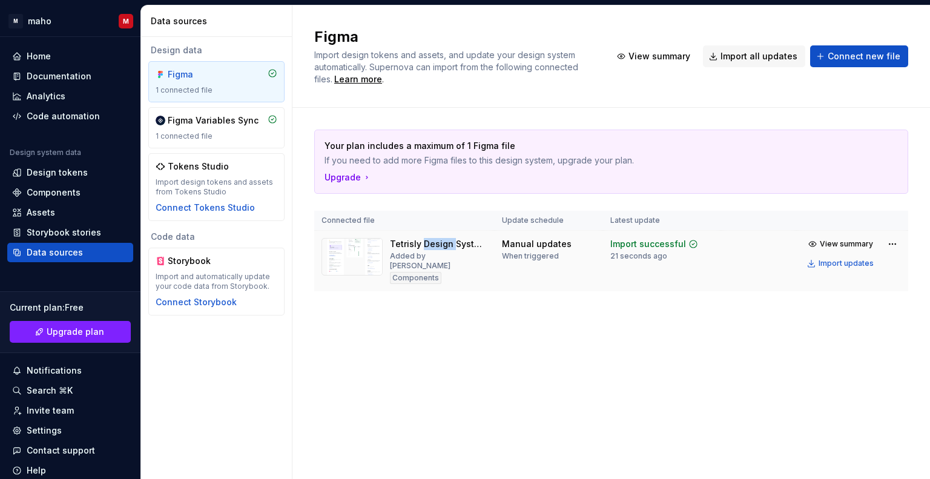
click at [435, 248] on div "Tetrisly Design System v.1.1.0" at bounding box center [439, 244] width 98 height 12
drag, startPoint x: 487, startPoint y: 247, endPoint x: 498, endPoint y: 247, distance: 10.9
click at [489, 247] on td "Tetrisly Design System v.1.1.0 Added by maho Components" at bounding box center [404, 261] width 180 height 61
drag, startPoint x: 532, startPoint y: 245, endPoint x: 587, endPoint y: 245, distance: 55.1
click at [537, 245] on div "Manual updates" at bounding box center [537, 244] width 70 height 12
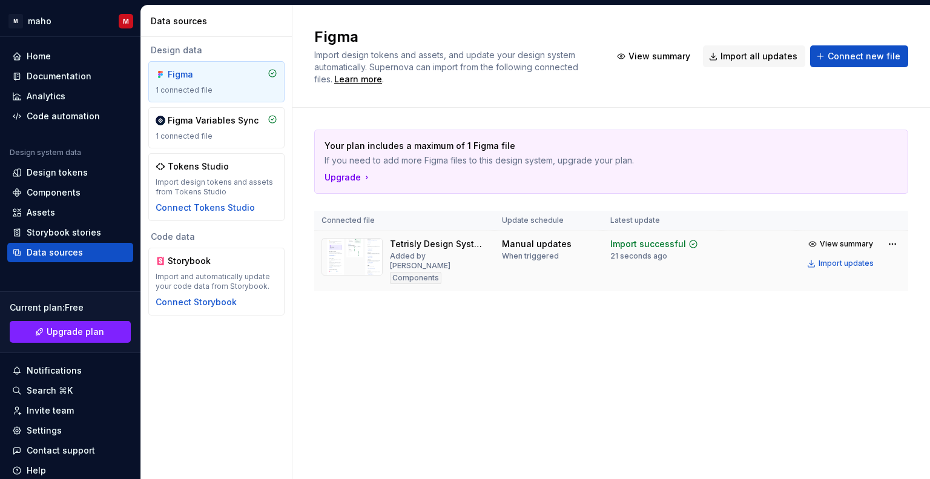
drag, startPoint x: 587, startPoint y: 245, endPoint x: 654, endPoint y: 241, distance: 66.7
click at [595, 245] on div "Manual updates When triggered" at bounding box center [549, 249] width 94 height 23
click at [655, 241] on div "Import successful" at bounding box center [649, 244] width 76 height 12
click at [697, 239] on div "Import successful 21 seconds ago" at bounding box center [663, 249] width 104 height 23
click at [846, 244] on span "View summary" at bounding box center [846, 244] width 53 height 10
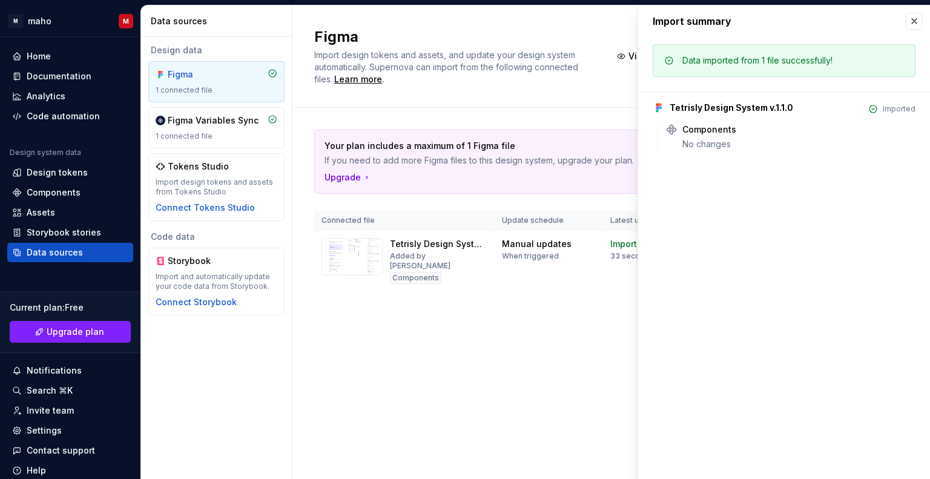
click at [491, 241] on td "Tetrisly Design System v.1.1.0 Added by maho Components" at bounding box center [404, 261] width 180 height 61
click at [910, 22] on button "button" at bounding box center [914, 21] width 17 height 17
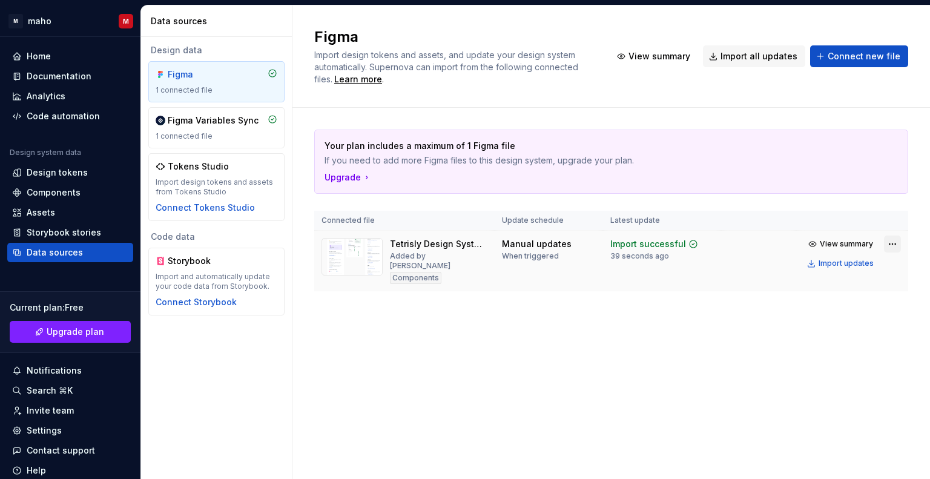
click at [891, 242] on html "M maho M Home Documentation Analytics Code automation Design system data Design…" at bounding box center [465, 239] width 930 height 479
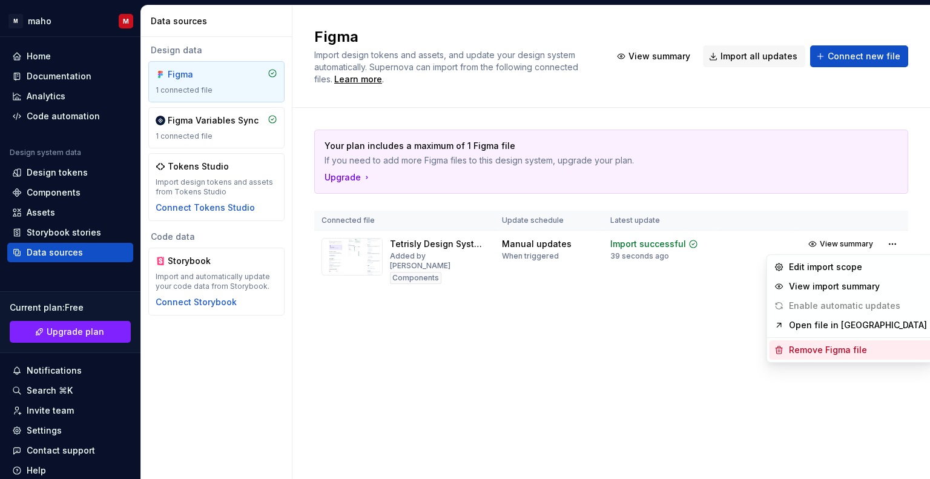
click at [829, 353] on div "Remove Figma file" at bounding box center [858, 350] width 138 height 12
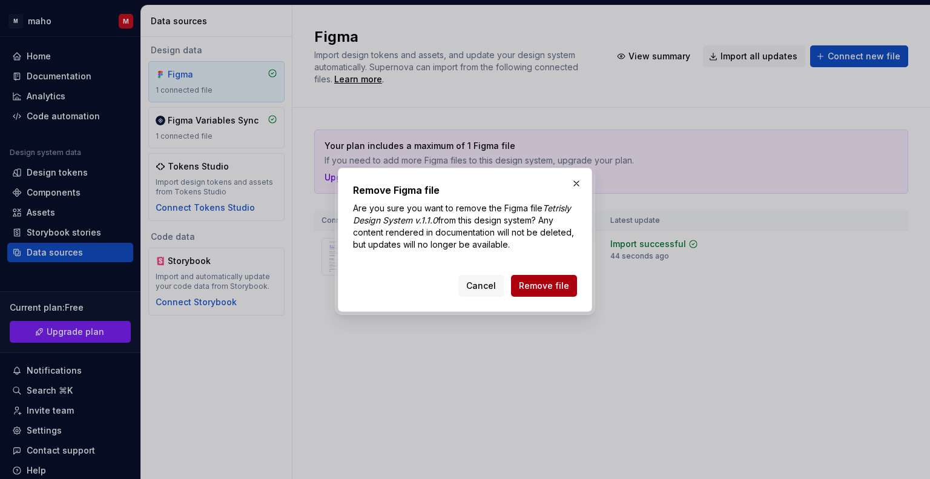
click at [560, 280] on span "Remove file" at bounding box center [544, 286] width 50 height 12
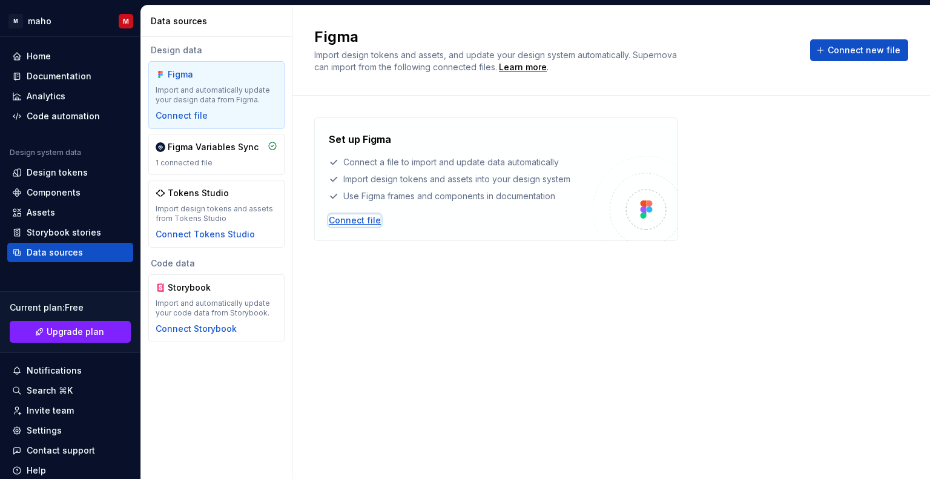
click at [345, 222] on div "Connect file" at bounding box center [355, 220] width 52 height 12
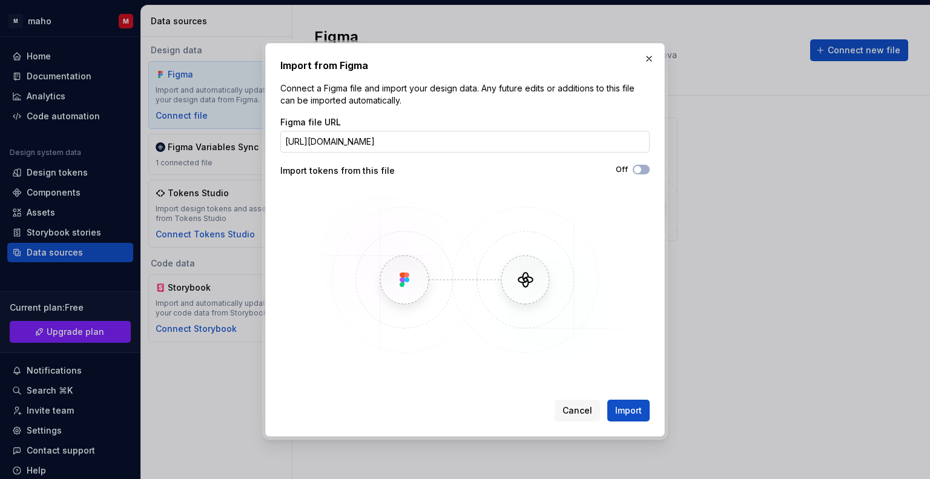
scroll to position [0, 217]
type input "https://www.figma.com/design/rhvR2dmboBRbMqqt0NKzgL/Tetrisly-Design-System-v.1.…"
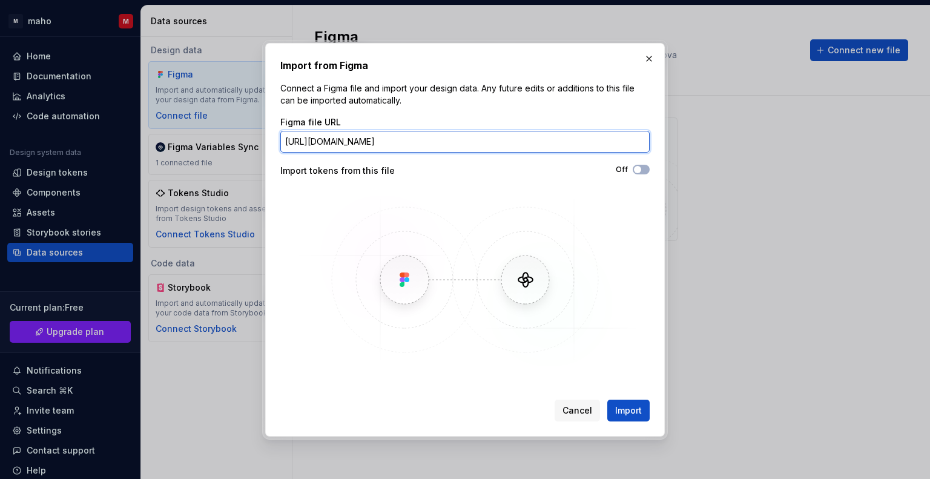
scroll to position [0, 0]
click at [488, 142] on input "https://www.figma.com/design/rhvR2dmboBRbMqqt0NKzgL/Tetrisly-Design-System-v.1.…" at bounding box center [464, 142] width 369 height 22
paste input "https://www.figma.com/design/rhvR2dmboBRbMqqt0NKzgL/Tetrisly-Design-System-v.1.…"
type input "https://www.figma.com/design/rhvR2dmboBRbMqqt0NKzgL/Tetrisly-Design-System-v.1.…"
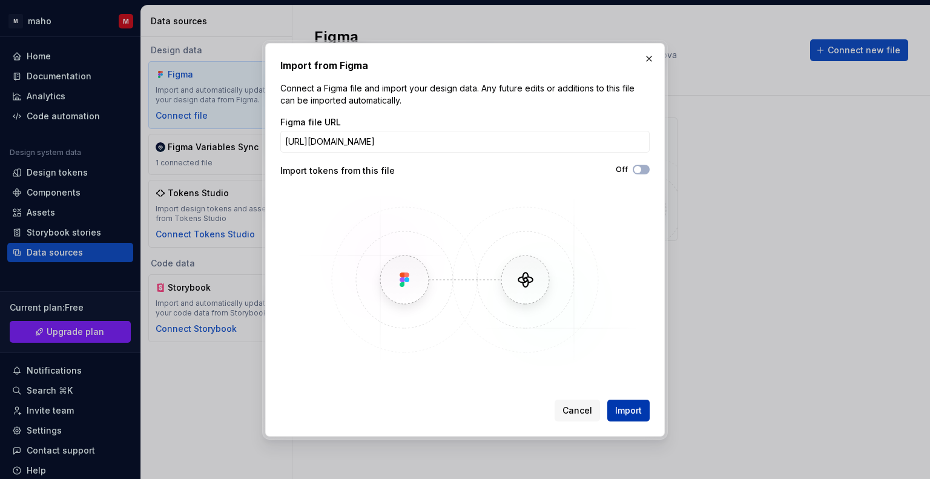
scroll to position [0, 0]
click at [634, 407] on span "Import" at bounding box center [628, 411] width 27 height 12
click at [593, 406] on button "Cancel" at bounding box center [577, 411] width 45 height 22
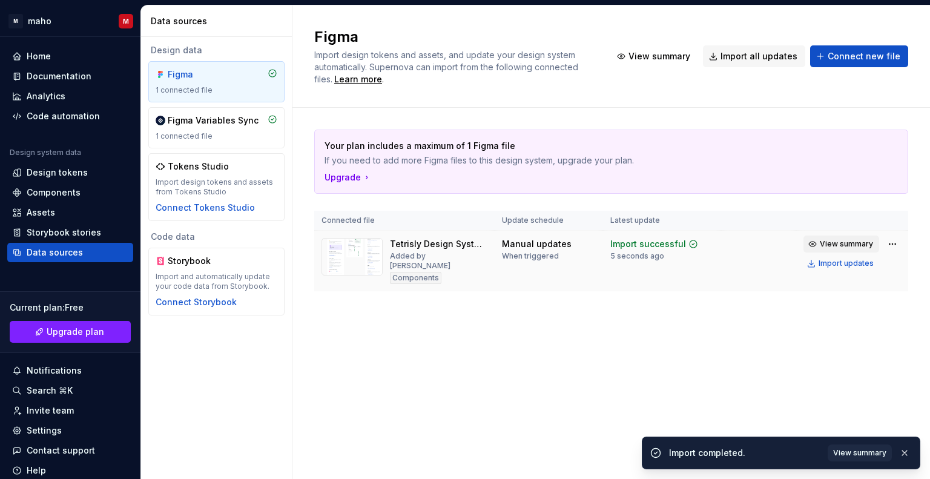
click at [855, 236] on button "View summary" at bounding box center [842, 244] width 76 height 17
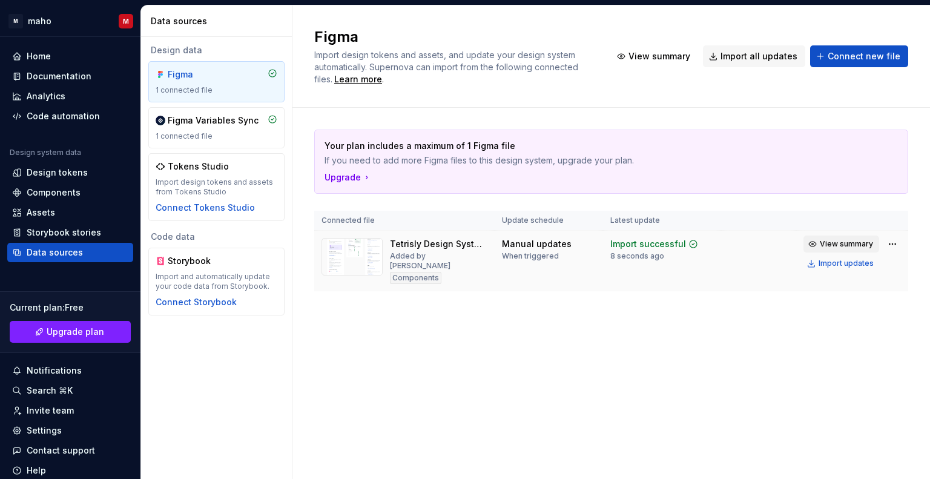
click at [848, 249] on button "View summary" at bounding box center [842, 244] width 76 height 17
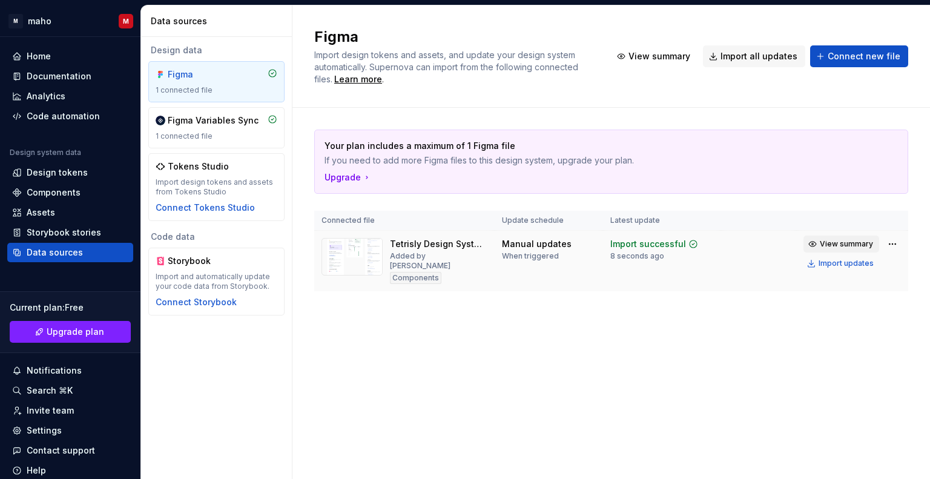
click at [848, 249] on button "View summary" at bounding box center [842, 244] width 76 height 17
click at [847, 248] on button "View summary" at bounding box center [842, 244] width 76 height 17
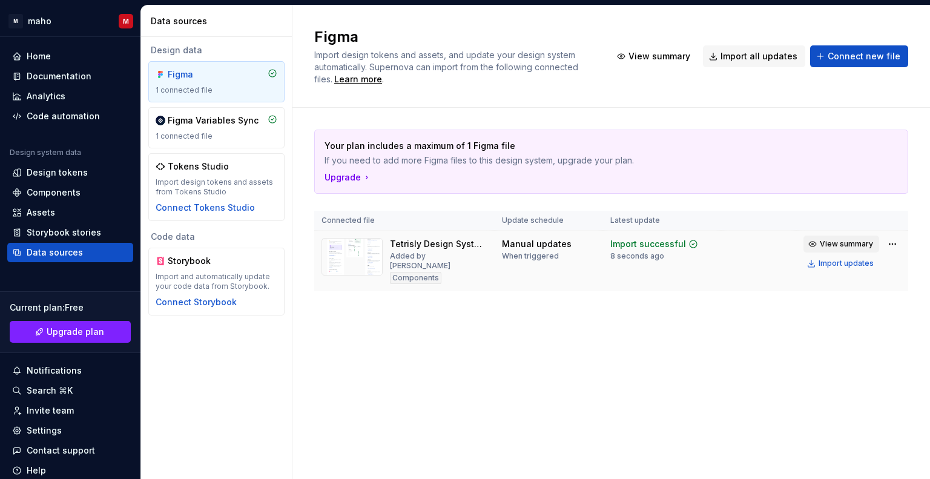
click at [847, 248] on button "View summary" at bounding box center [842, 244] width 76 height 17
click at [858, 239] on span "View summary" at bounding box center [846, 244] width 53 height 10
click at [50, 191] on div "Components" at bounding box center [54, 193] width 54 height 12
click at [59, 188] on div "Components" at bounding box center [54, 193] width 54 height 12
click at [58, 193] on div "Components" at bounding box center [54, 193] width 54 height 12
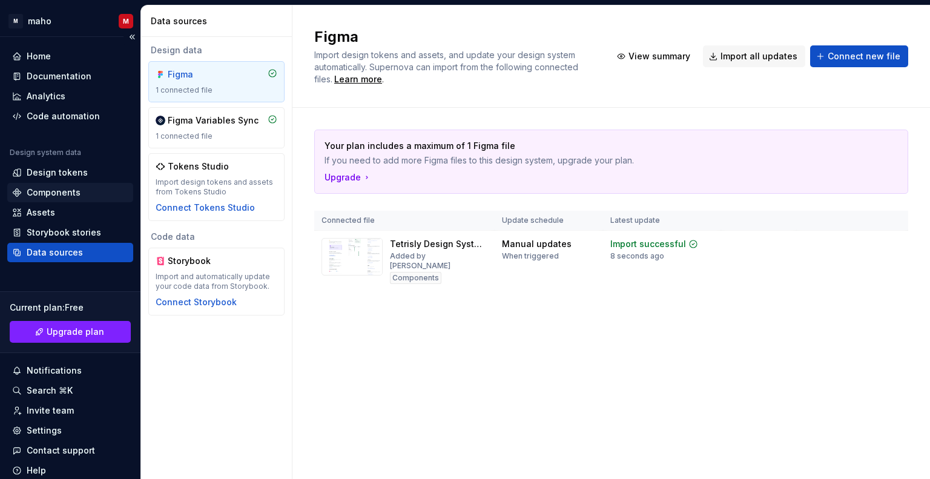
click at [58, 193] on div "Components" at bounding box center [54, 193] width 54 height 12
click at [855, 243] on span "View summary" at bounding box center [846, 244] width 53 height 10
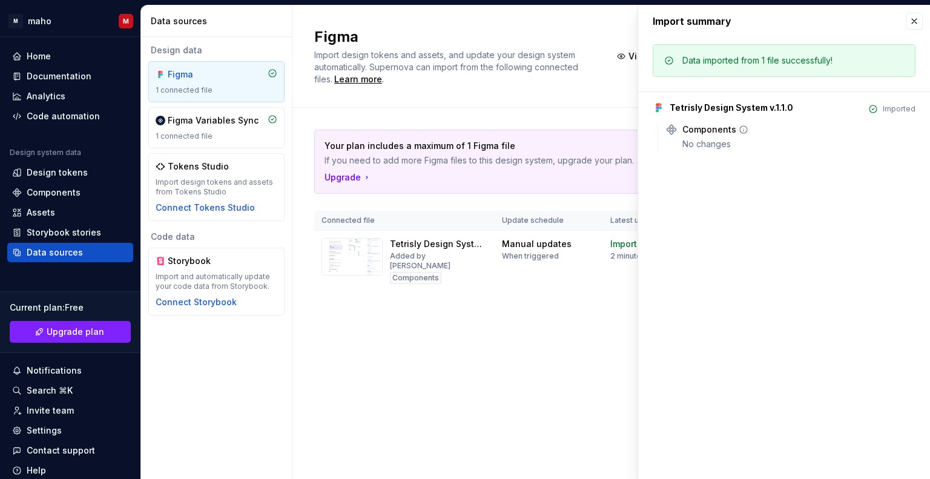
click at [741, 127] on icon at bounding box center [744, 130] width 10 height 10
click at [919, 21] on button "button" at bounding box center [914, 21] width 17 height 17
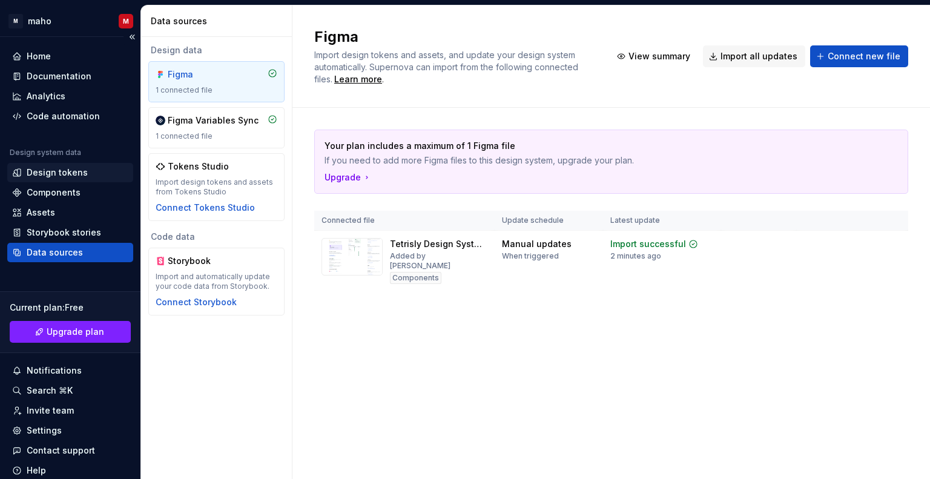
click at [64, 169] on div "Design tokens" at bounding box center [57, 173] width 61 height 12
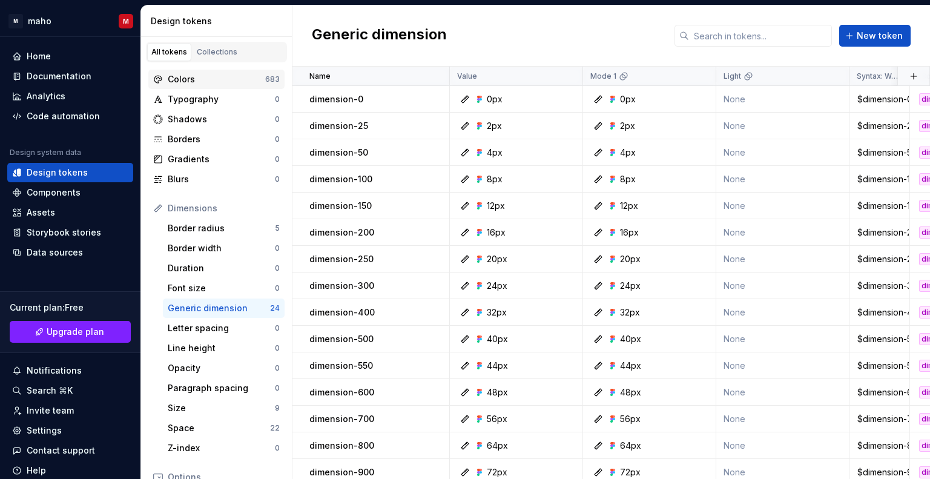
click at [250, 79] on div "Colors" at bounding box center [217, 79] width 98 height 12
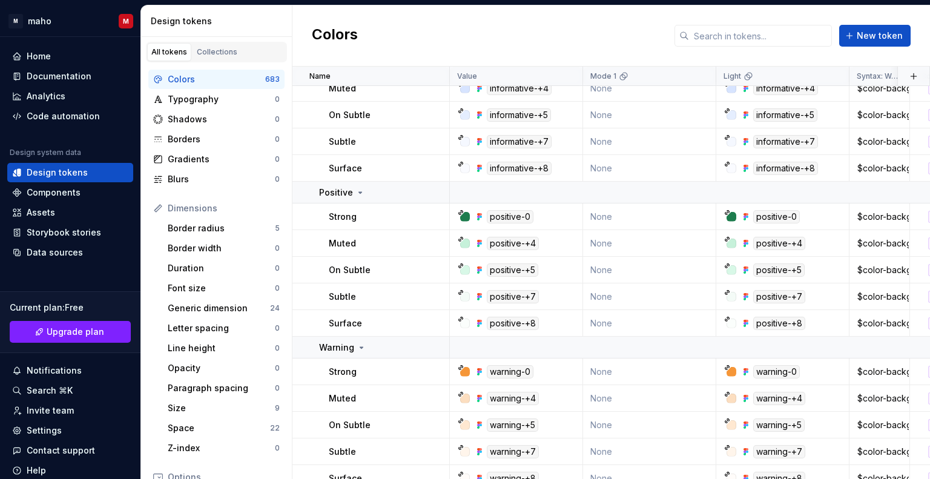
scroll to position [1696, 0]
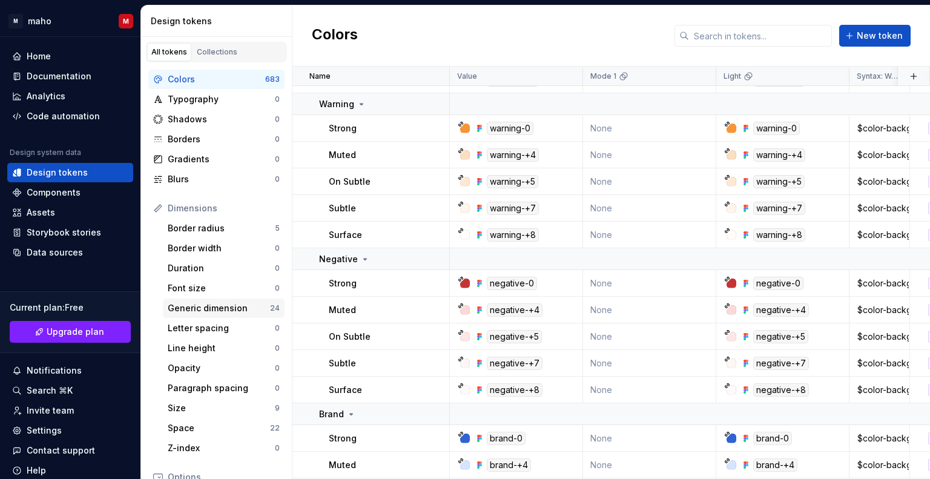
click at [243, 305] on div "Generic dimension" at bounding box center [219, 308] width 102 height 12
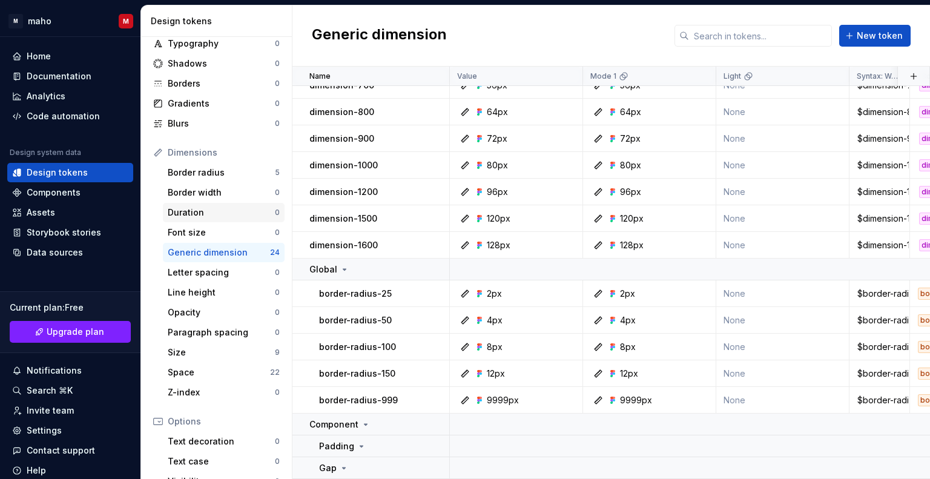
scroll to position [61, 0]
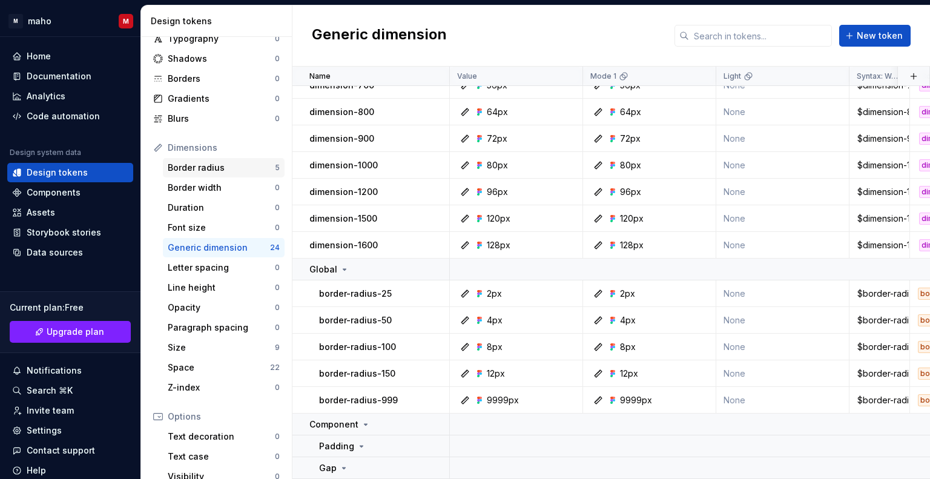
click at [256, 166] on div "Border radius" at bounding box center [221, 168] width 107 height 12
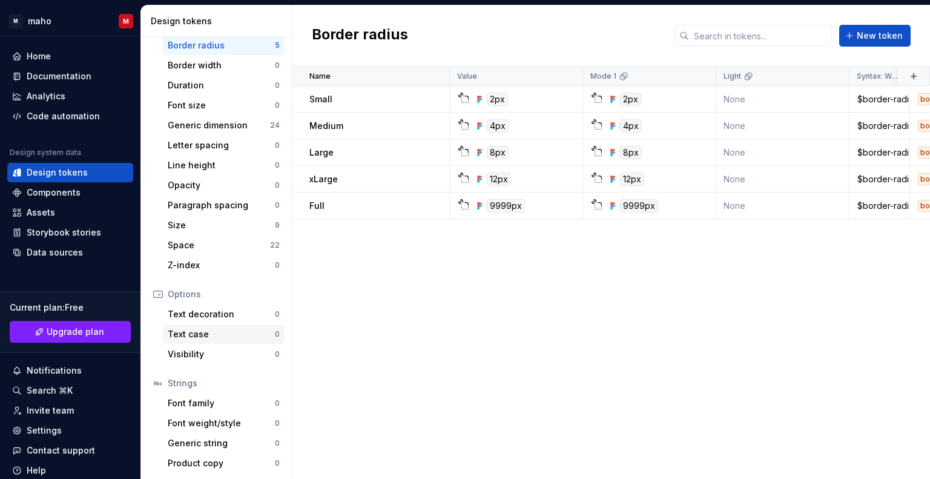
scroll to position [184, 0]
